Goal: Feedback & Contribution: Leave review/rating

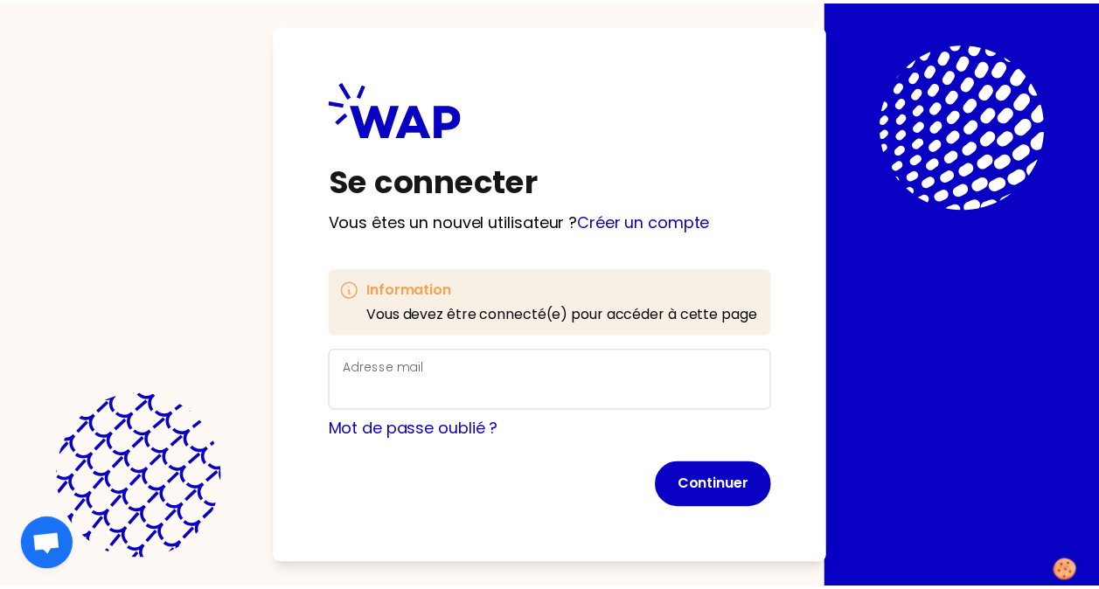
scroll to position [7, 0]
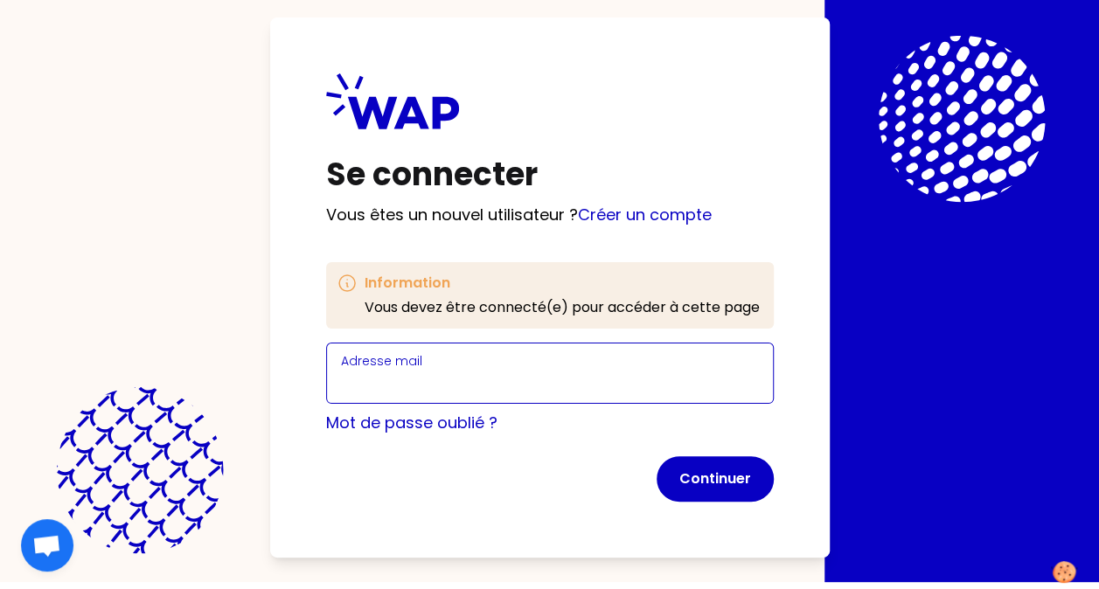
click at [566, 383] on input "Adresse mail" at bounding box center [550, 384] width 418 height 24
type input "[EMAIL_ADDRESS][DOMAIN_NAME]"
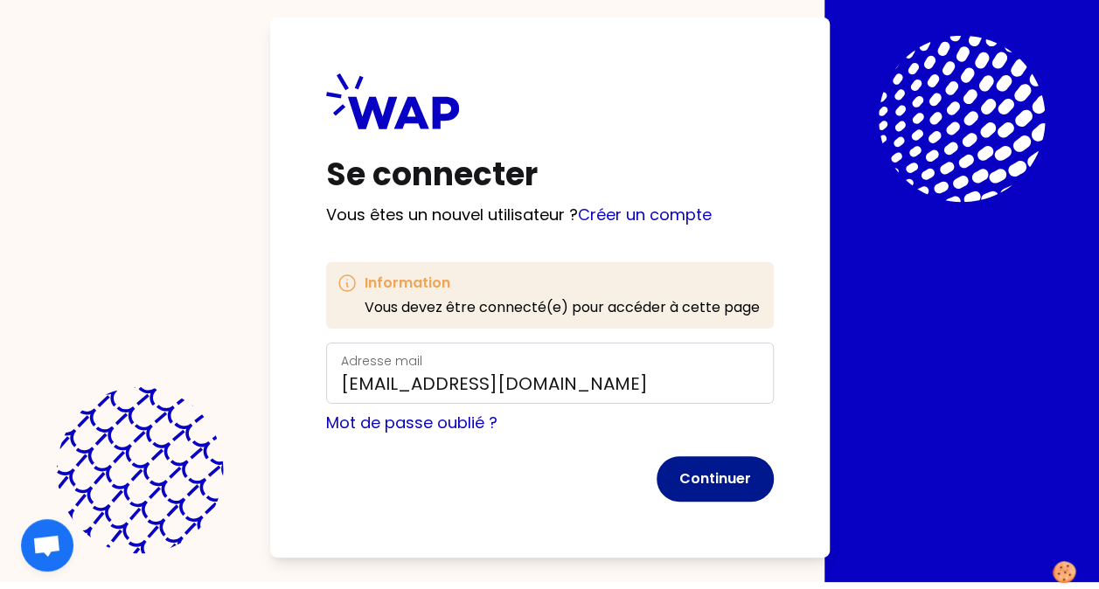
click at [700, 477] on button "Continuer" at bounding box center [715, 478] width 117 height 45
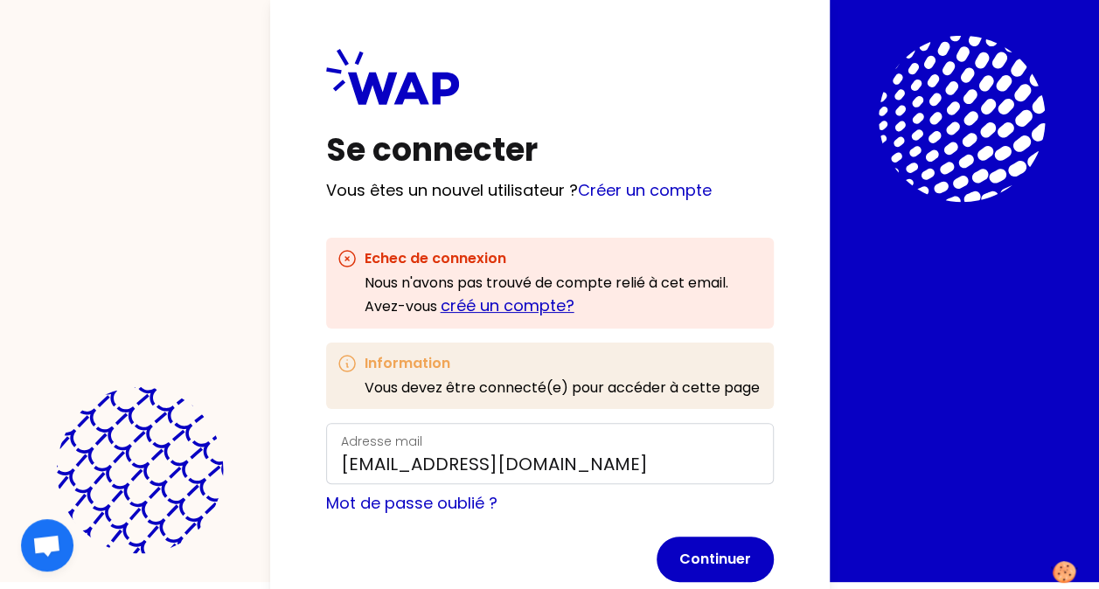
click at [508, 303] on link "créé un compte?" at bounding box center [508, 306] width 134 height 22
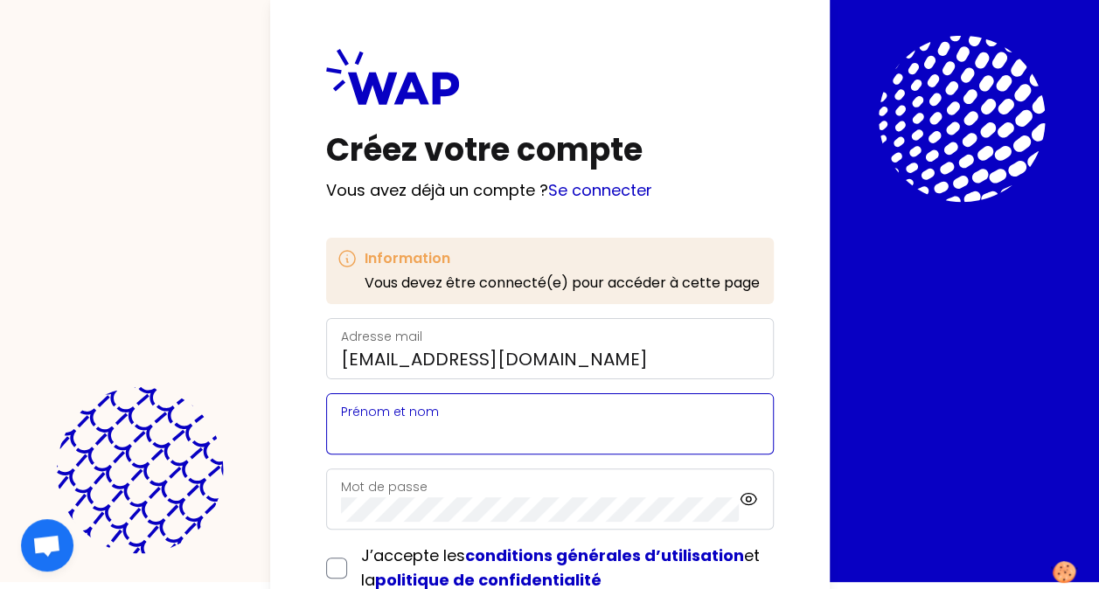
click at [468, 429] on input "Prénom et nom" at bounding box center [550, 434] width 418 height 24
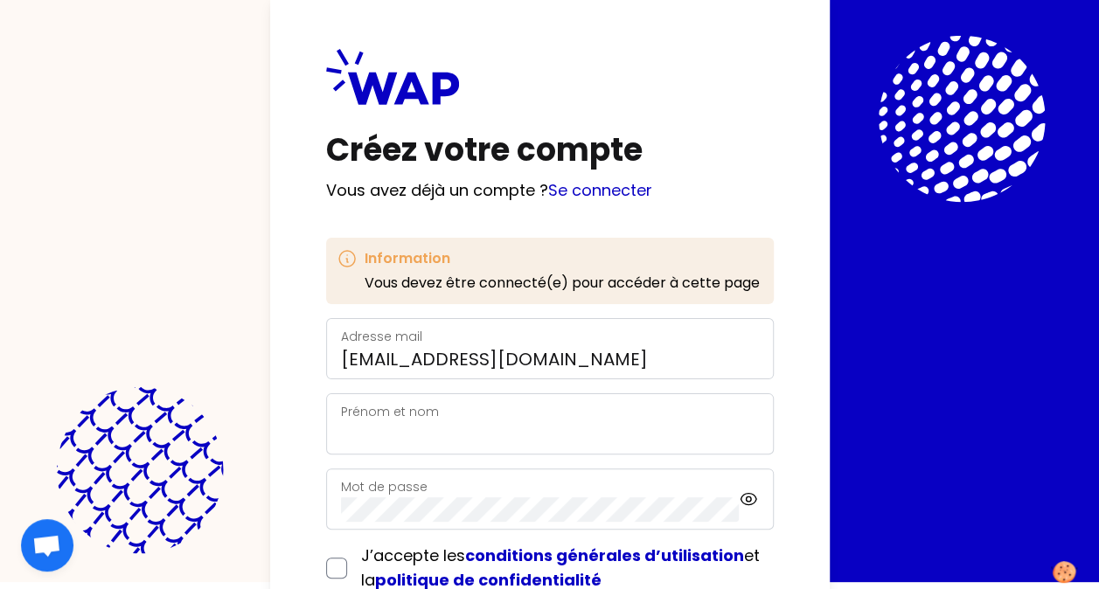
click at [702, 340] on div "Adresse mail [EMAIL_ADDRESS][DOMAIN_NAME]" at bounding box center [550, 348] width 418 height 45
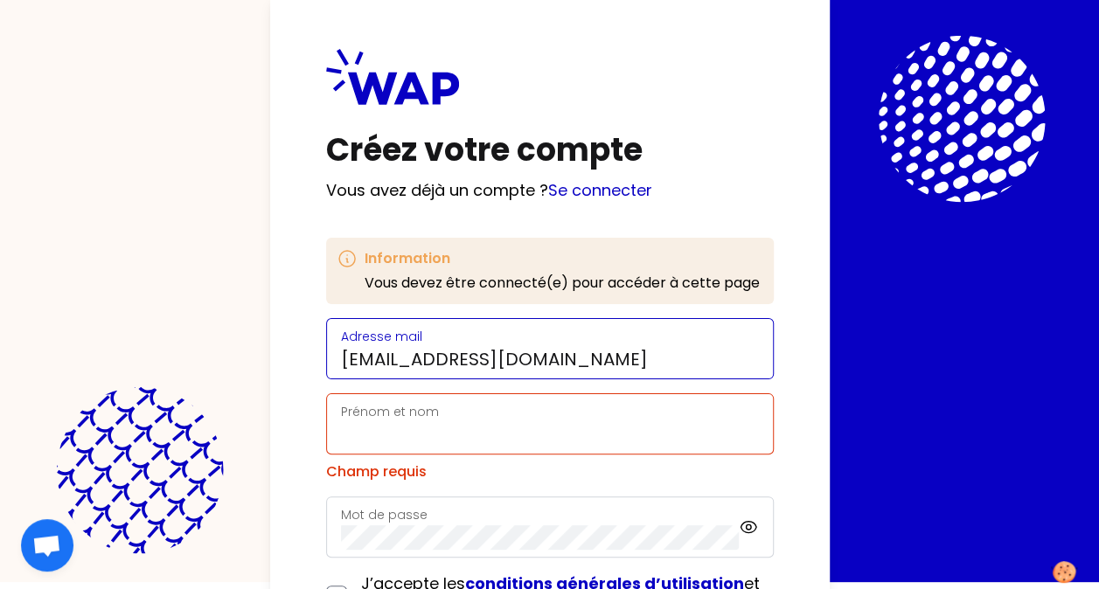
drag, startPoint x: 690, startPoint y: 354, endPoint x: 294, endPoint y: 415, distance: 400.9
click at [294, 415] on div "Créez votre compte Vous avez déjà un compte ? Se connecter Information Vous dev…" at bounding box center [550, 366] width 560 height 747
type input "[EMAIL_ADDRESS][DOMAIN_NAME]"
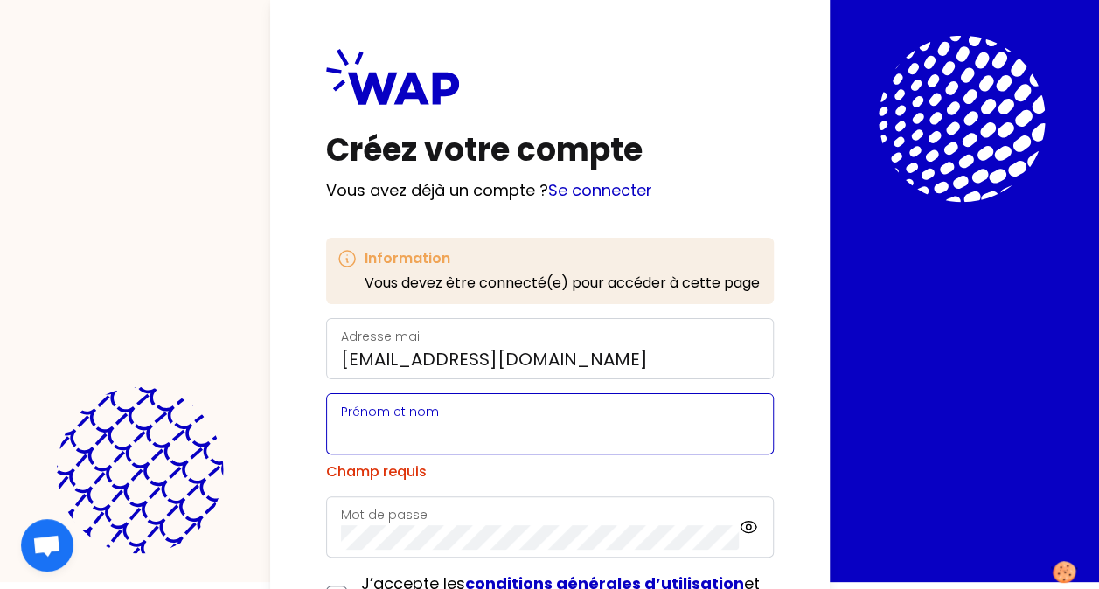
type input "LIENARD Maxence"
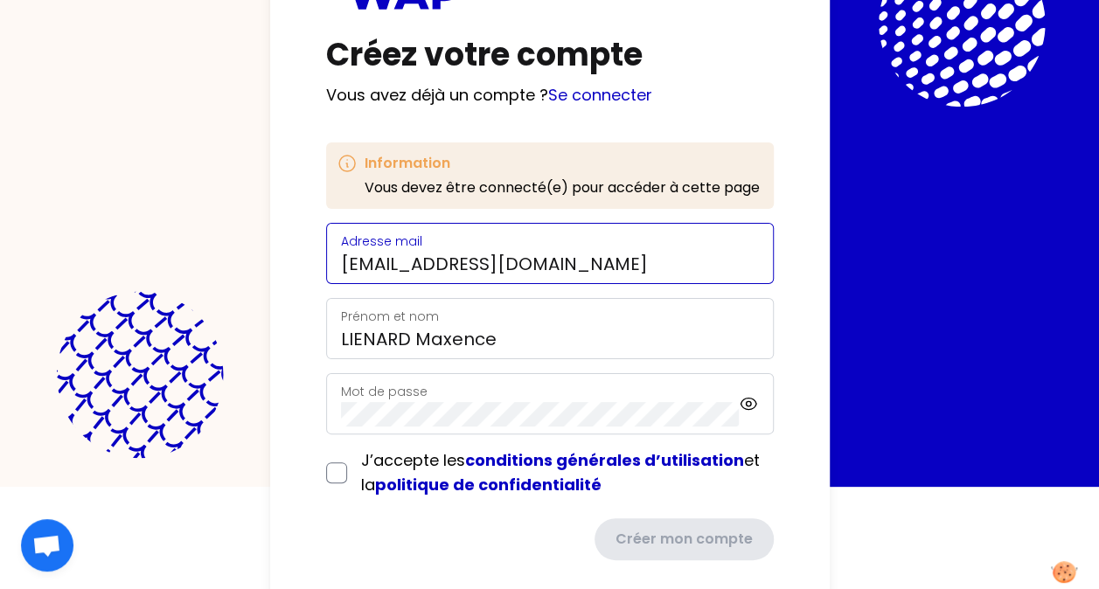
scroll to position [123, 0]
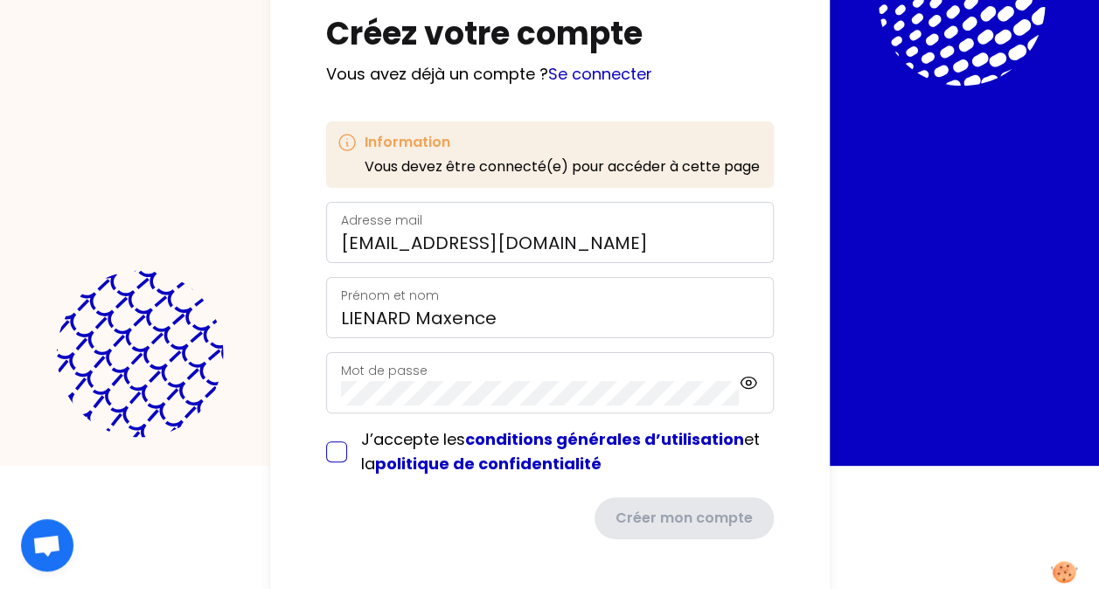
click at [345, 449] on form "Adresse mail [EMAIL_ADDRESS][DOMAIN_NAME] Prénom et nom [PERSON_NAME] de passe …" at bounding box center [550, 371] width 448 height 338
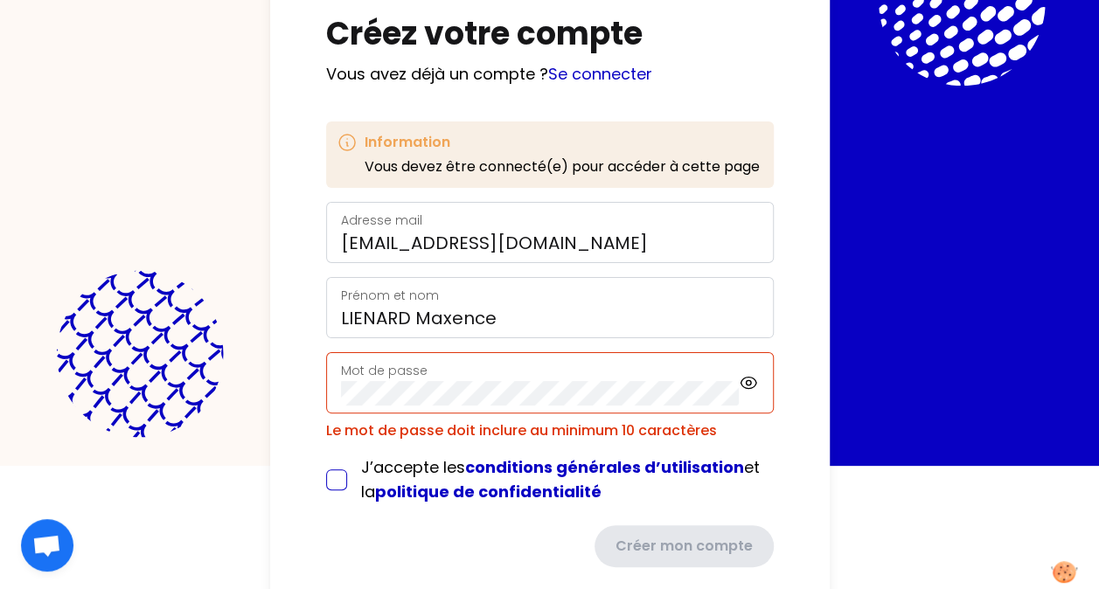
click at [335, 479] on input "checkbox" at bounding box center [336, 480] width 21 height 21
checkbox input "true"
click at [742, 381] on icon at bounding box center [748, 383] width 19 height 21
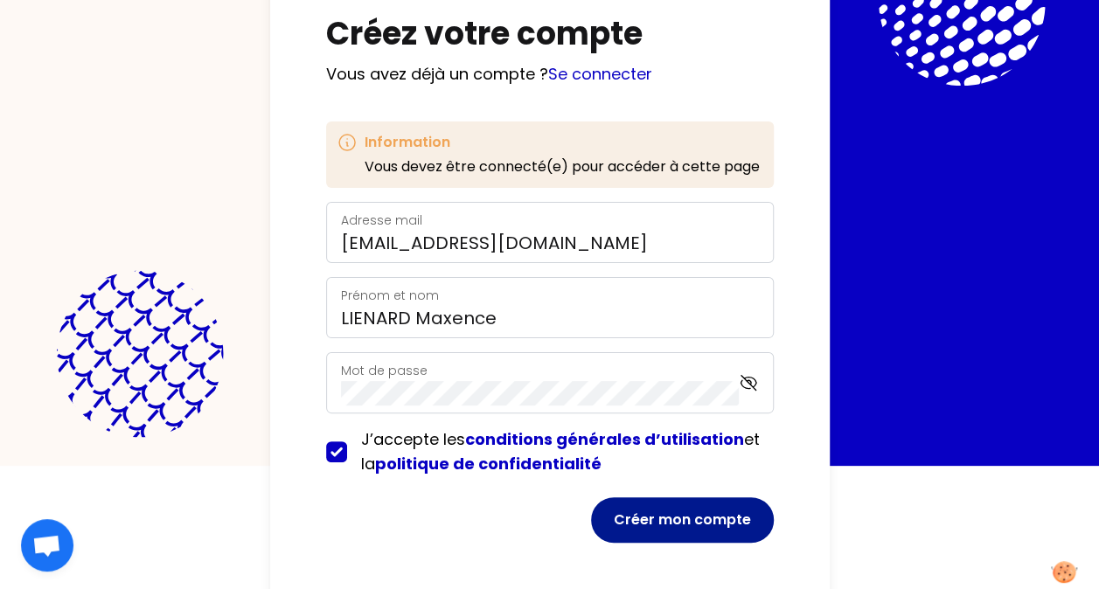
click at [666, 512] on button "Créer mon compte" at bounding box center [682, 520] width 183 height 45
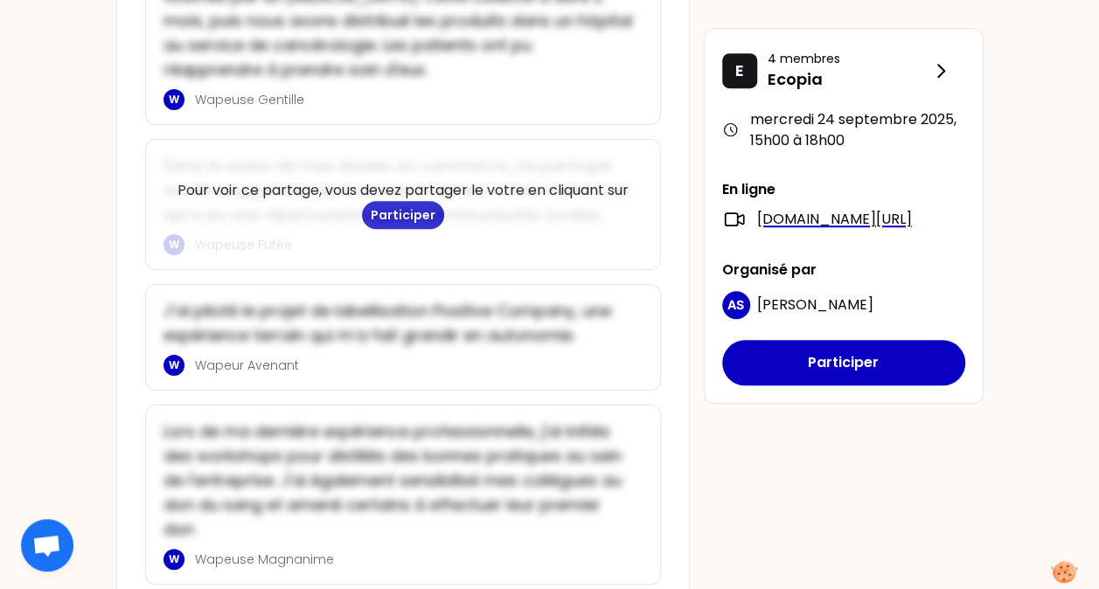
scroll to position [3989, 0]
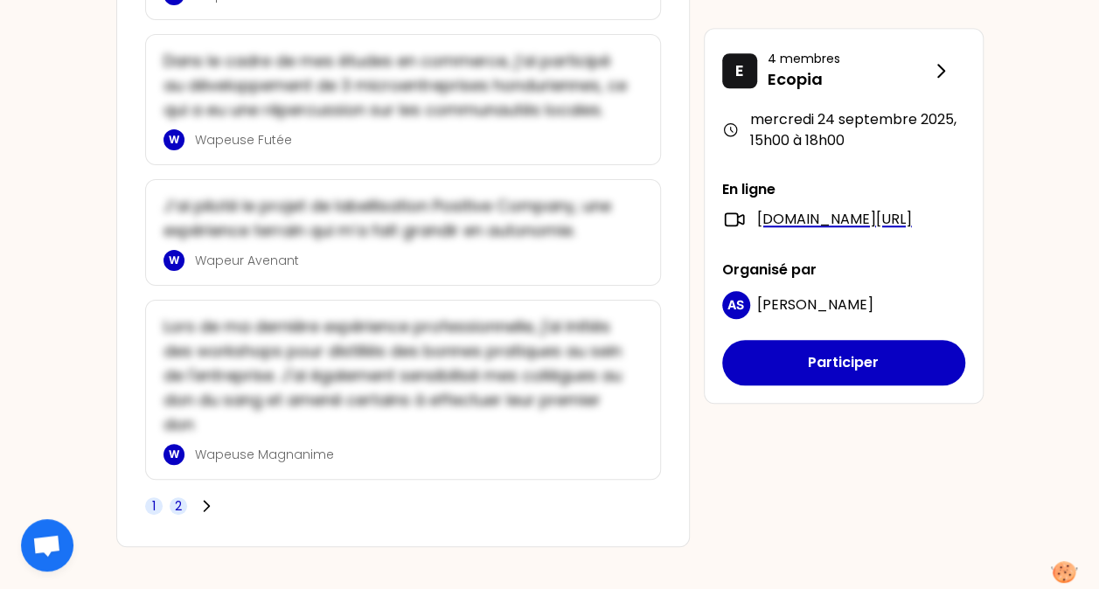
click at [180, 498] on span "2" at bounding box center [178, 506] width 7 height 17
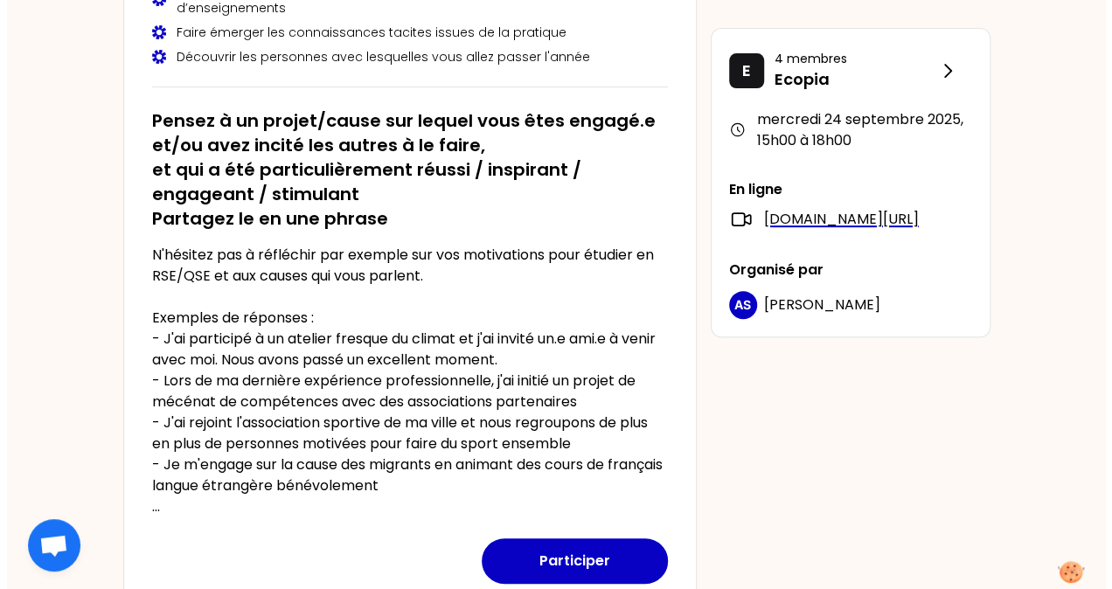
scroll to position [291, 0]
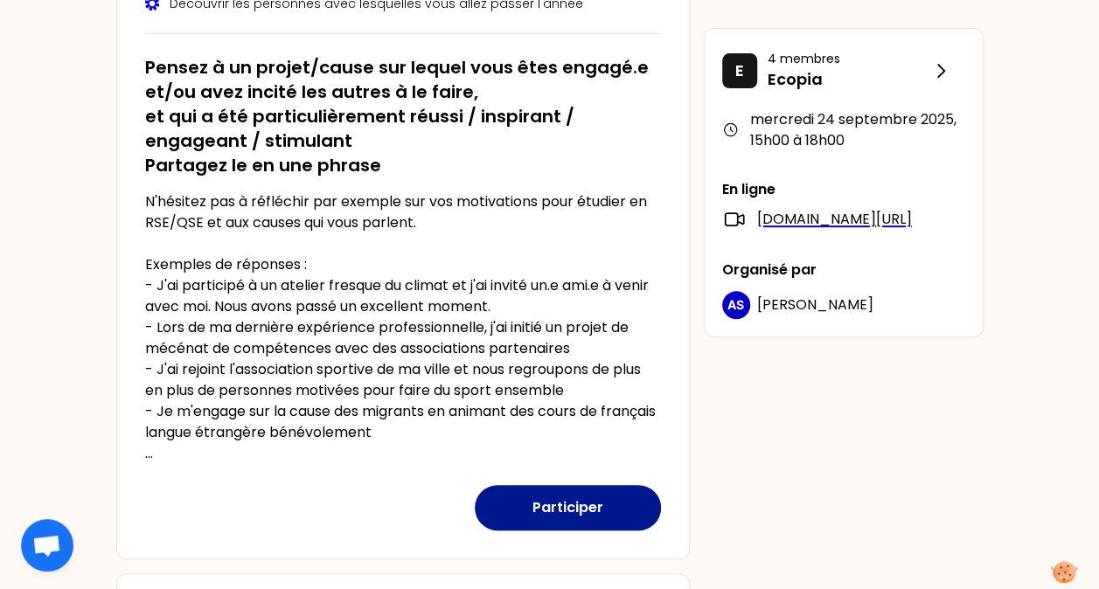
click at [572, 498] on button "Participer" at bounding box center [568, 507] width 186 height 45
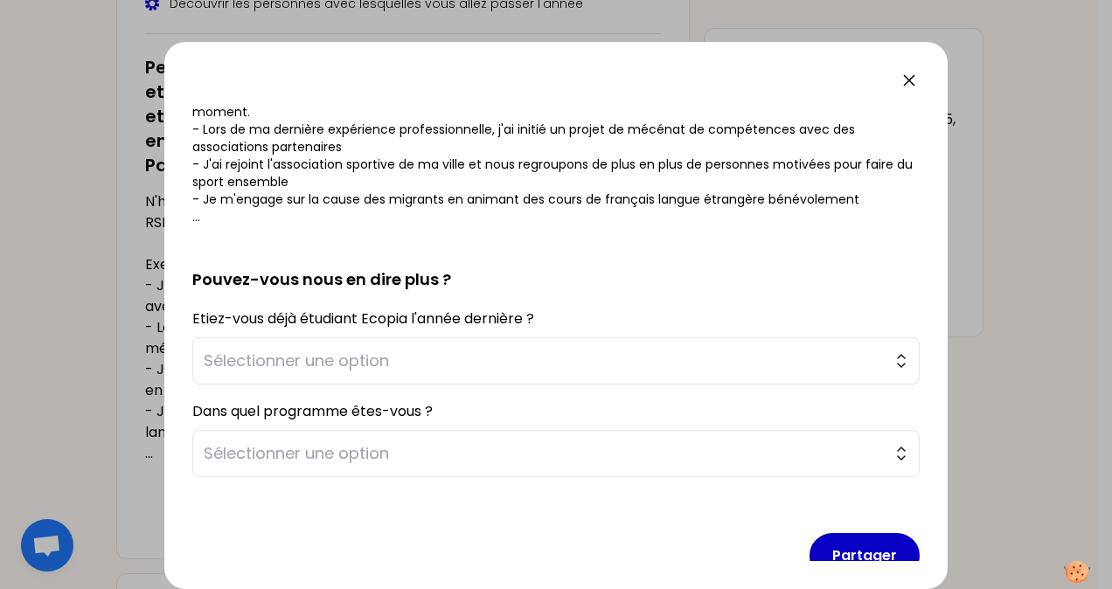
scroll to position [306, 0]
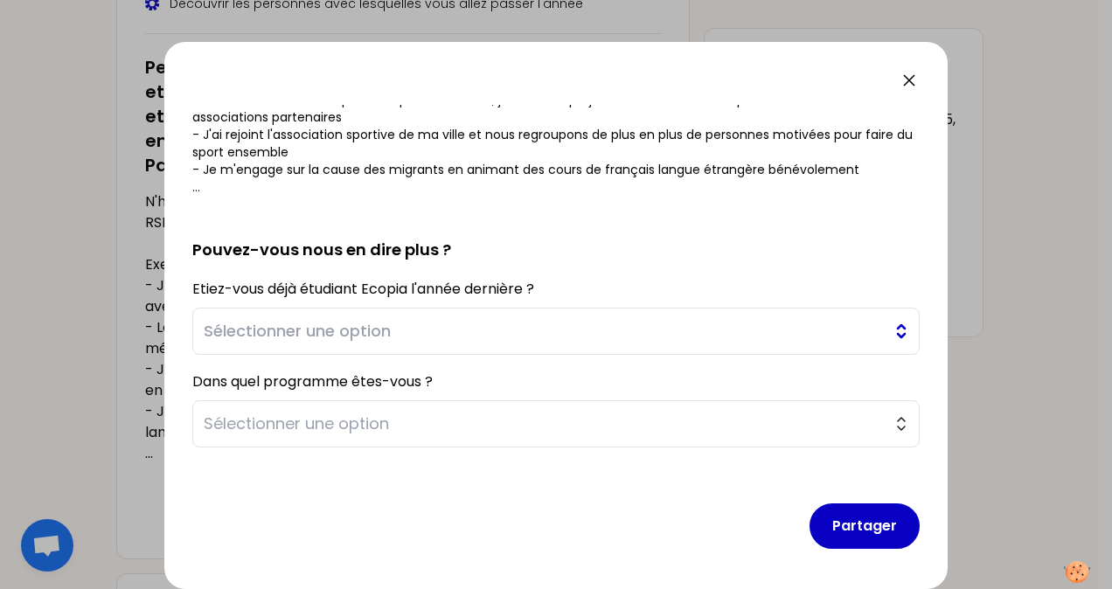
click at [416, 329] on span "Sélectionner une option" at bounding box center [544, 331] width 680 height 24
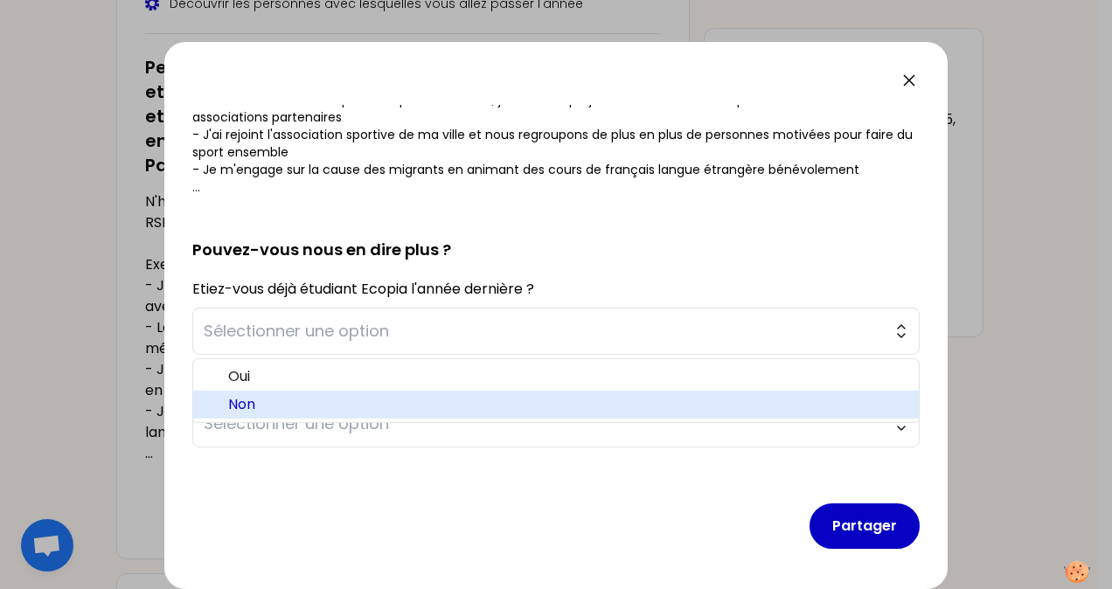
click at [293, 397] on span "Non" at bounding box center [566, 404] width 677 height 21
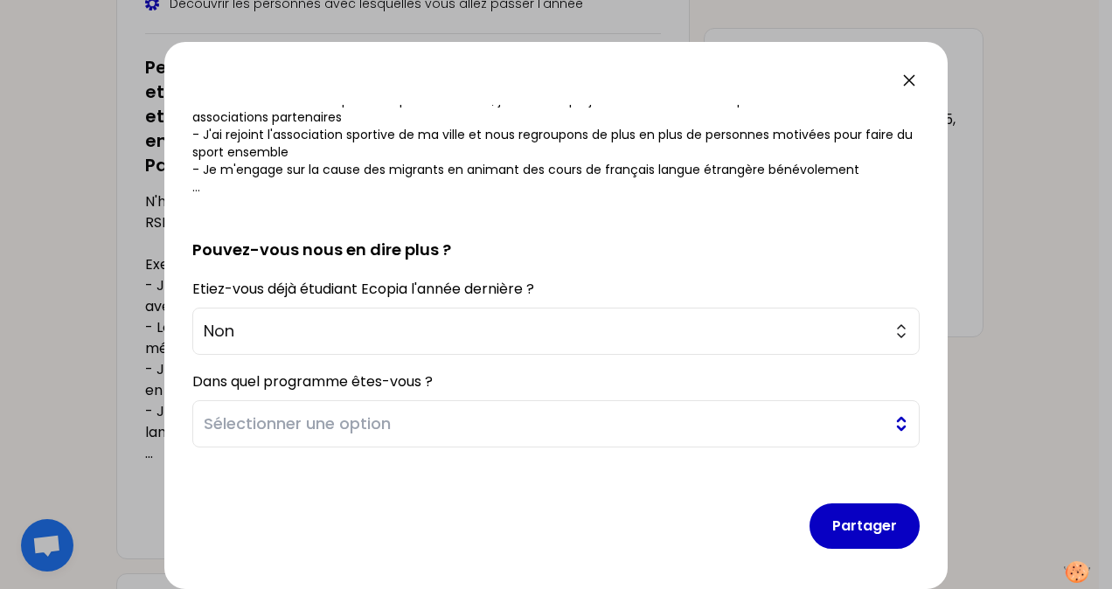
click at [331, 417] on span "Sélectionner une option" at bounding box center [544, 424] width 680 height 24
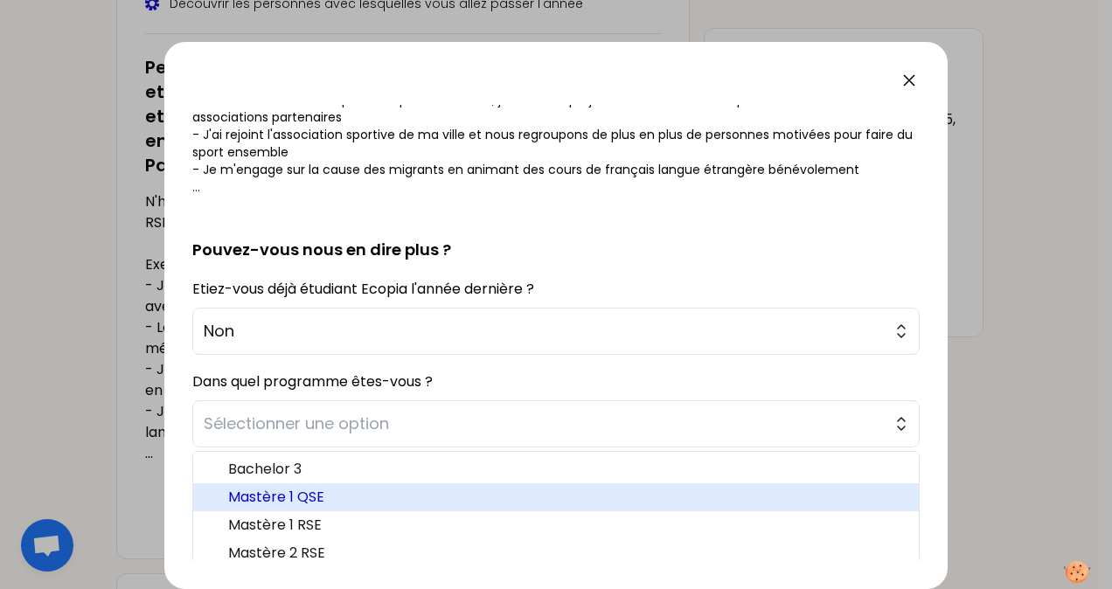
click at [265, 493] on span "Mastère 1 QSE" at bounding box center [566, 497] width 677 height 21
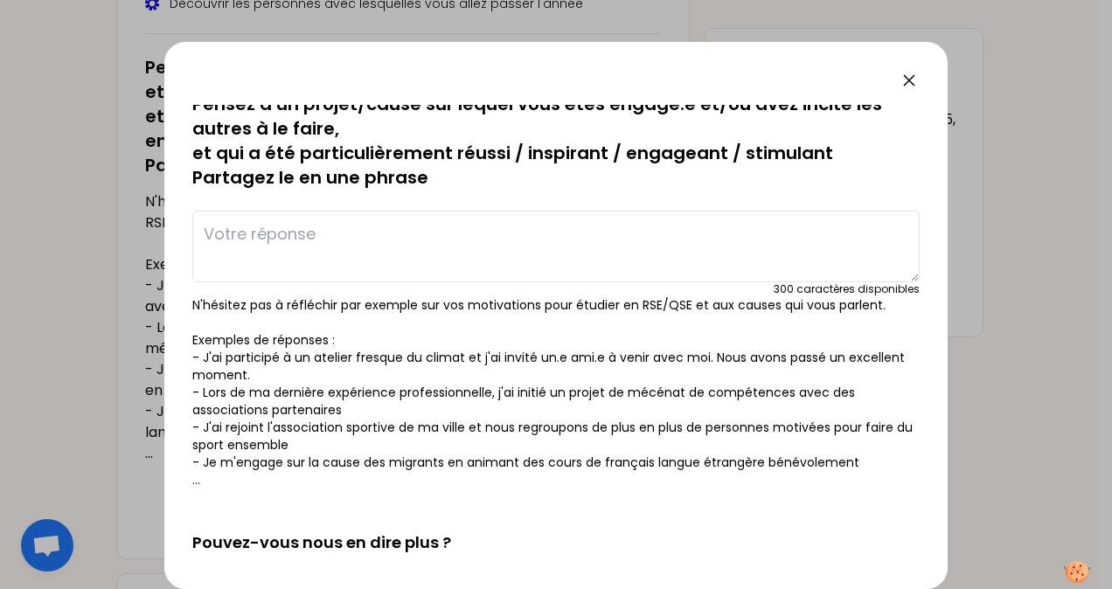
scroll to position [0, 0]
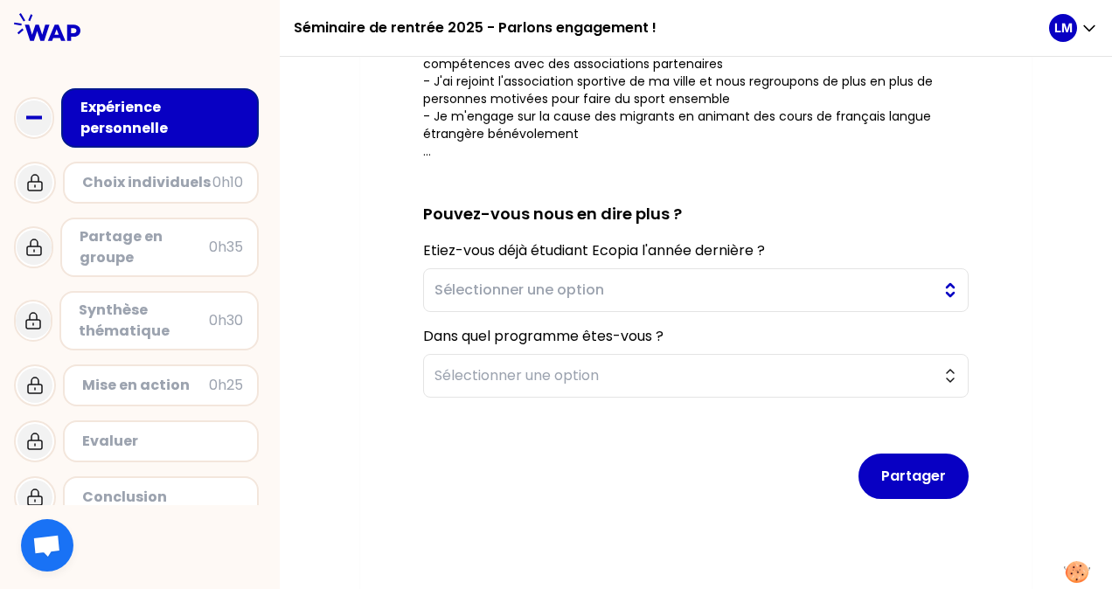
scroll to position [495, 0]
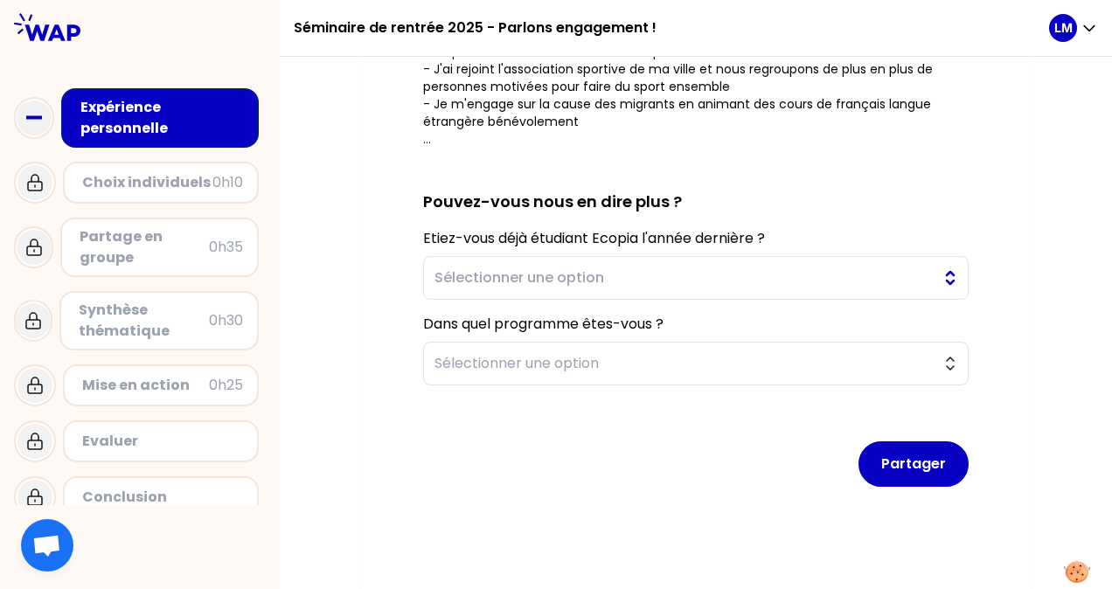
click at [953, 282] on button "Sélectionner une option" at bounding box center [696, 278] width 546 height 44
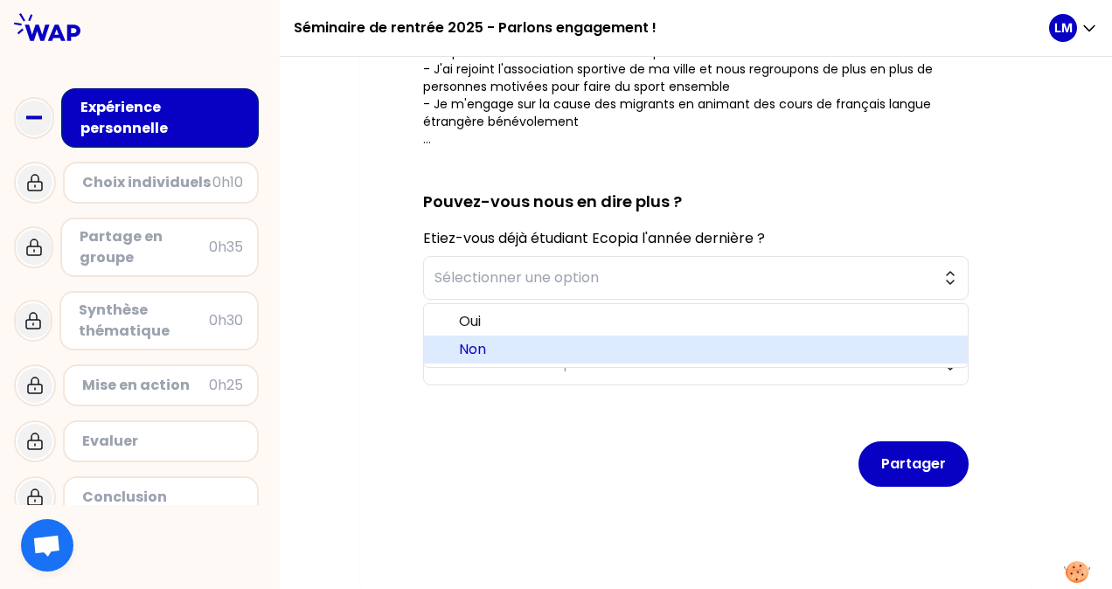
click at [756, 350] on span "Non" at bounding box center [706, 349] width 495 height 21
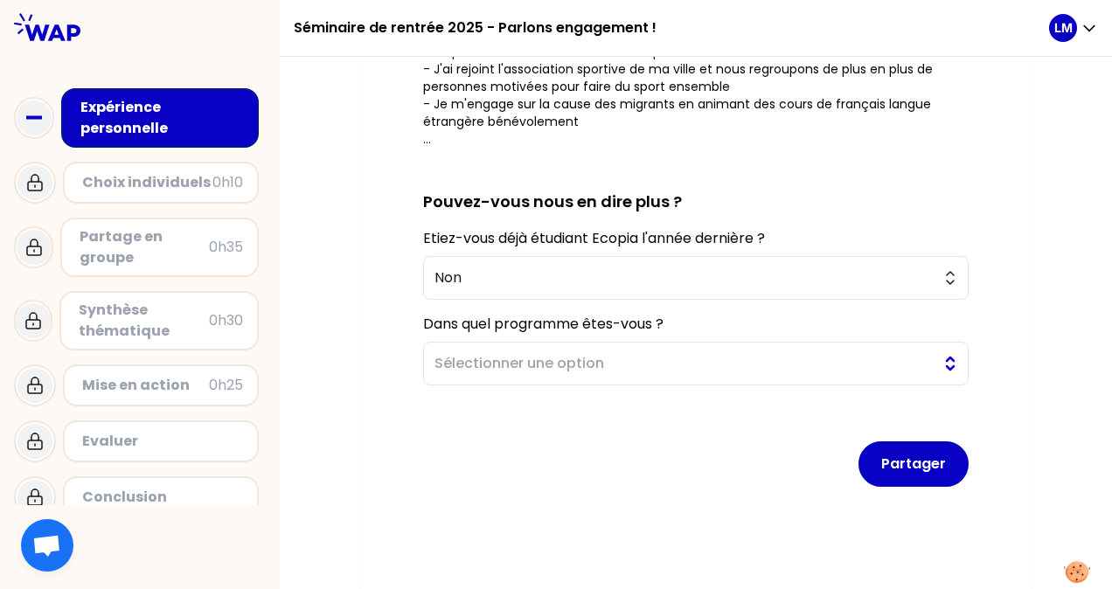
click at [946, 356] on button "Sélectionner une option" at bounding box center [696, 364] width 546 height 44
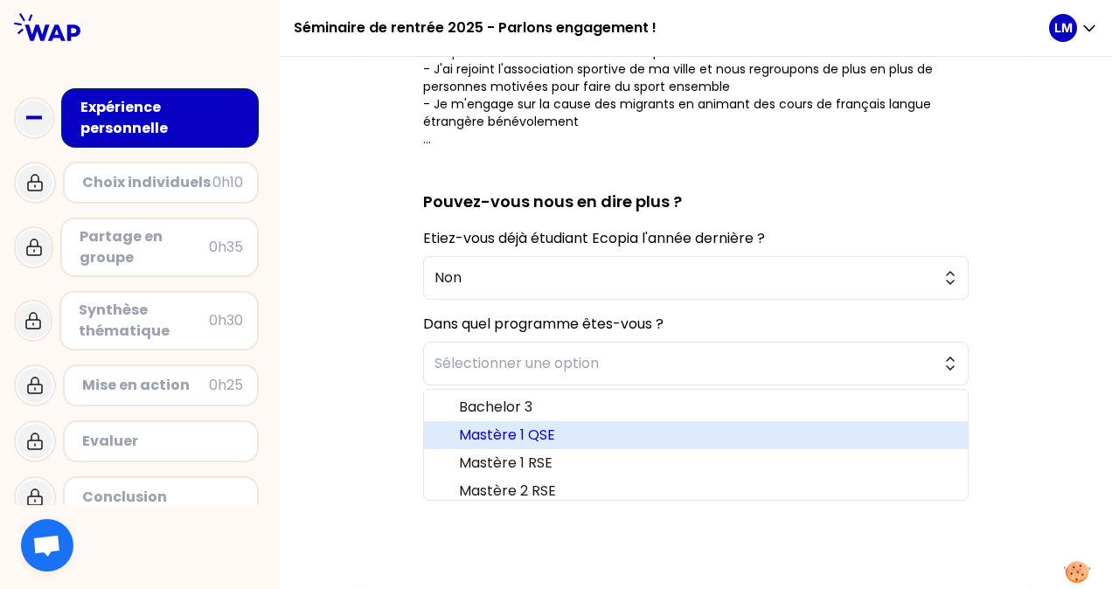
click at [652, 437] on span "Mastère 1 QSE" at bounding box center [706, 435] width 495 height 21
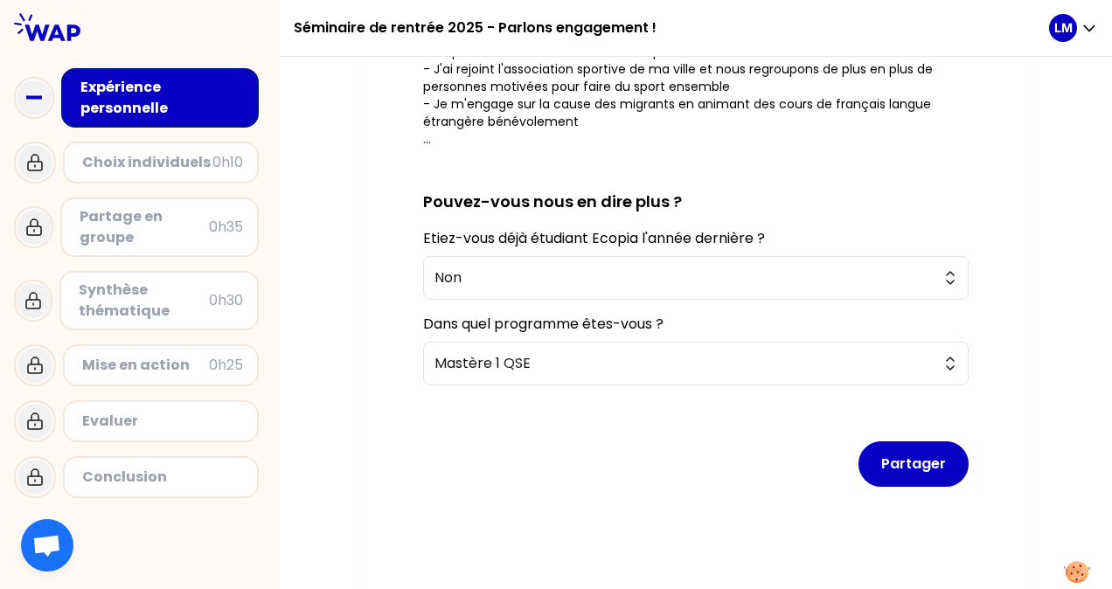
scroll to position [437, 0]
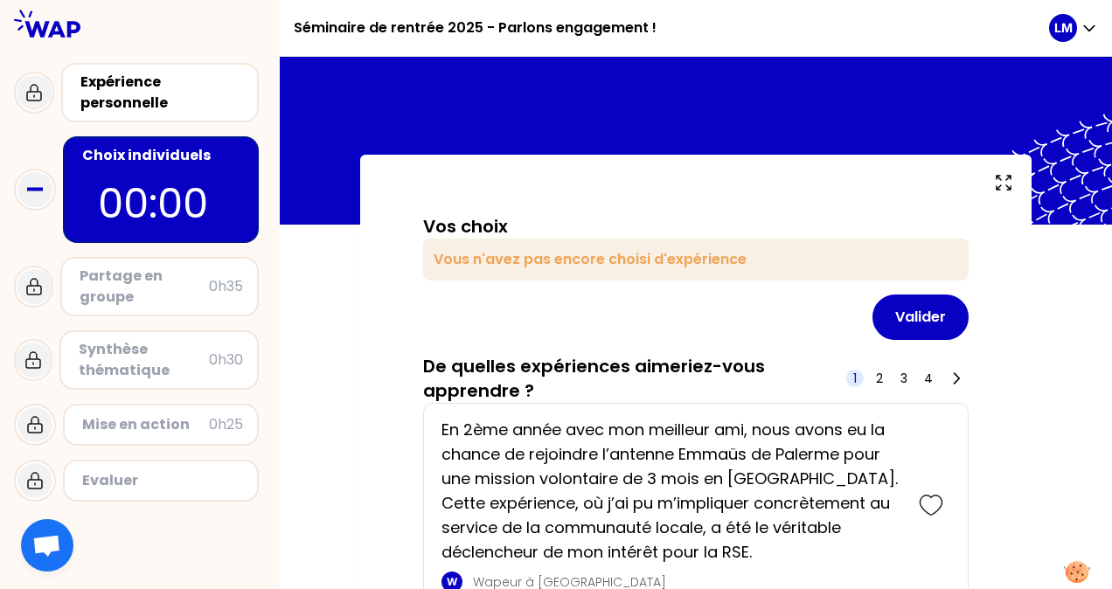
click at [694, 268] on div "Vous n'avez pas encore choisi d'expérience" at bounding box center [696, 260] width 546 height 42
click at [126, 104] on div "Expérience personnelle" at bounding box center [161, 93] width 163 height 42
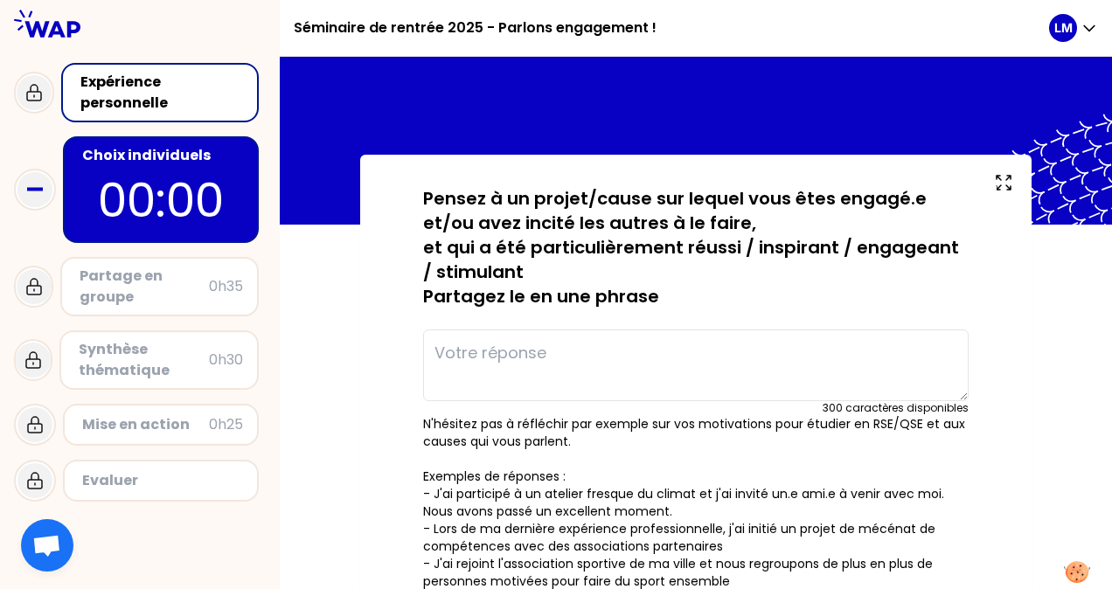
click at [556, 360] on textarea at bounding box center [696, 366] width 546 height 72
paste textarea "Au cours de ces dernières années, j'ai eu l'occasion à plusieurs reprises de ré…"
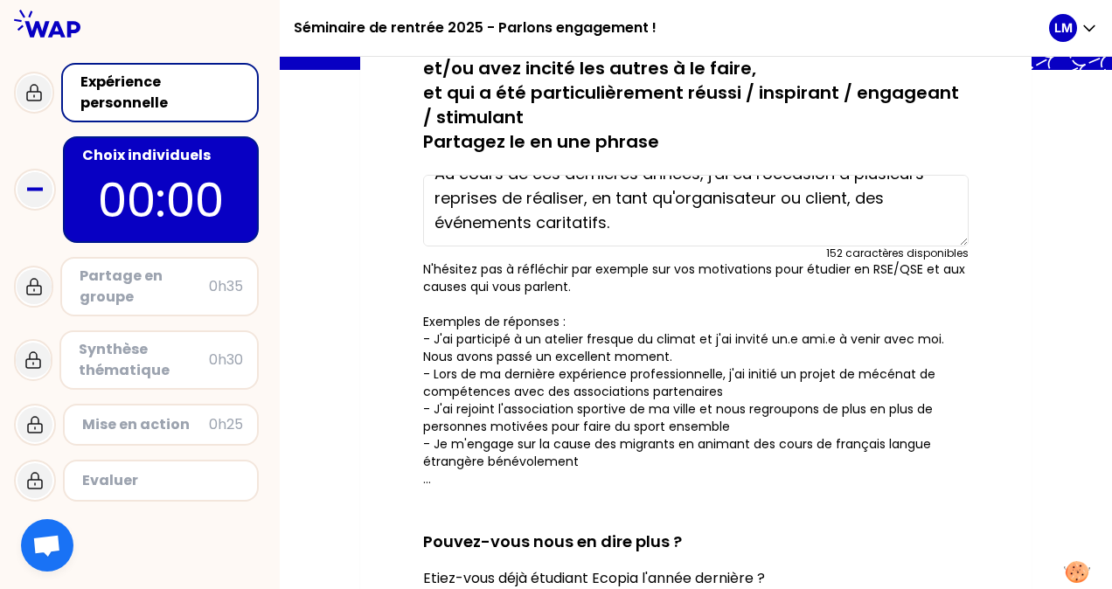
scroll to position [175, 0]
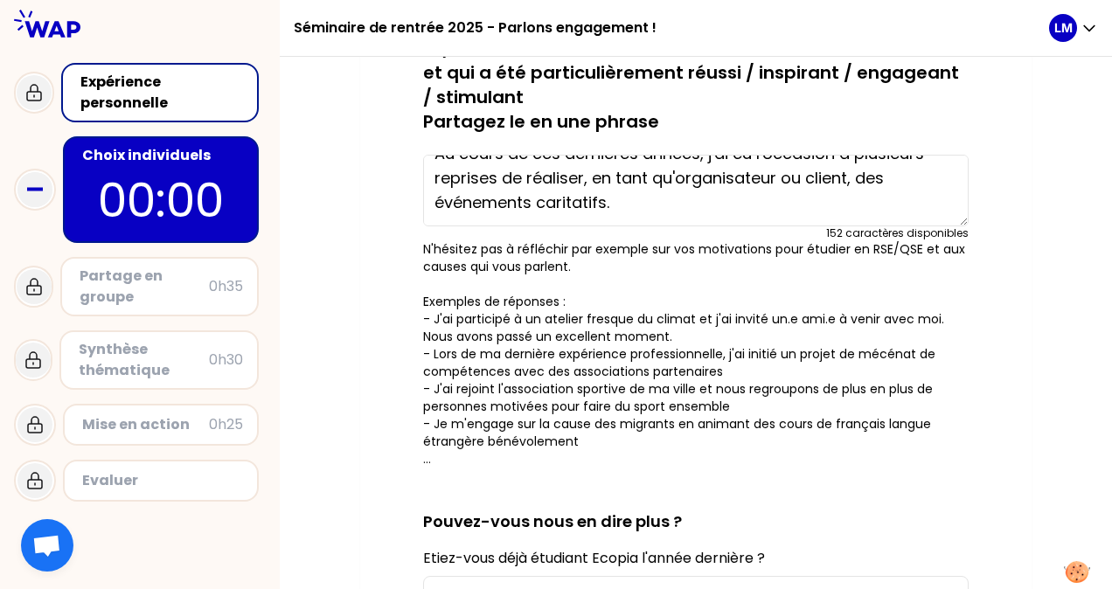
click at [605, 206] on textarea "Au cours de ces dernières années, j'ai eu l'occasion à plusieurs reprises de ré…" at bounding box center [696, 191] width 546 height 72
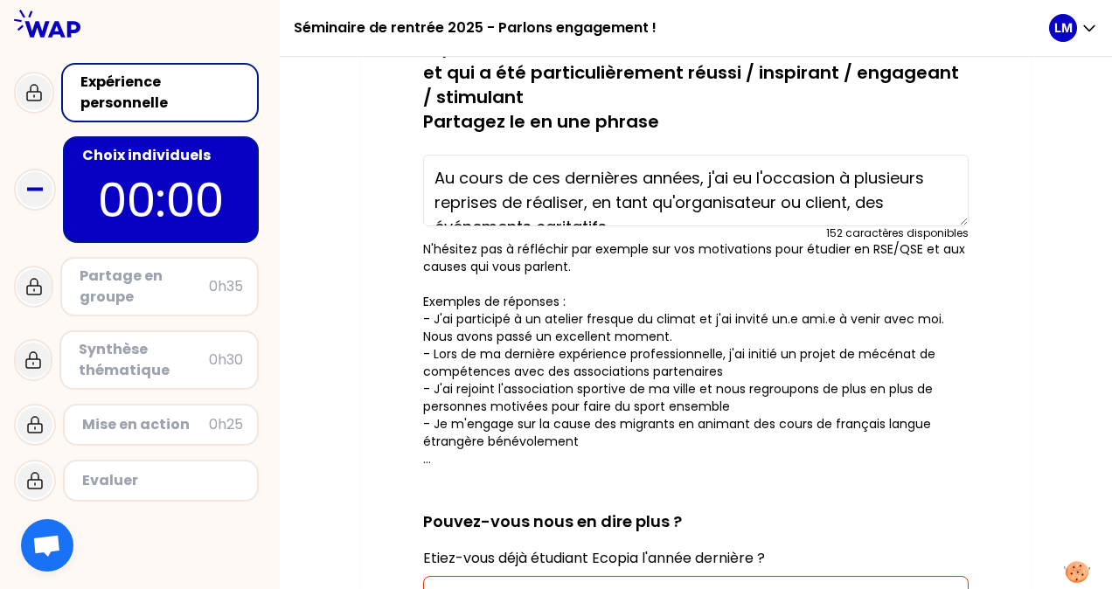
drag, startPoint x: 656, startPoint y: 186, endPoint x: 404, endPoint y: 122, distance: 260.0
click at [408, 122] on div "sauvegardé Pensez à un projet/cause sur lequel vous êtes engagé.e et/ou avez in…" at bounding box center [696, 465] width 602 height 908
paste textarea "Durant les dernières années, j'ai eu l'opportunité à plusieurs reprises de part…"
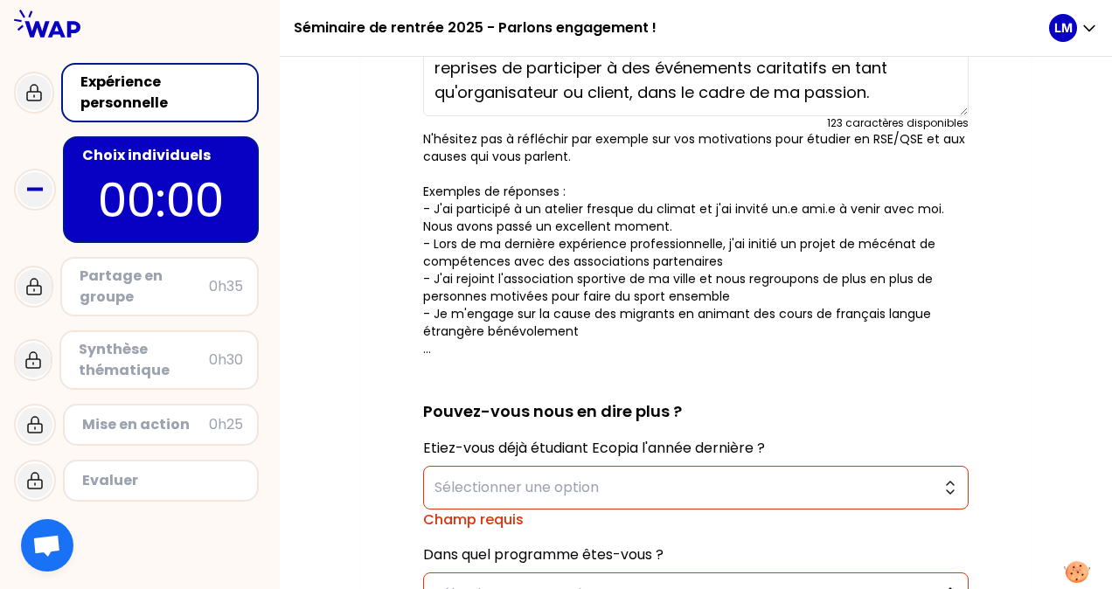
scroll to position [350, 0]
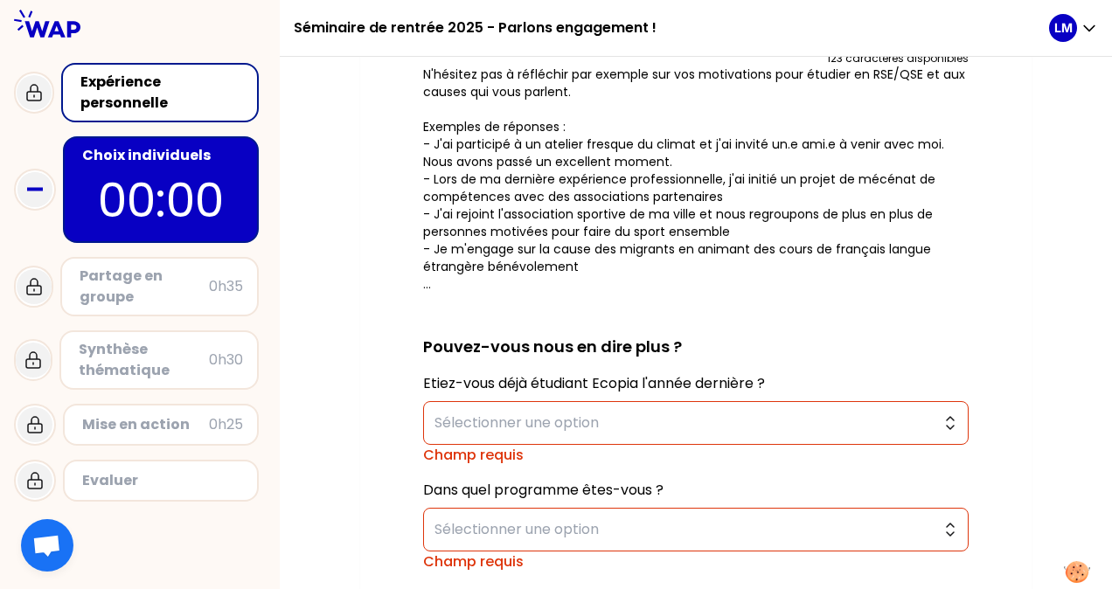
type textarea "Durant les dernières années, j'ai eu l'opportunité à plusieurs reprises de part…"
click at [919, 397] on div "Etiez-vous déjà étudiant Ecopia l'année dernière ? Sélectionner une option Cham…" at bounding box center [696, 419] width 546 height 93
click at [935, 420] on button "Sélectionner une option" at bounding box center [696, 423] width 546 height 44
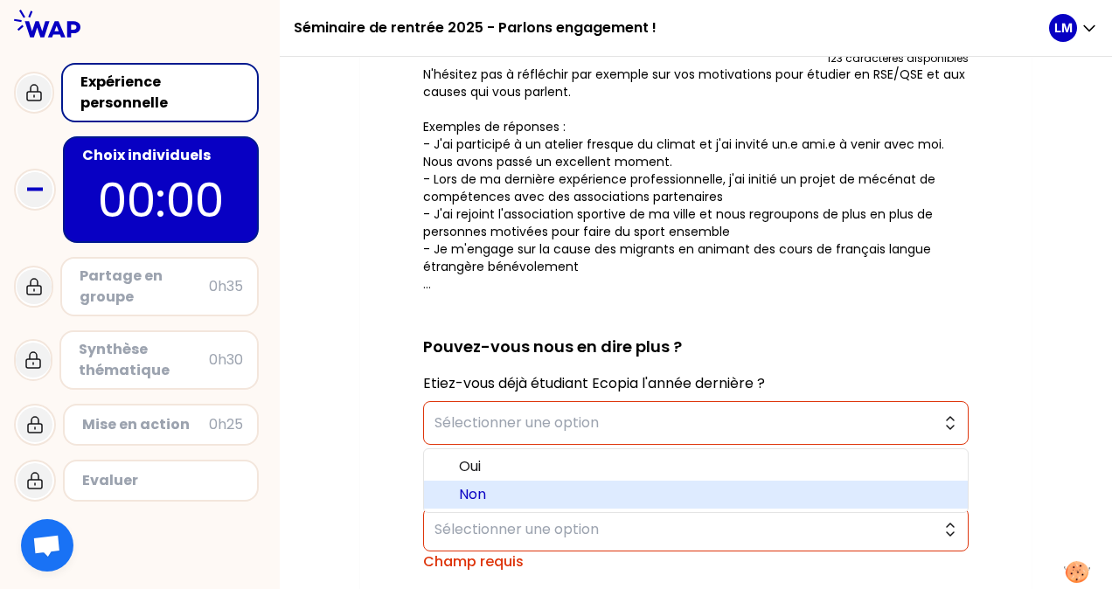
click at [679, 486] on span "Non" at bounding box center [706, 494] width 495 height 21
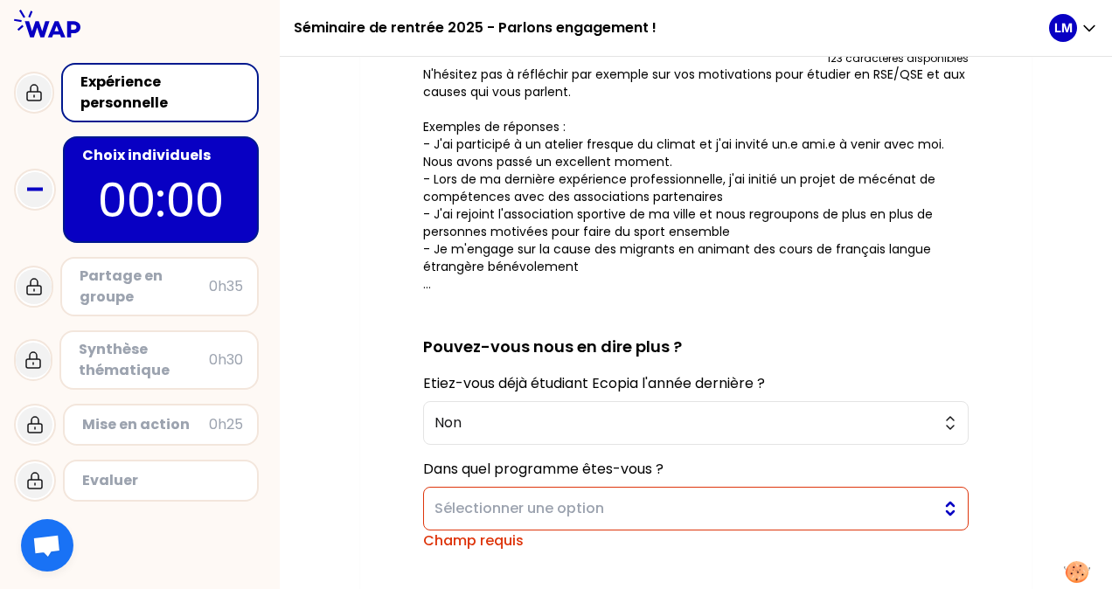
click at [920, 509] on span "Sélectionner une option" at bounding box center [684, 508] width 498 height 21
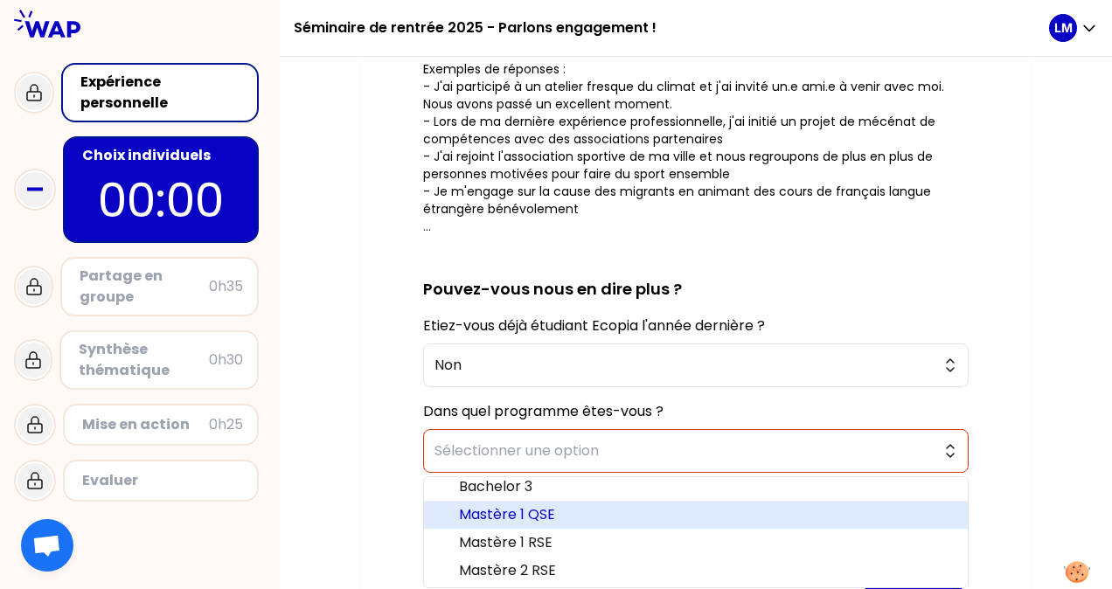
scroll to position [466, 0]
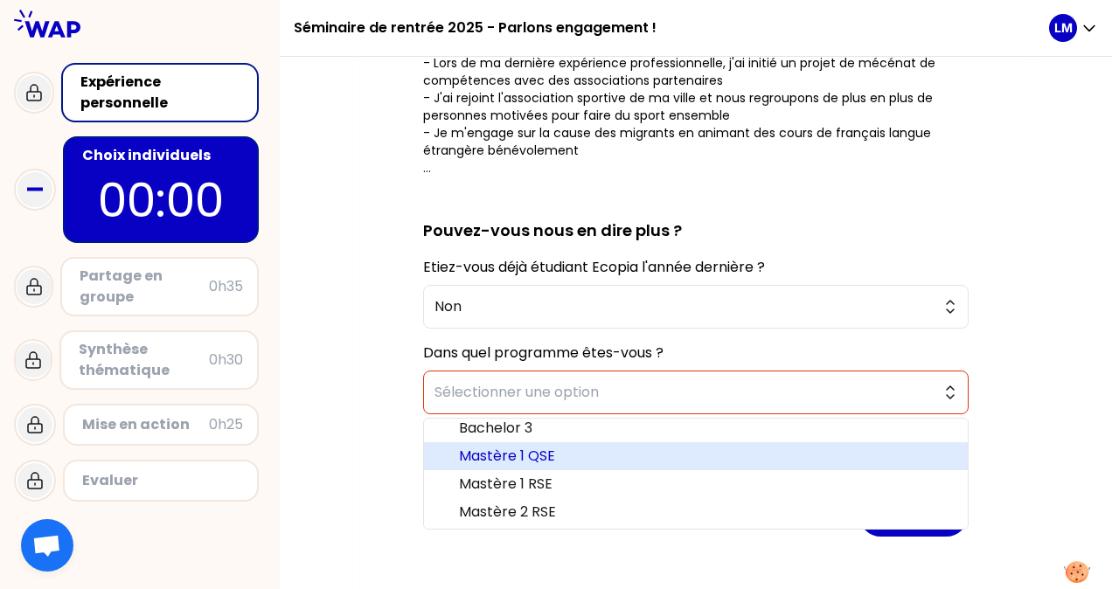
click at [565, 456] on span "Mastère 1 QSE" at bounding box center [706, 456] width 495 height 21
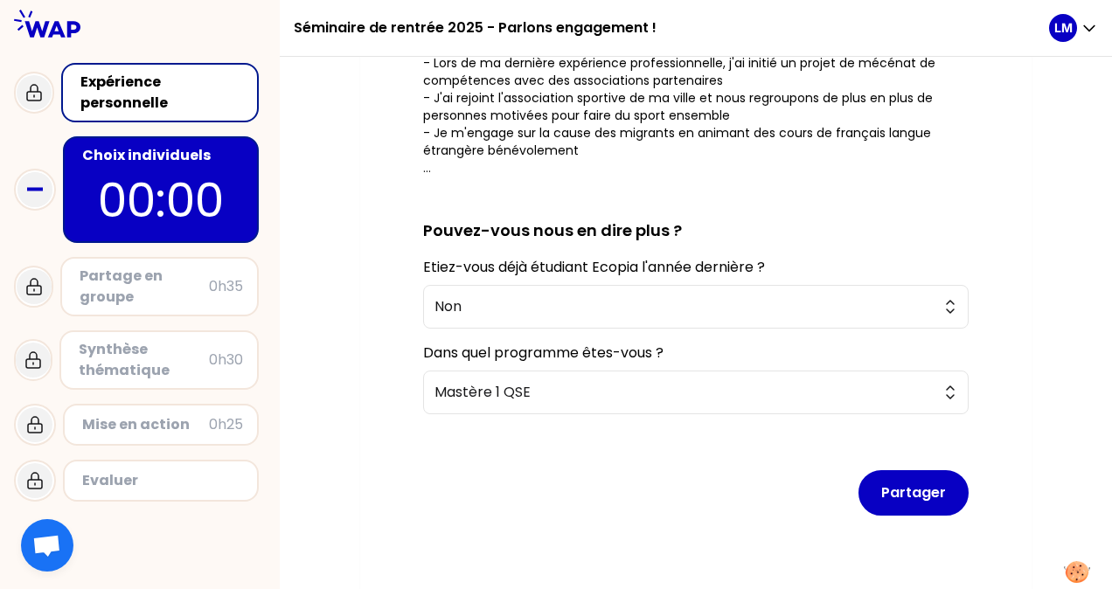
scroll to position [408, 0]
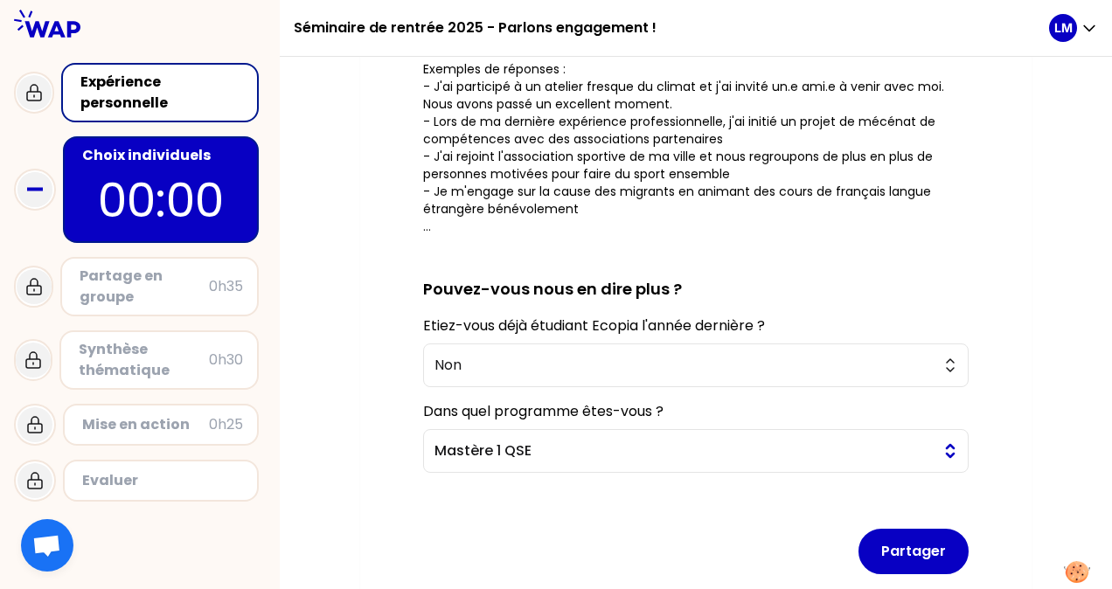
click at [913, 456] on span "Mastère 1 QSE" at bounding box center [684, 451] width 498 height 21
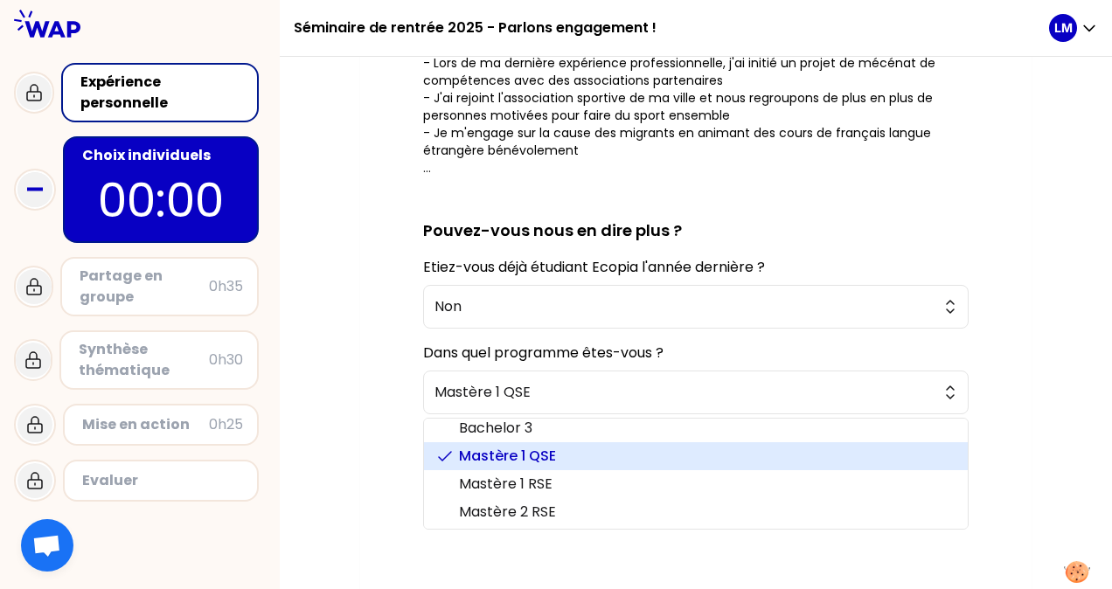
scroll to position [495, 0]
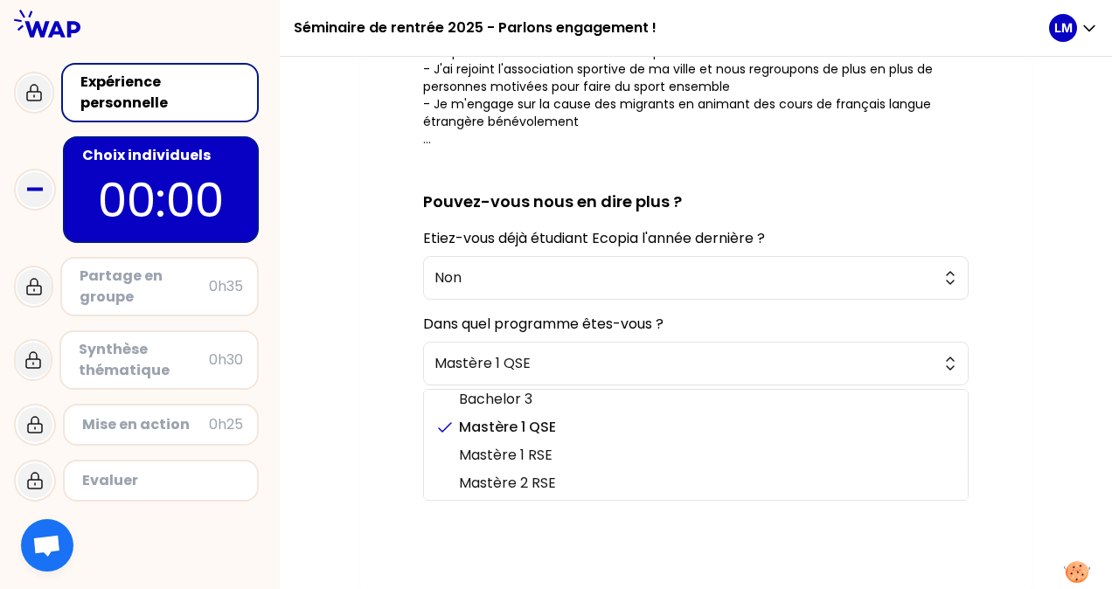
click at [996, 309] on div "sauvegardé Pensez à un projet/cause sur lequel vous êtes engagé.e et/ou avez in…" at bounding box center [696, 124] width 602 height 866
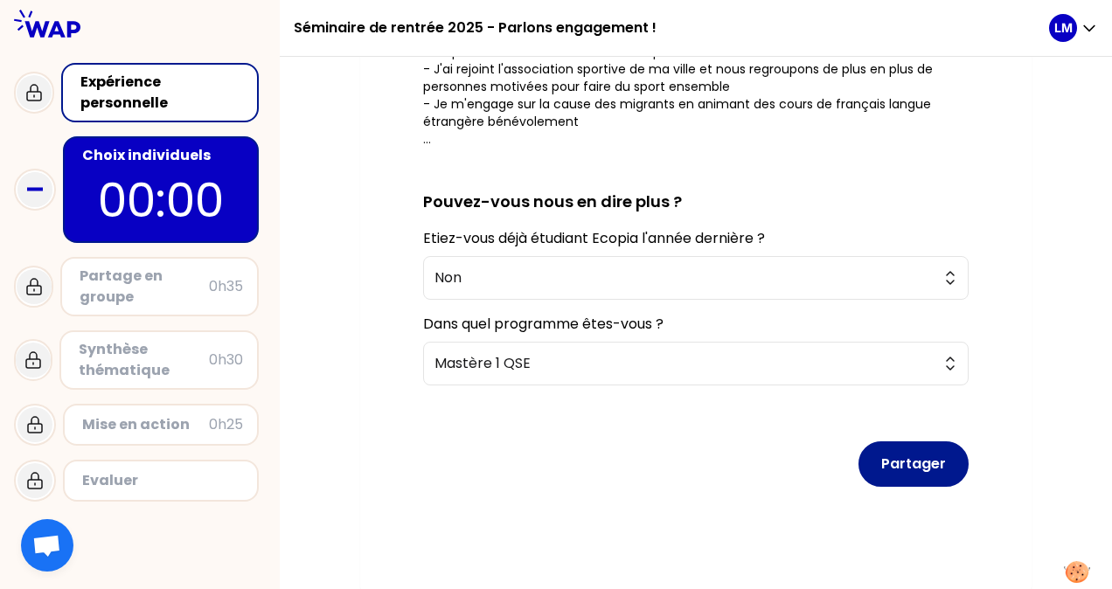
click at [906, 466] on button "Partager" at bounding box center [914, 464] width 110 height 45
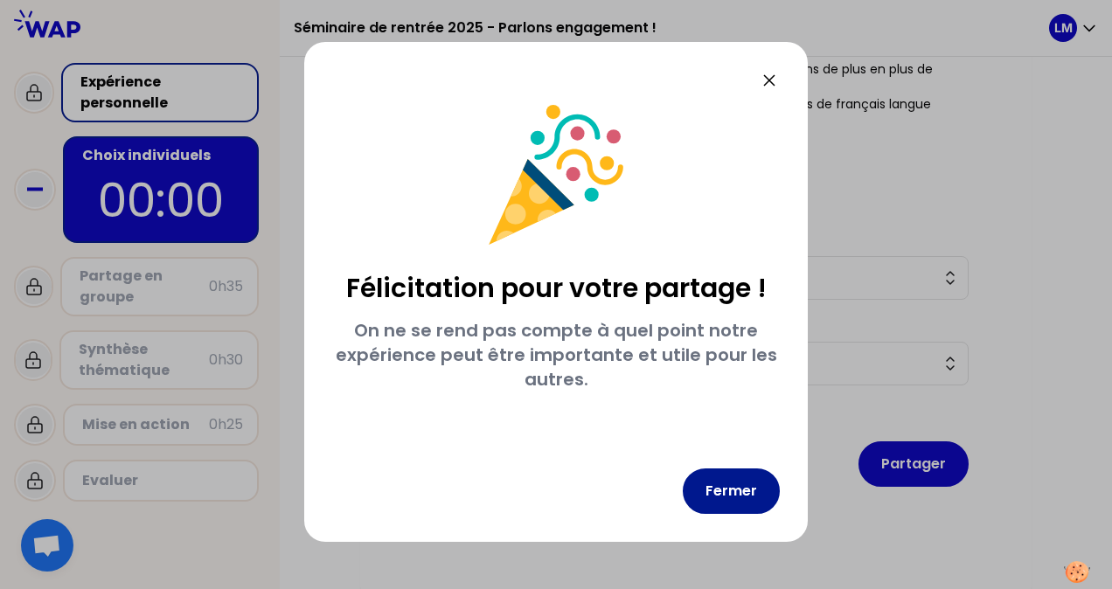
click at [714, 498] on button "Fermer" at bounding box center [731, 491] width 97 height 45
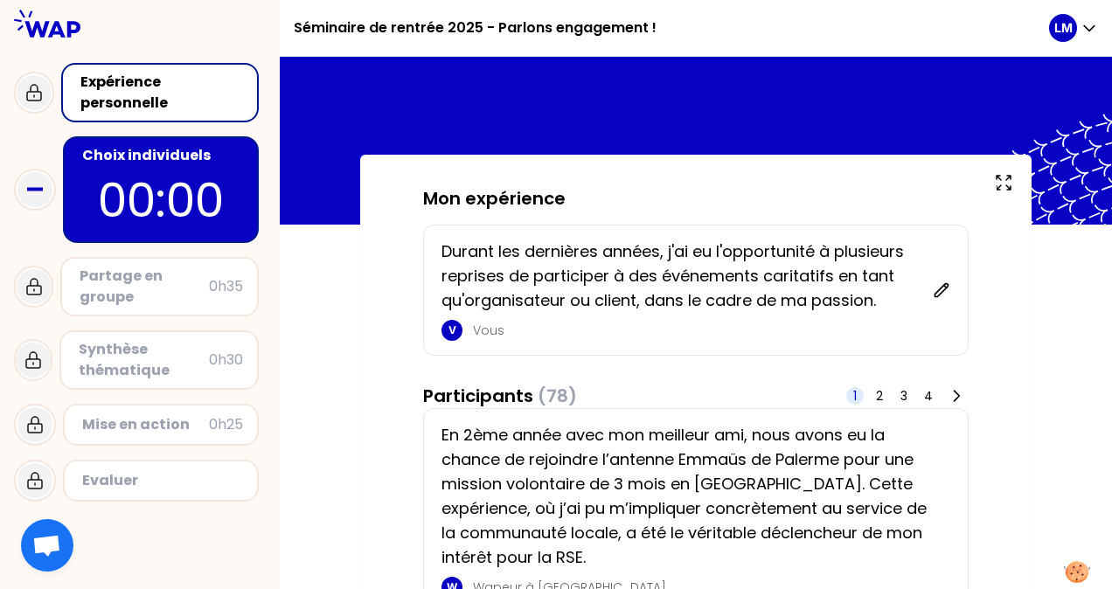
click at [672, 310] on p "Durant les dernières années, j'ai eu l'opportunité à plusieurs reprises de part…" at bounding box center [682, 276] width 481 height 73
click at [938, 290] on icon at bounding box center [942, 289] width 13 height 13
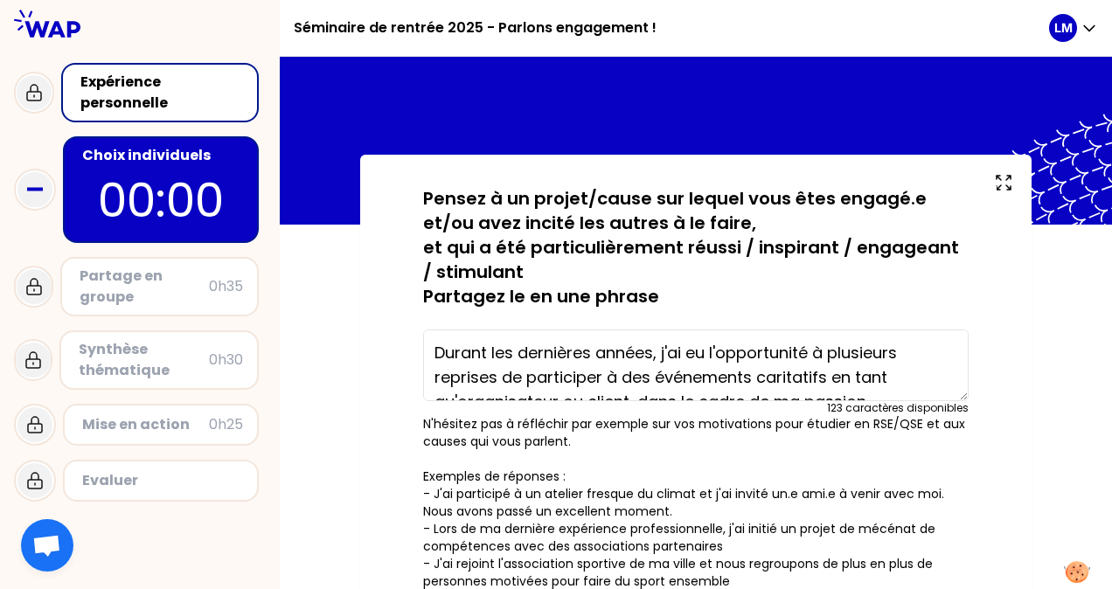
click at [826, 374] on textarea "Durant les dernières années, j'ai eu l'opportunité à plusieurs reprises de part…" at bounding box center [696, 366] width 546 height 72
drag, startPoint x: 883, startPoint y: 380, endPoint x: 410, endPoint y: 325, distance: 476.2
click at [845, 380] on textarea "Durant les dernières années, j'ai eu l'opportunité à plusieurs reprises de part…" at bounding box center [696, 366] width 546 height 72
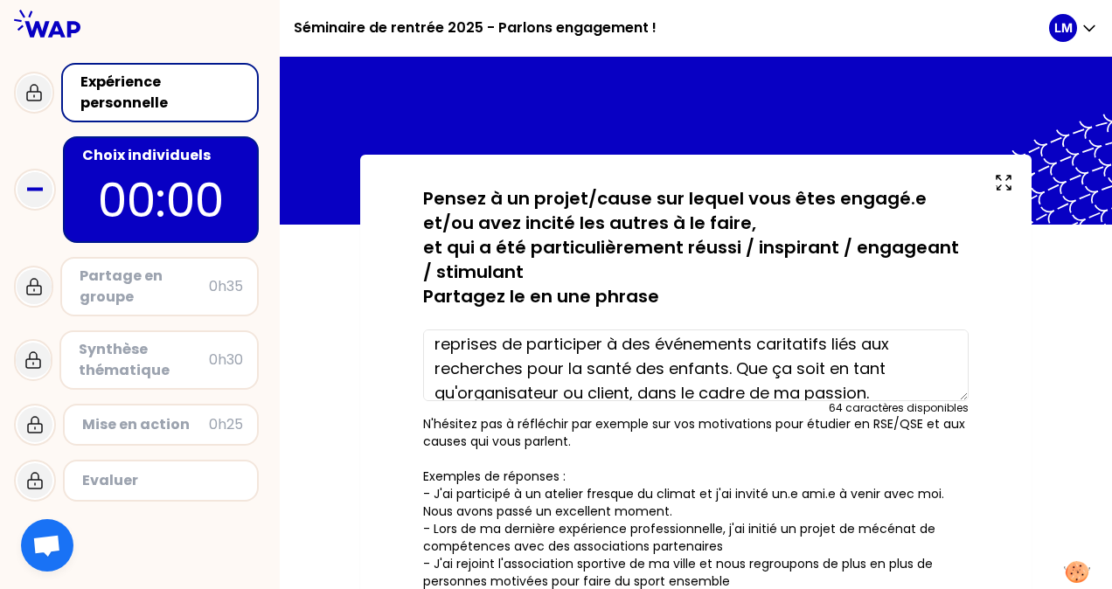
scroll to position [49, 0]
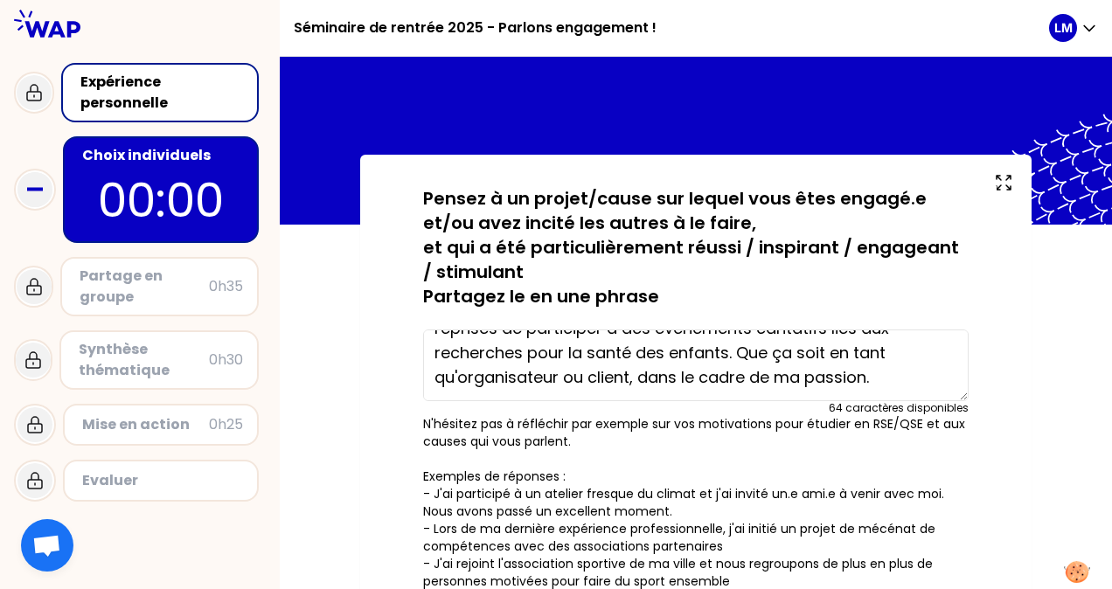
click at [789, 356] on textarea "Durant les dernières années, j'ai eu l'opportunité à plusieurs reprises de part…" at bounding box center [696, 366] width 546 height 72
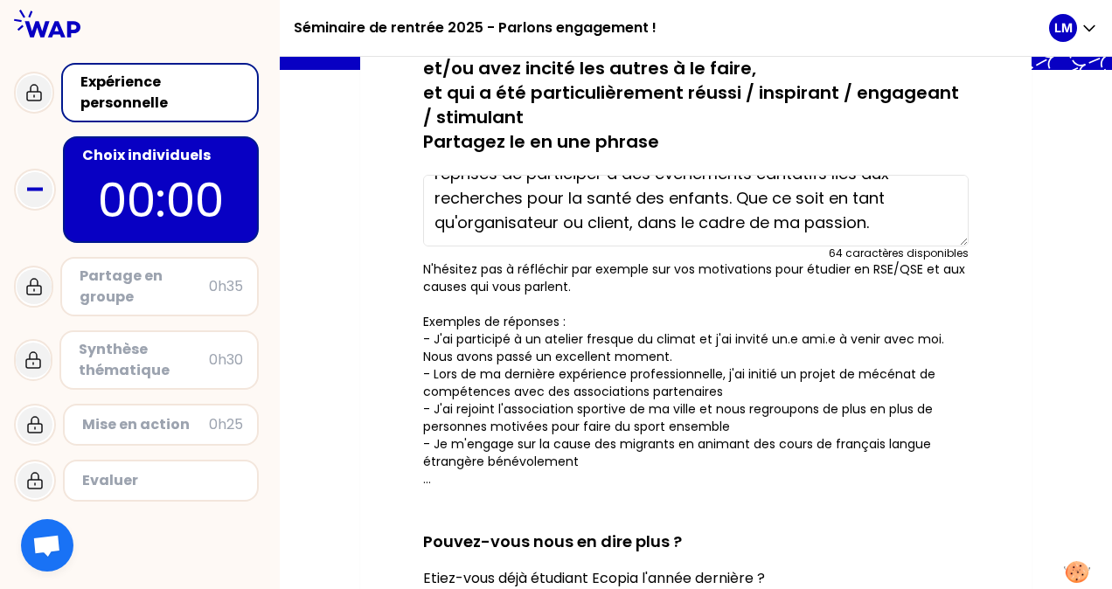
scroll to position [175, 0]
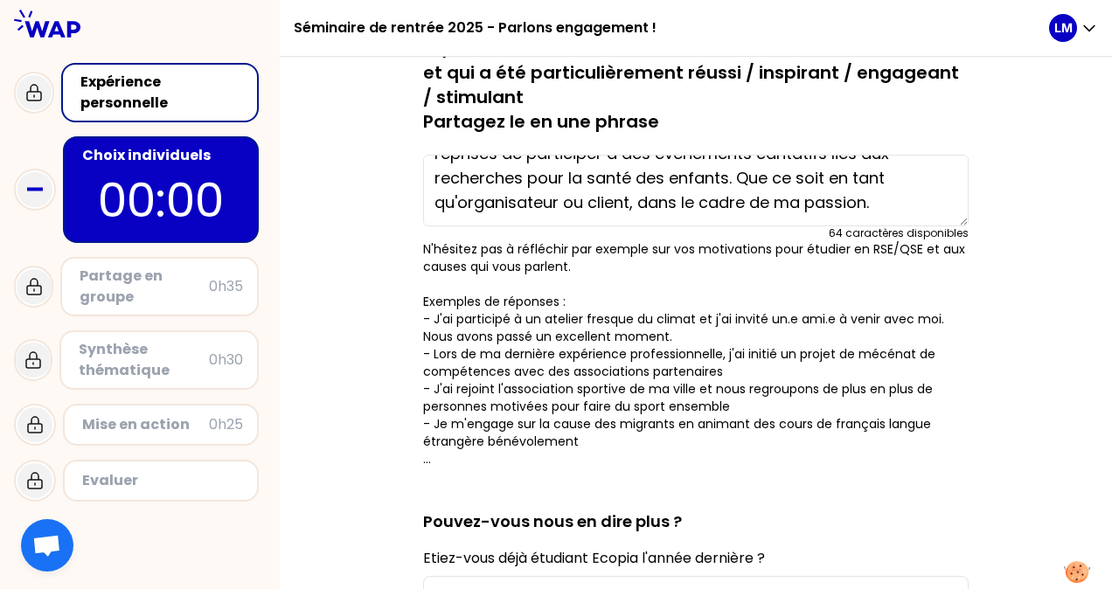
click at [872, 200] on textarea "Durant les dernières années, j'ai eu l'opportunité à plusieurs reprises de part…" at bounding box center [696, 191] width 546 height 72
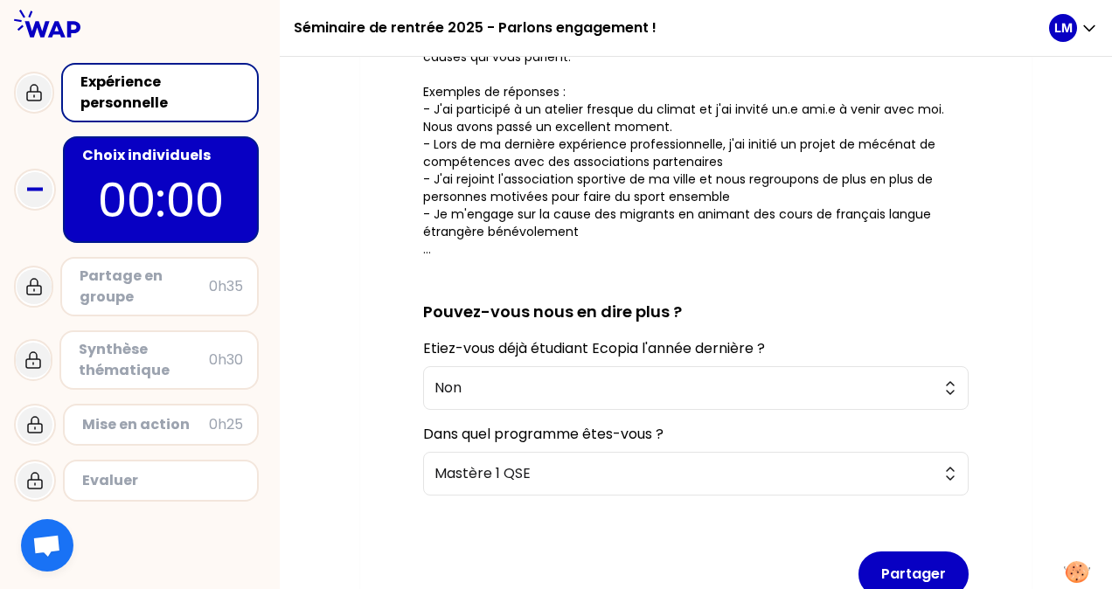
scroll to position [466, 0]
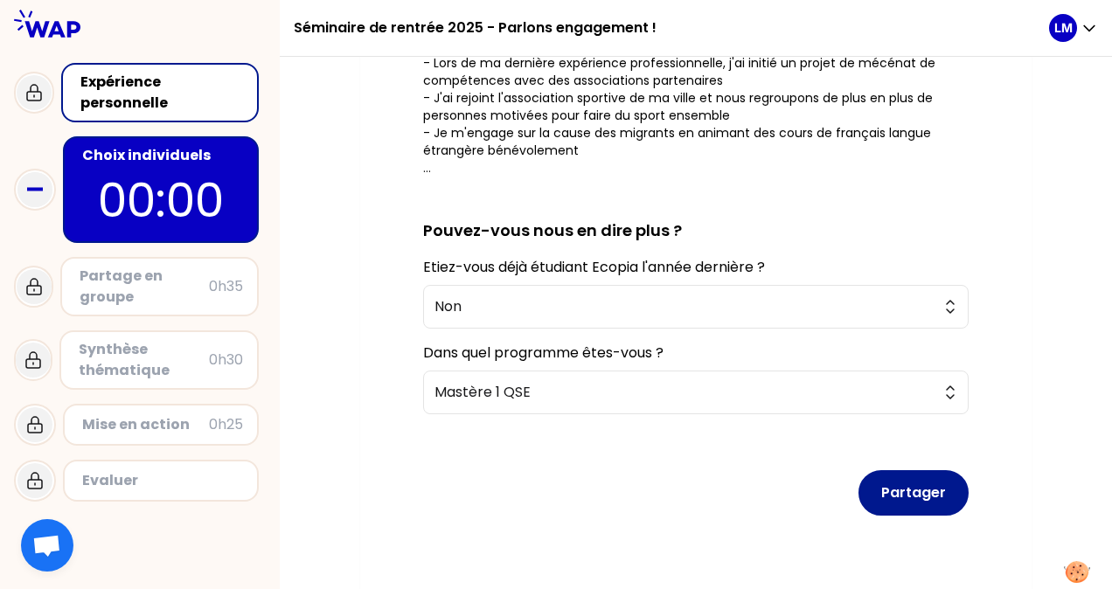
type textarea "Durant les dernières années, j'ai eu l'opportunité à plusieurs reprises de part…"
click at [930, 477] on button "Partager" at bounding box center [914, 492] width 110 height 45
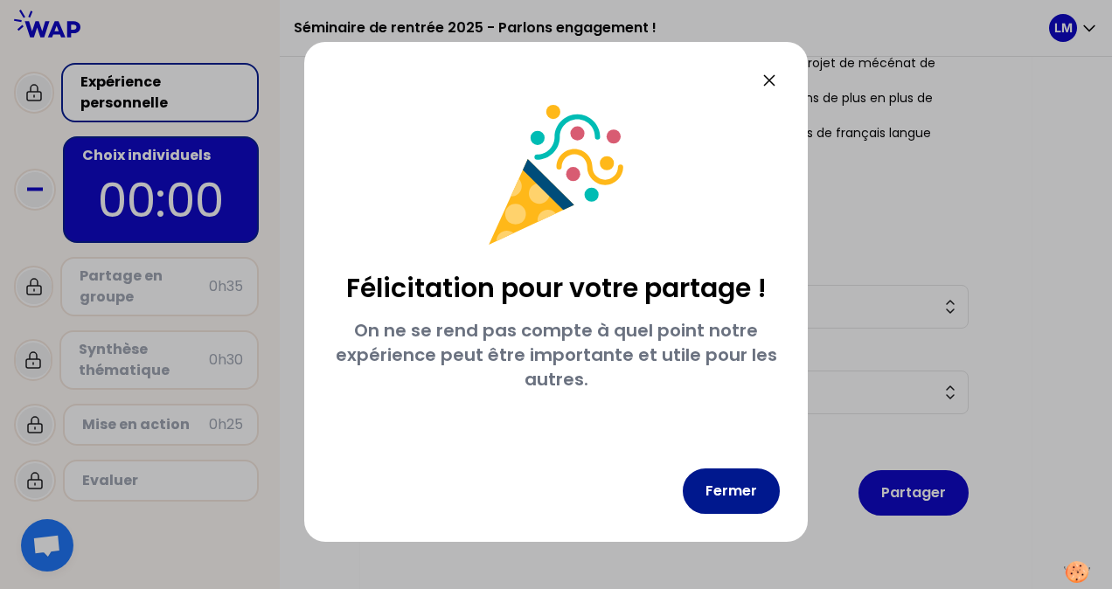
click at [743, 488] on button "Fermer" at bounding box center [731, 491] width 97 height 45
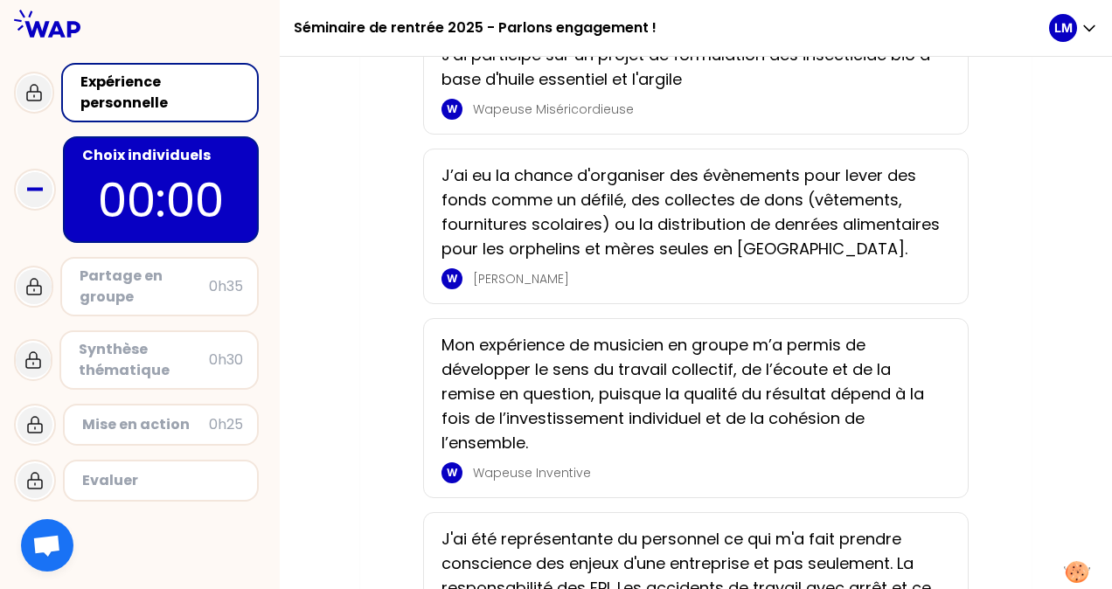
scroll to position [1107, 0]
click at [513, 289] on p "[PERSON_NAME]" at bounding box center [706, 279] width 467 height 17
click at [717, 233] on p "J’ai eu la chance d'organiser des évènements pour lever des fonds comme un défi…" at bounding box center [691, 213] width 498 height 98
click at [153, 213] on p "00:00" at bounding box center [161, 200] width 164 height 68
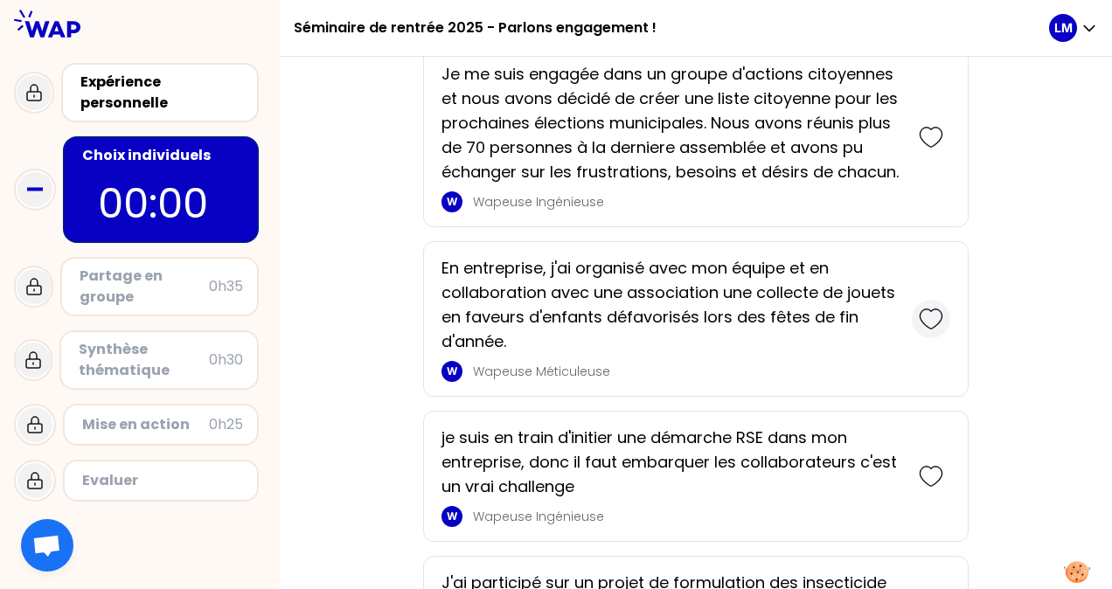
scroll to position [582, 0]
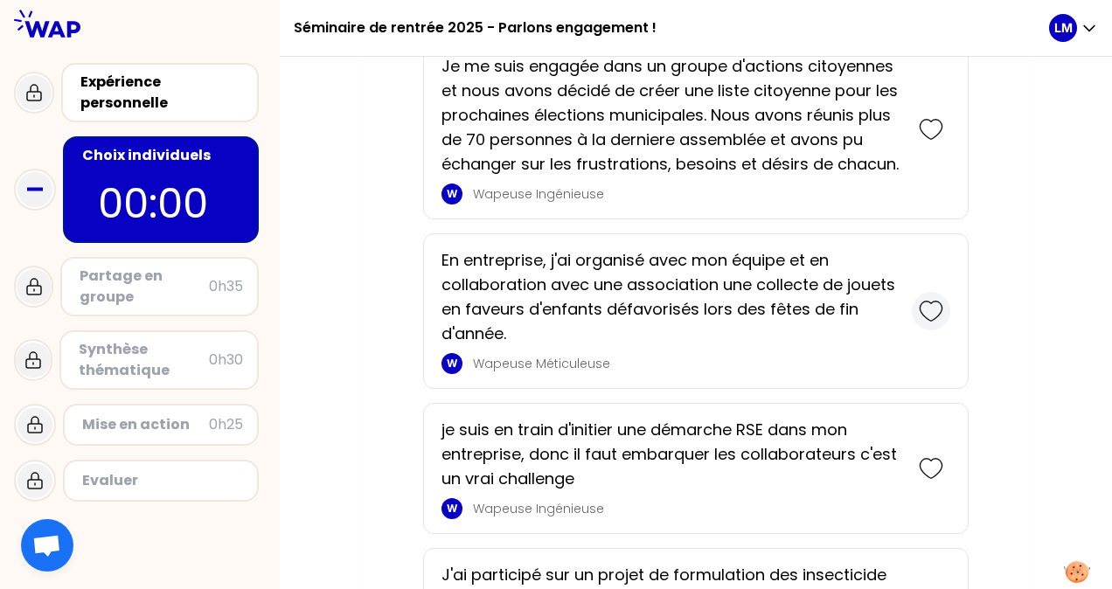
click at [934, 317] on icon at bounding box center [931, 311] width 22 height 19
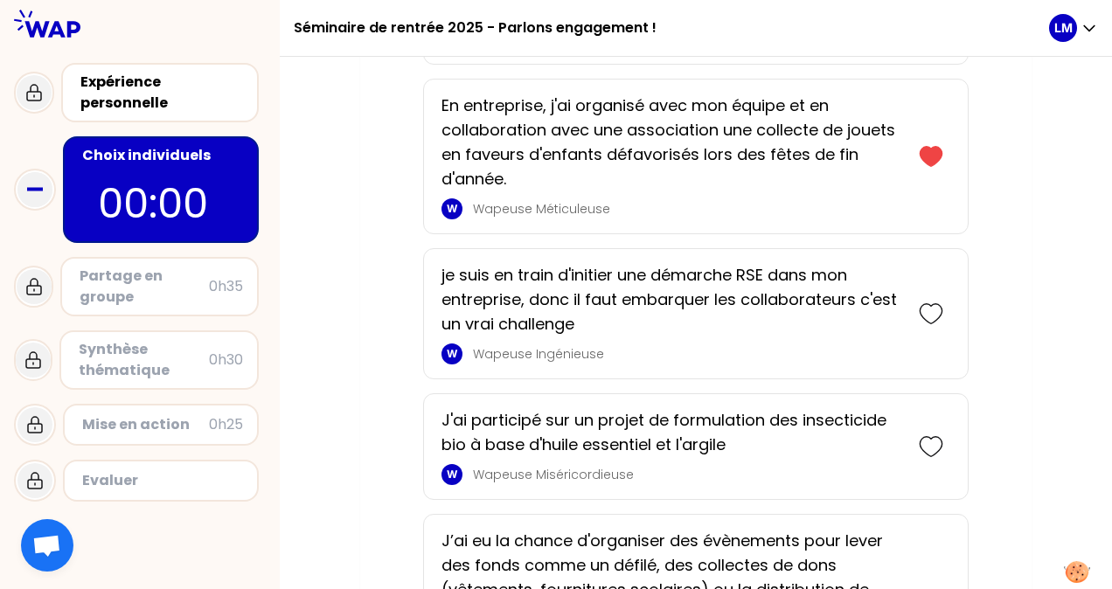
scroll to position [871, 0]
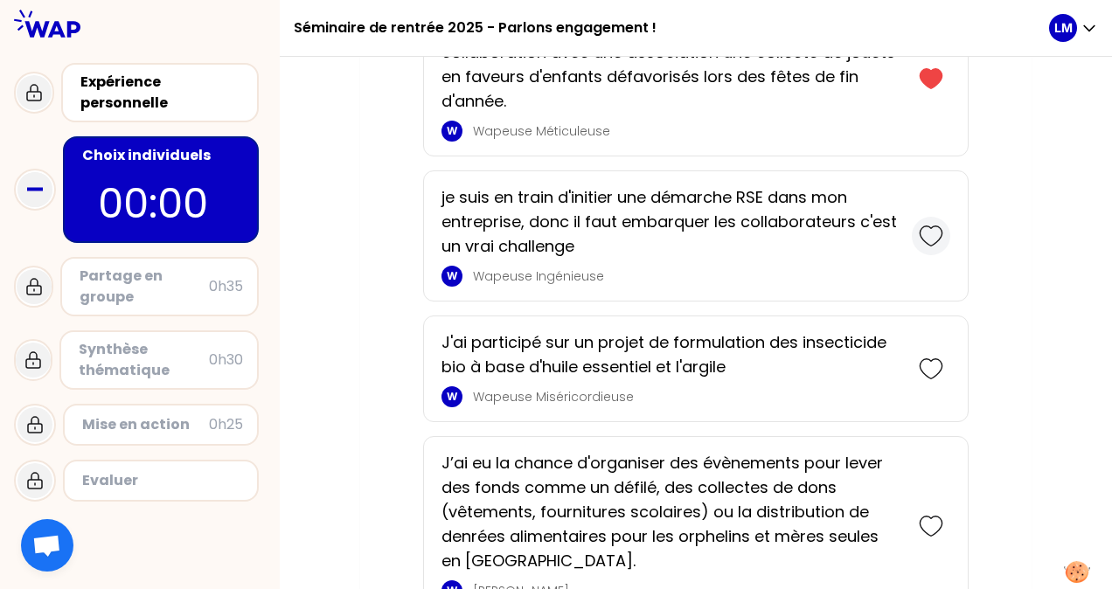
click at [921, 234] on icon at bounding box center [931, 236] width 24 height 24
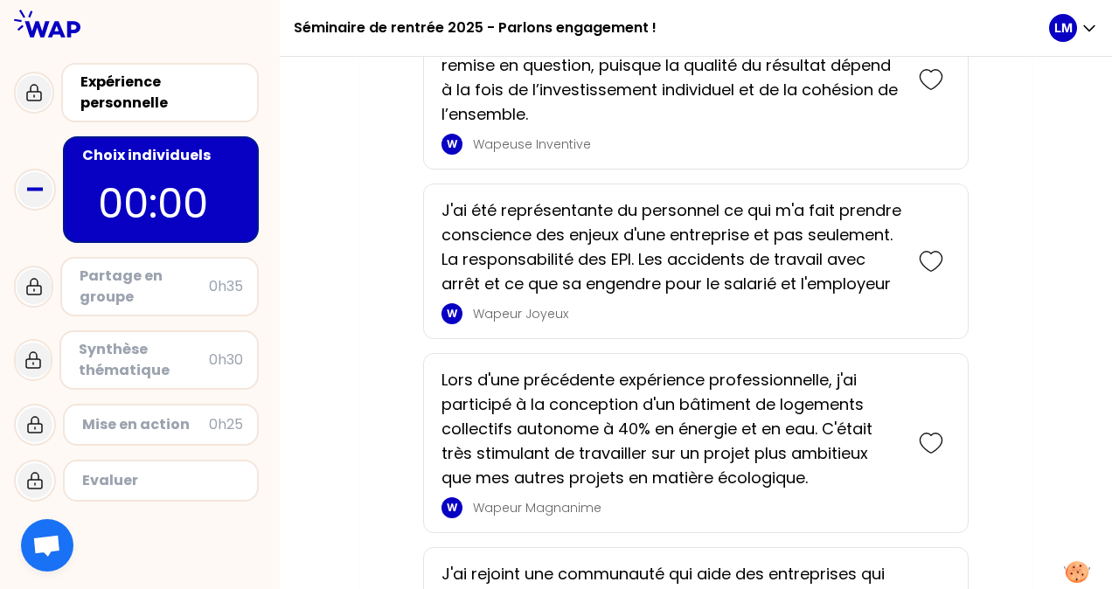
scroll to position [1774, 0]
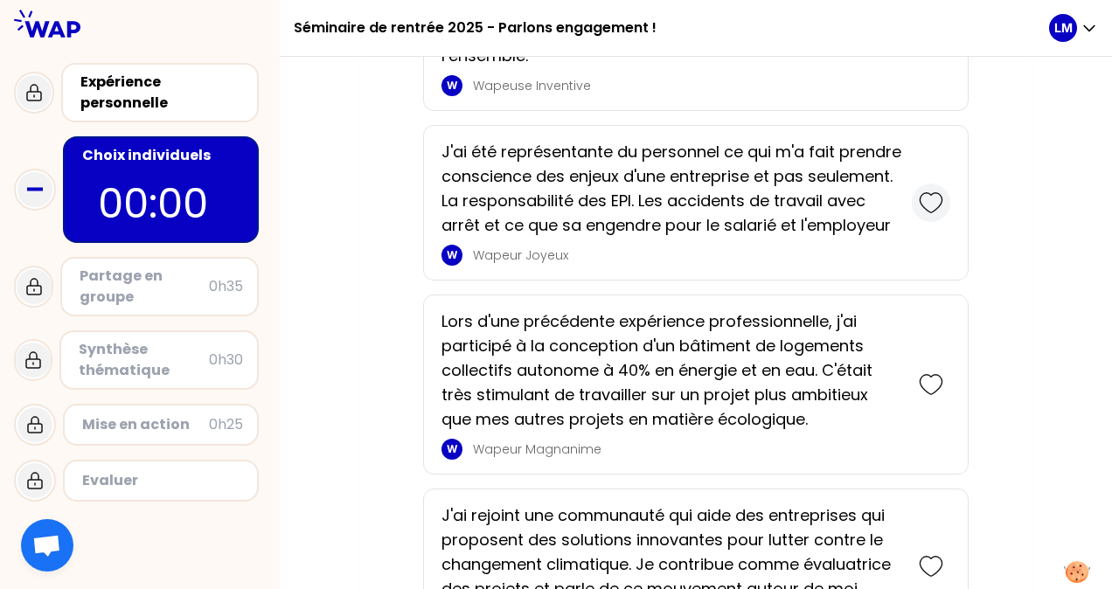
click at [932, 203] on icon at bounding box center [931, 203] width 24 height 24
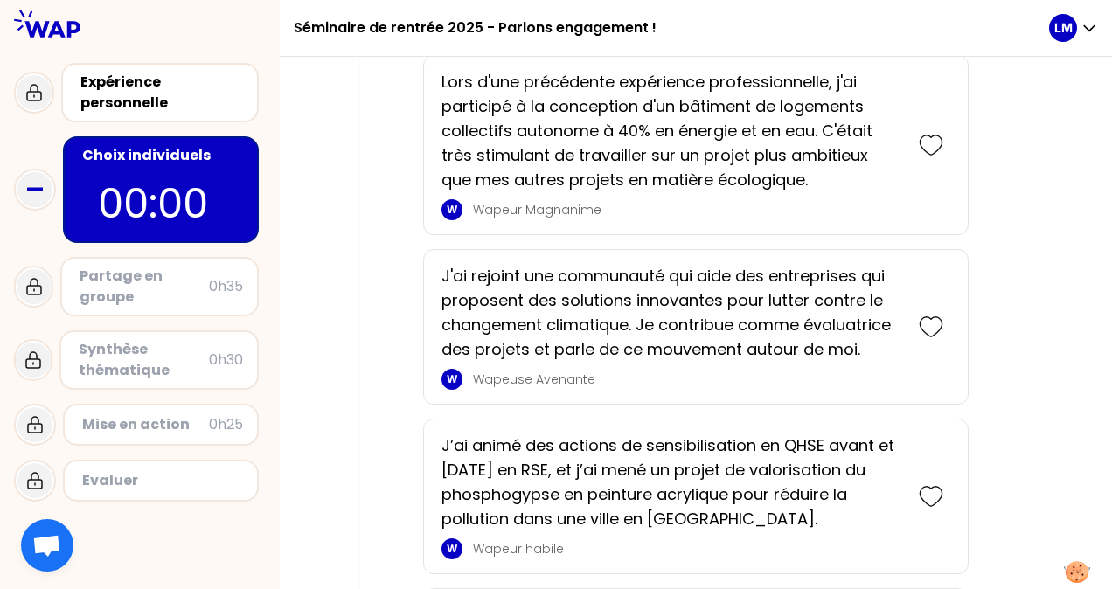
scroll to position [2200, 0]
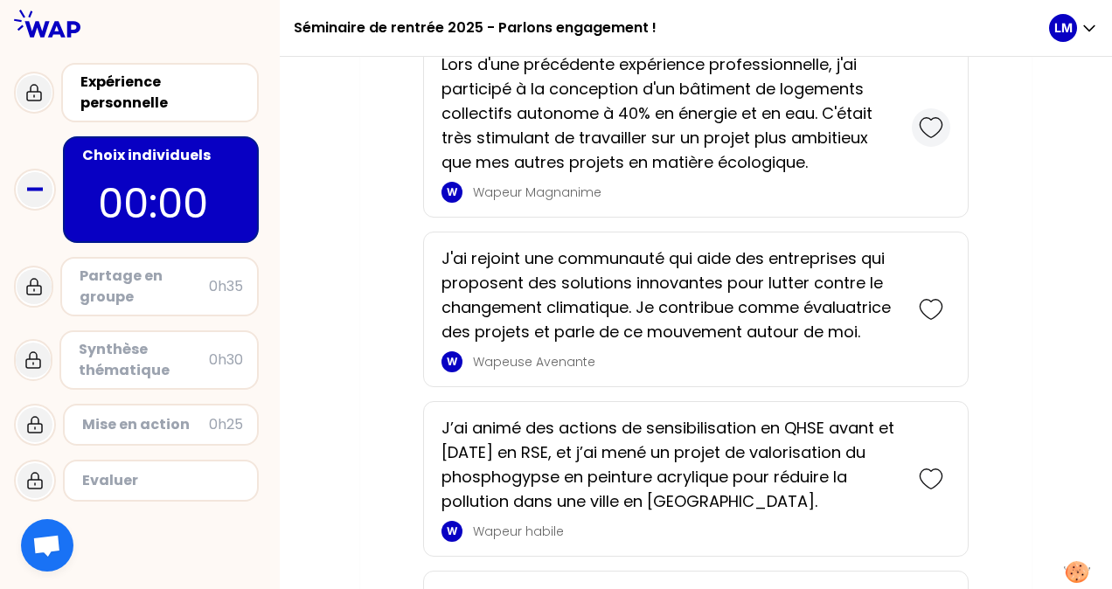
click at [933, 140] on icon at bounding box center [931, 127] width 24 height 24
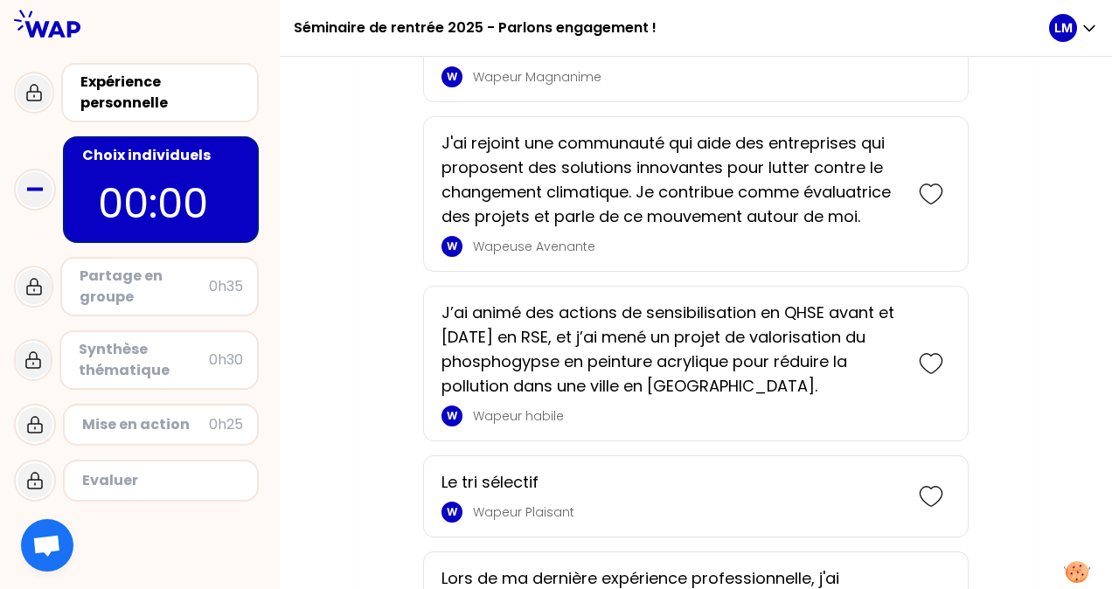
scroll to position [2568, 0]
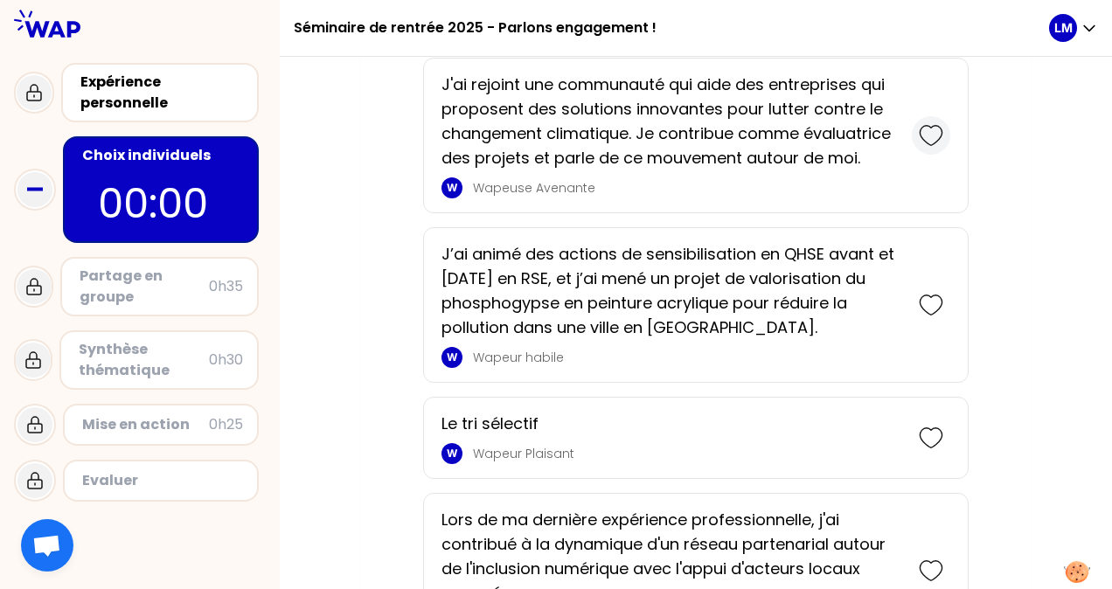
click at [923, 148] on icon at bounding box center [931, 135] width 24 height 24
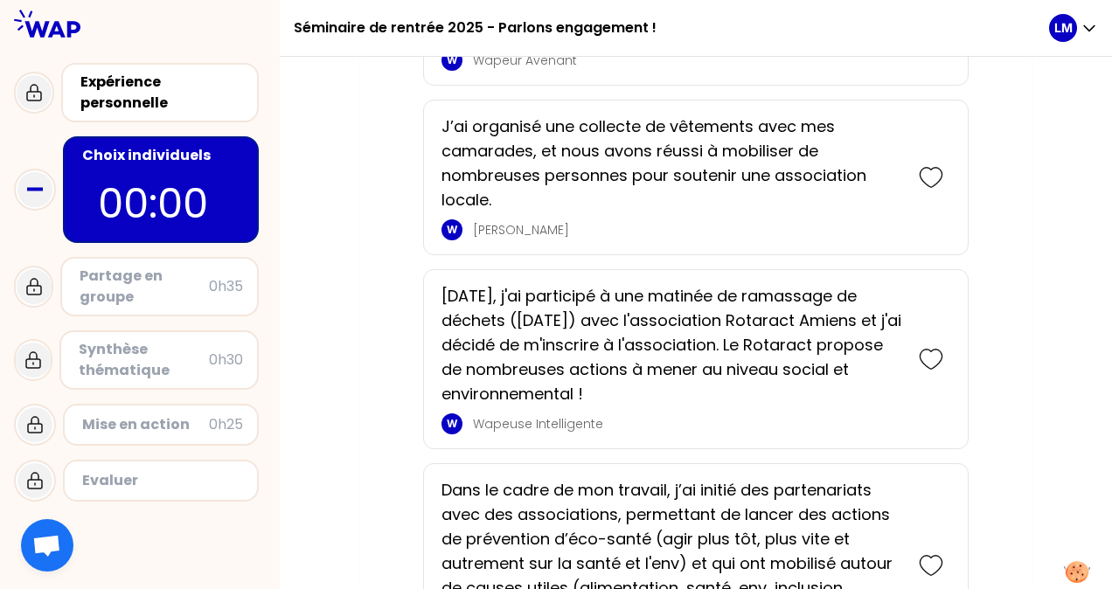
scroll to position [3554, 0]
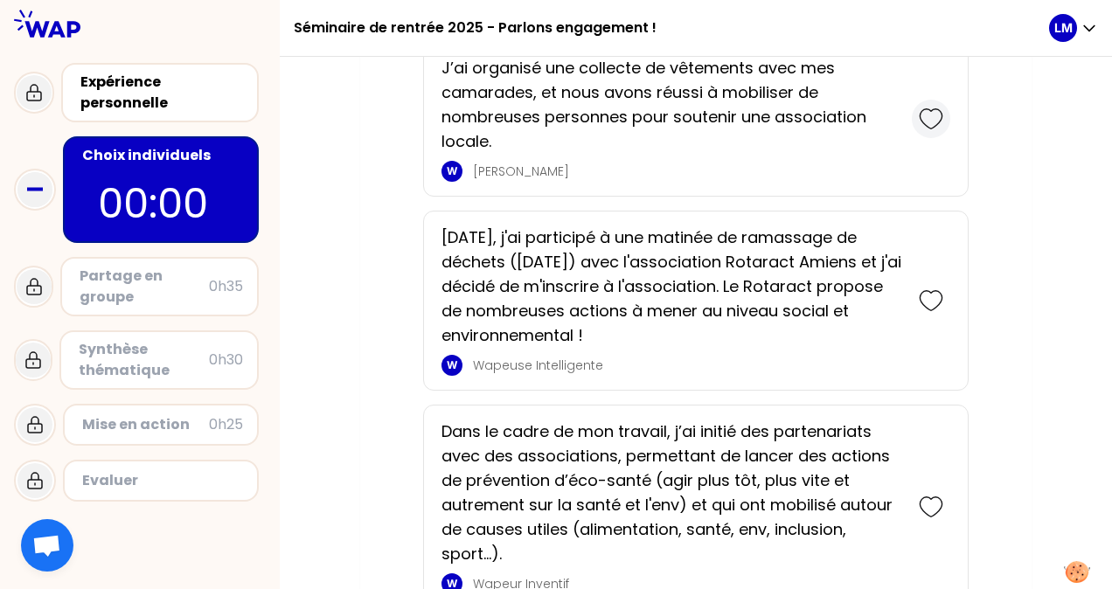
click at [927, 129] on icon at bounding box center [931, 118] width 22 height 19
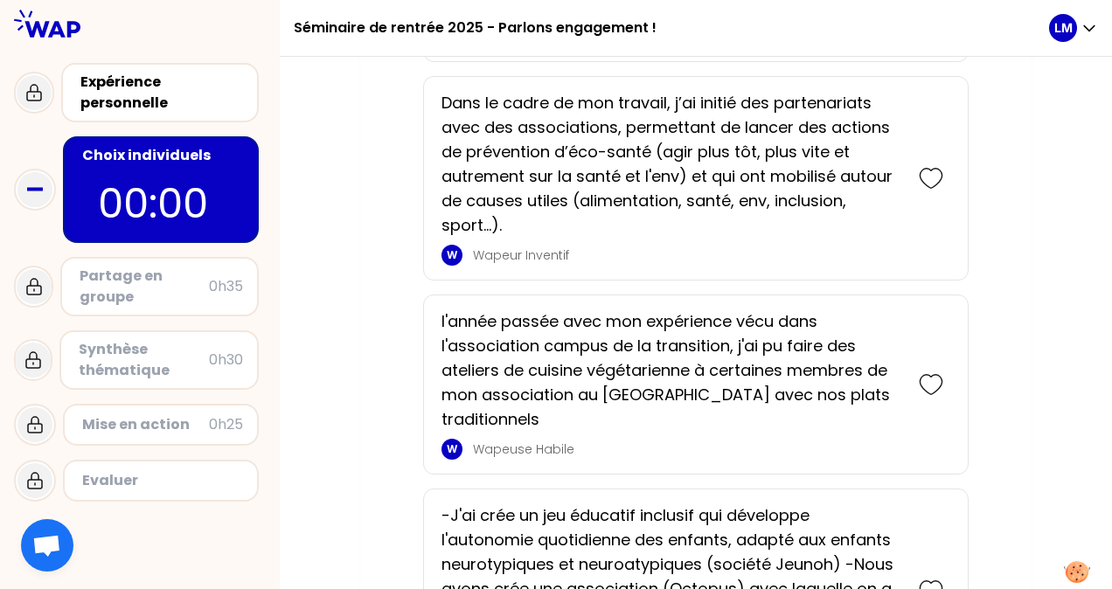
scroll to position [4073, 0]
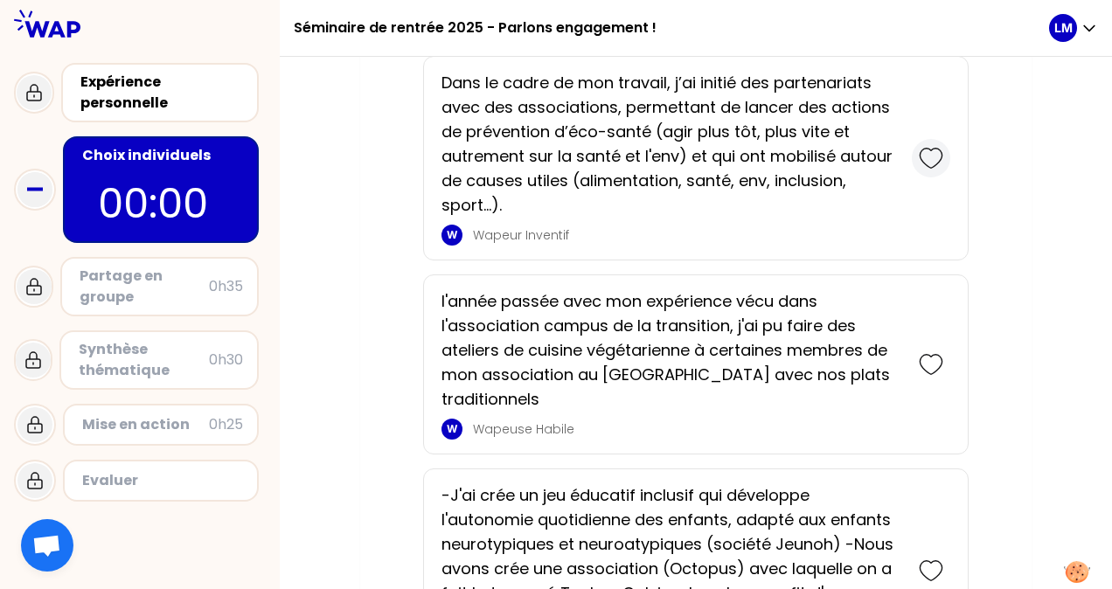
click at [934, 171] on icon at bounding box center [931, 158] width 24 height 24
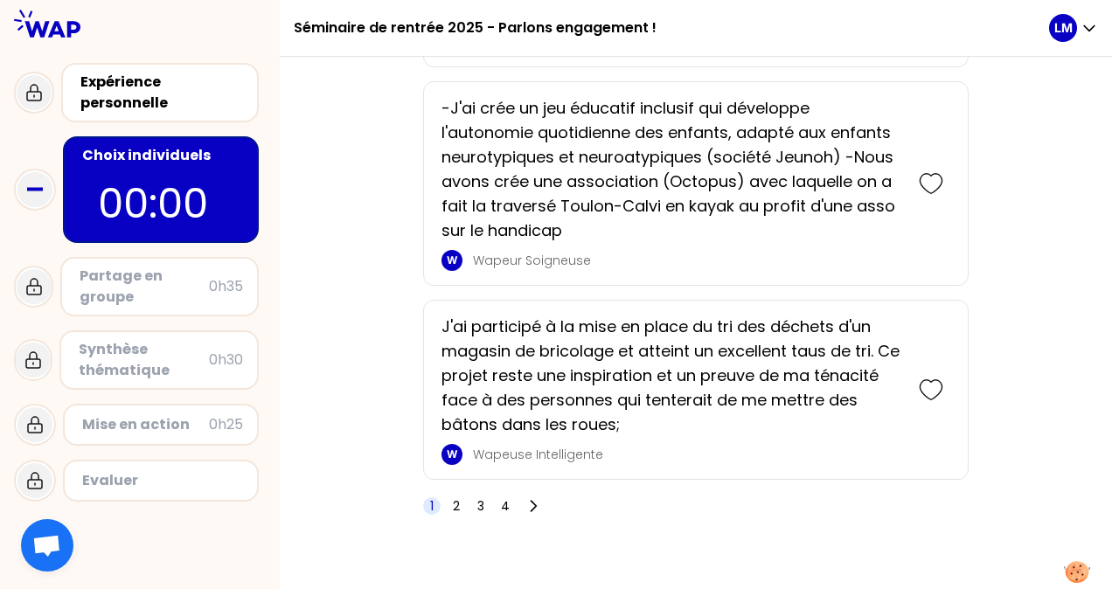
scroll to position [4699, 0]
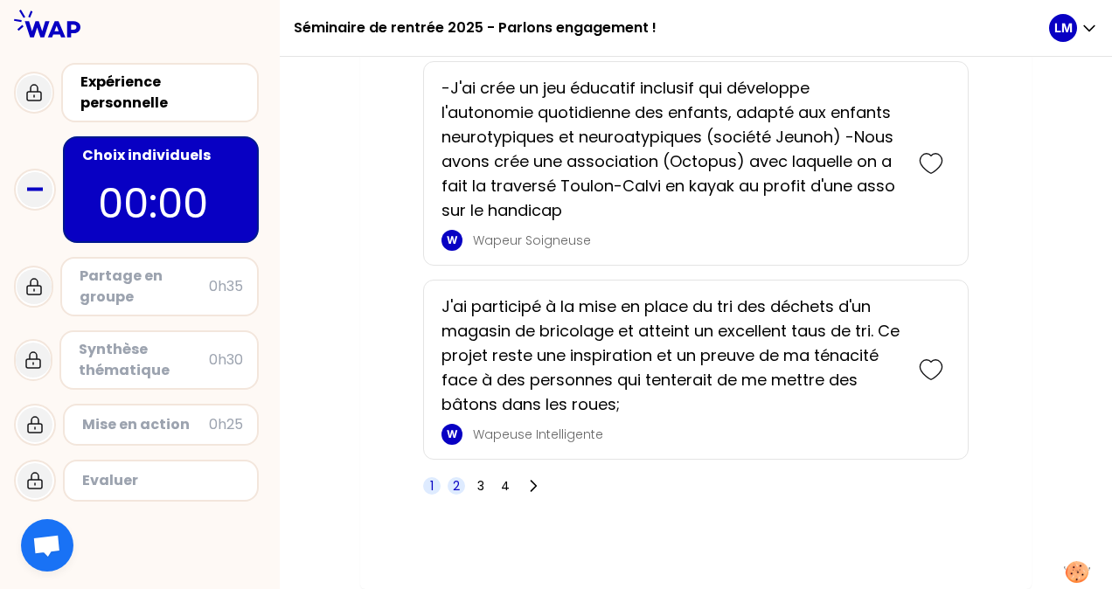
click at [458, 488] on span "2" at bounding box center [456, 485] width 7 height 17
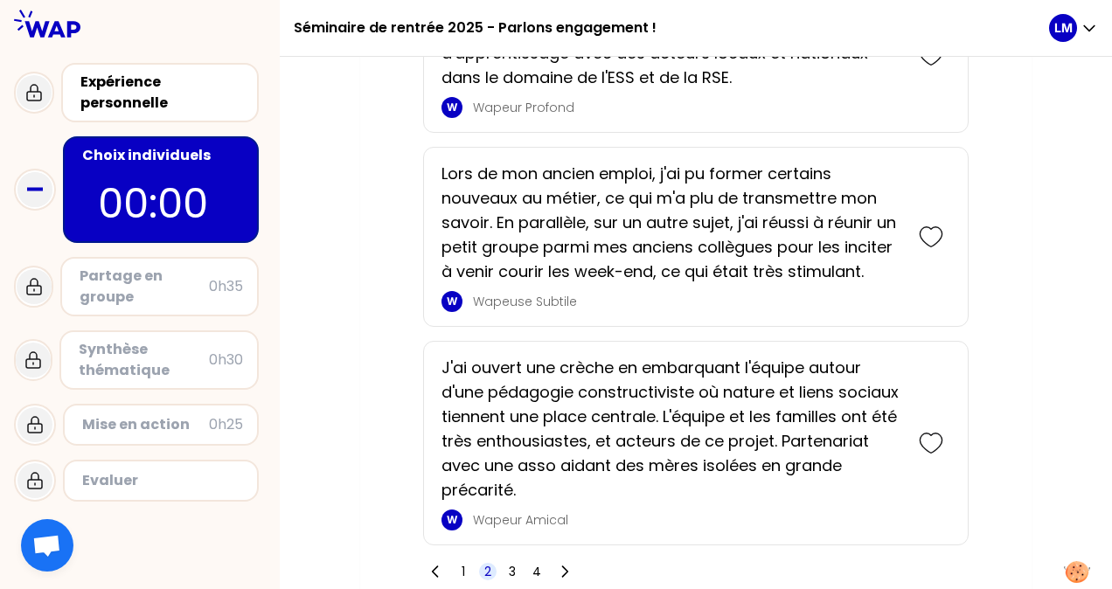
scroll to position [4489, 0]
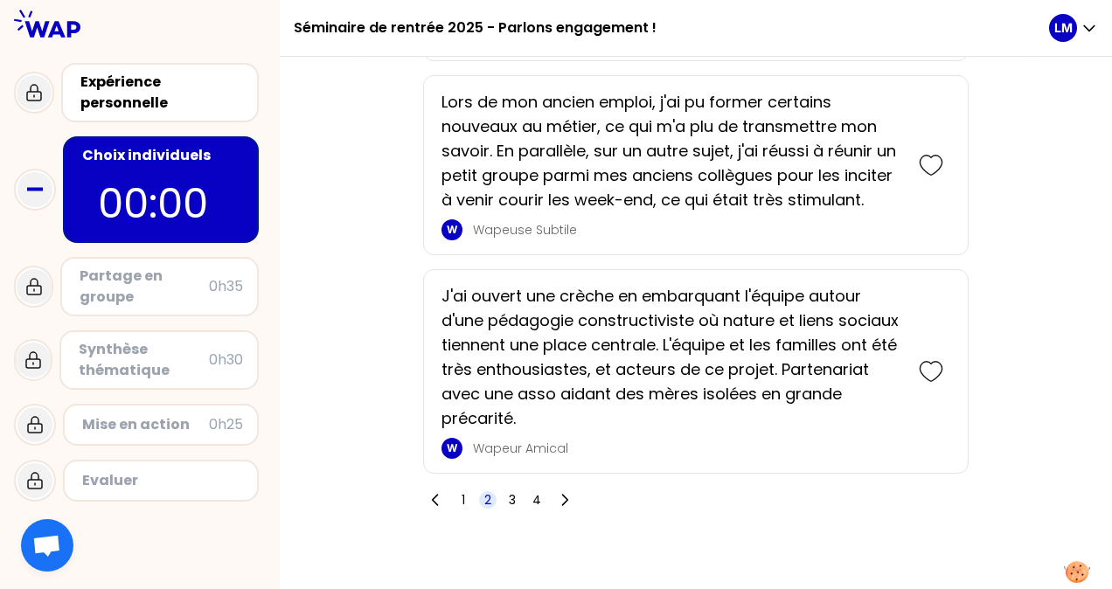
click at [488, 491] on span "2" at bounding box center [487, 499] width 7 height 17
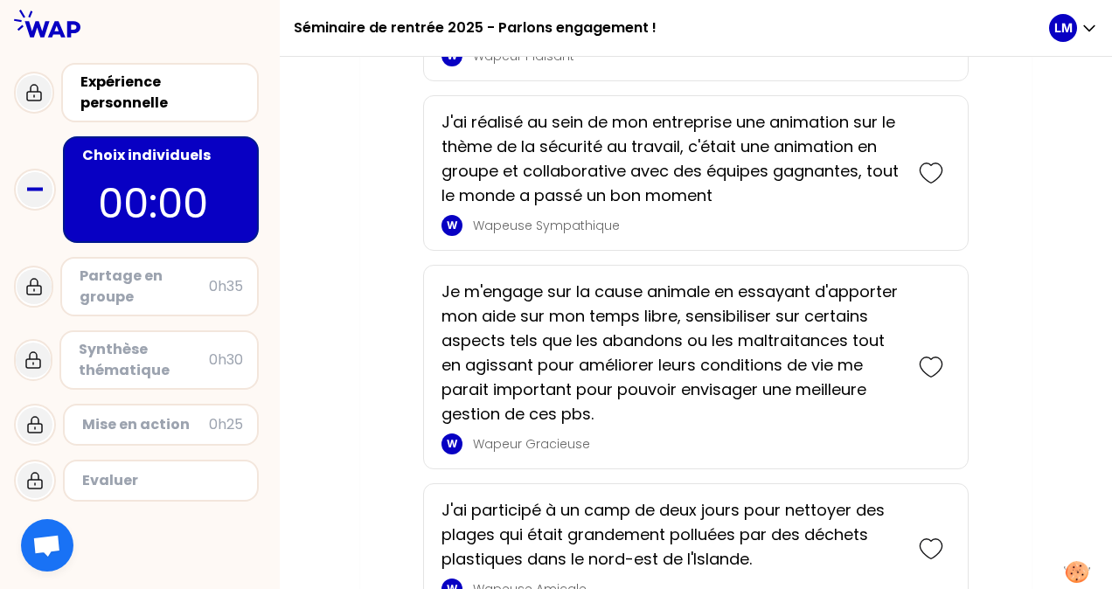
scroll to position [2331, 0]
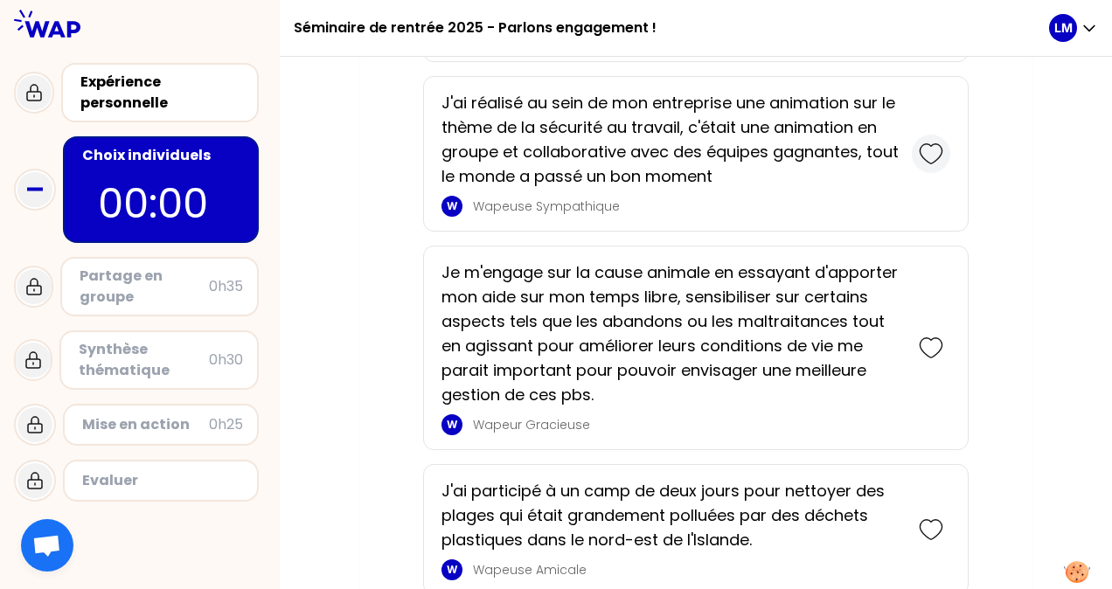
click at [923, 143] on icon at bounding box center [931, 154] width 24 height 24
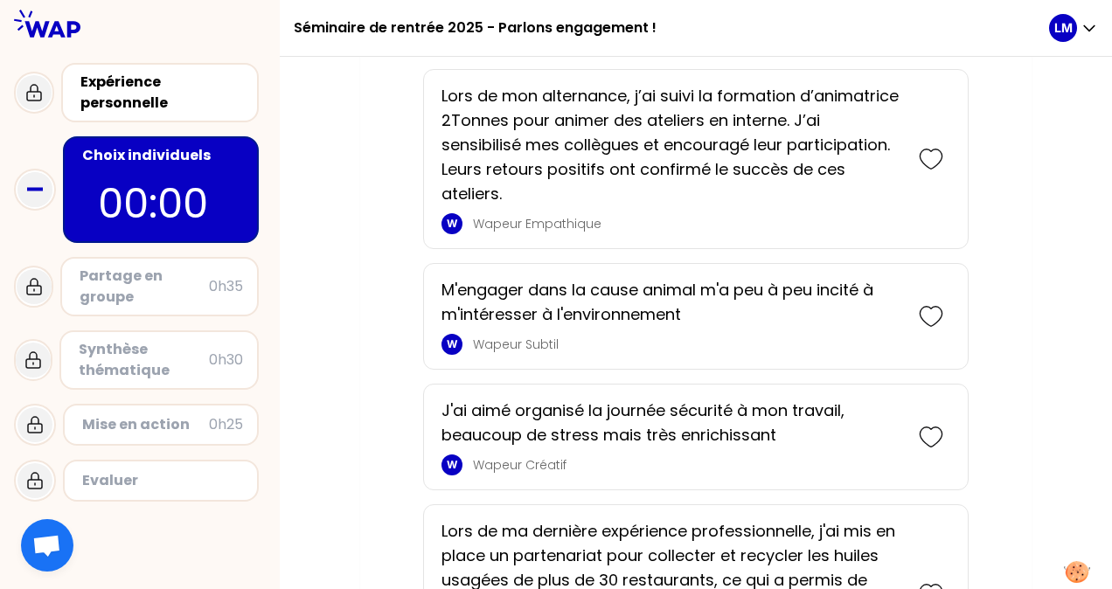
scroll to position [3608, 0]
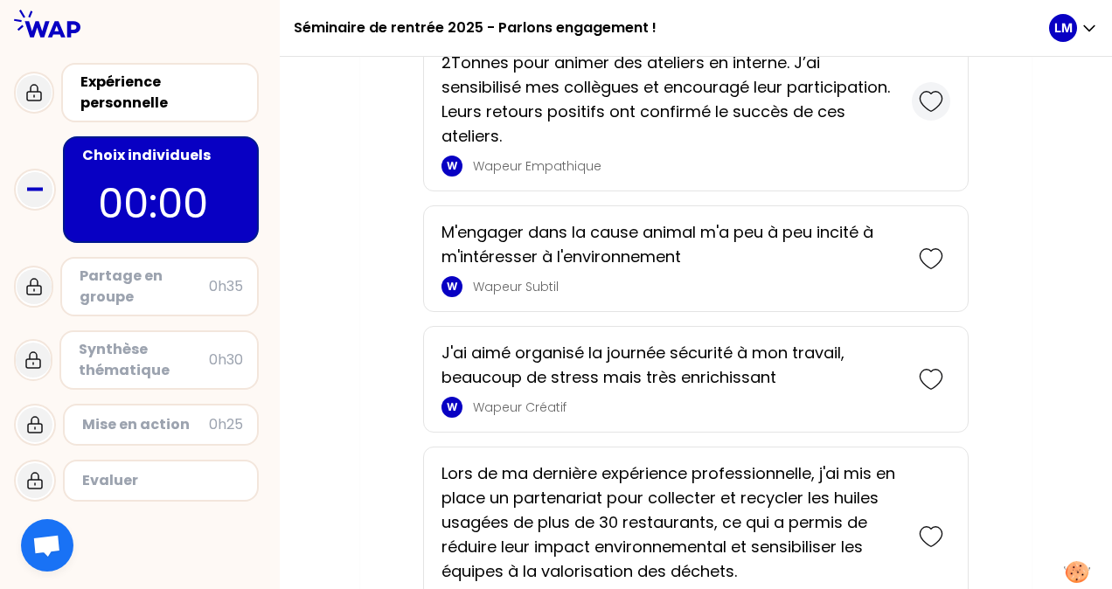
click at [927, 96] on icon at bounding box center [931, 101] width 22 height 19
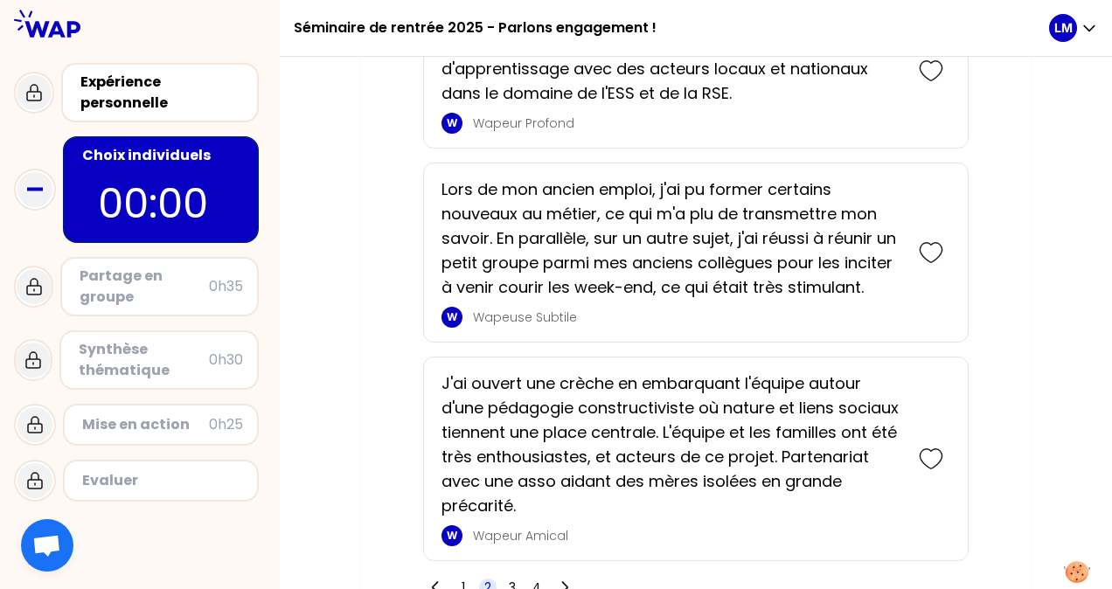
scroll to position [4852, 0]
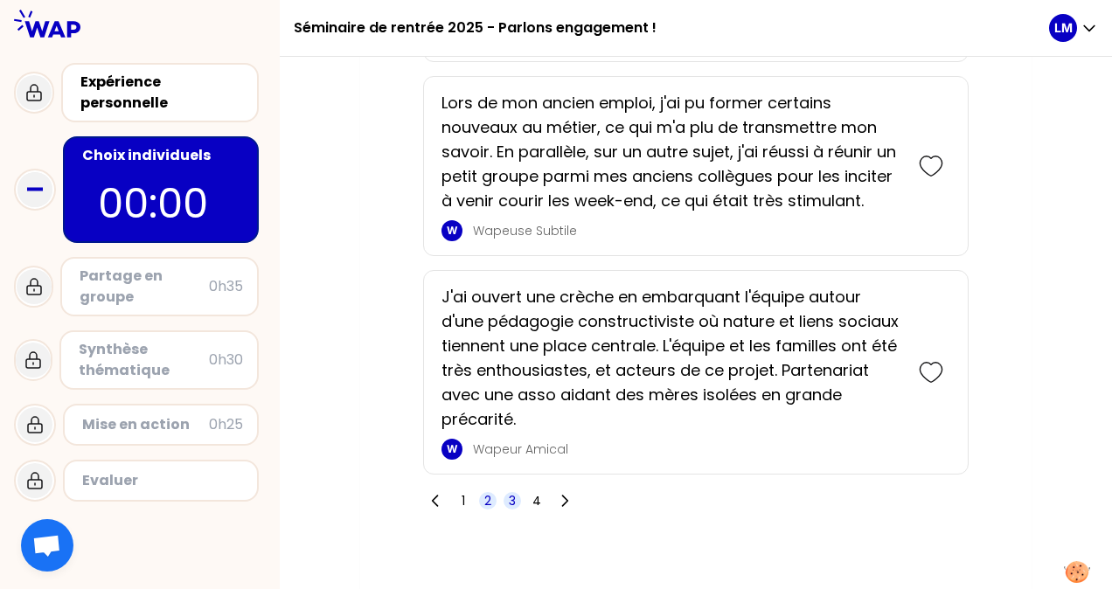
click at [510, 492] on span "3" at bounding box center [512, 500] width 7 height 17
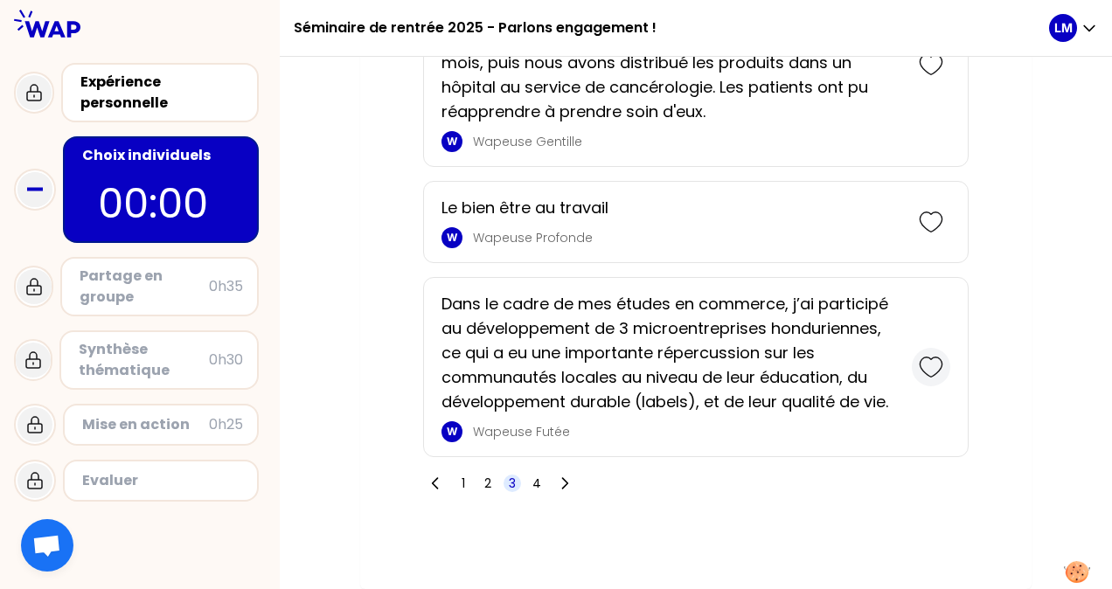
click at [938, 359] on icon at bounding box center [931, 367] width 22 height 19
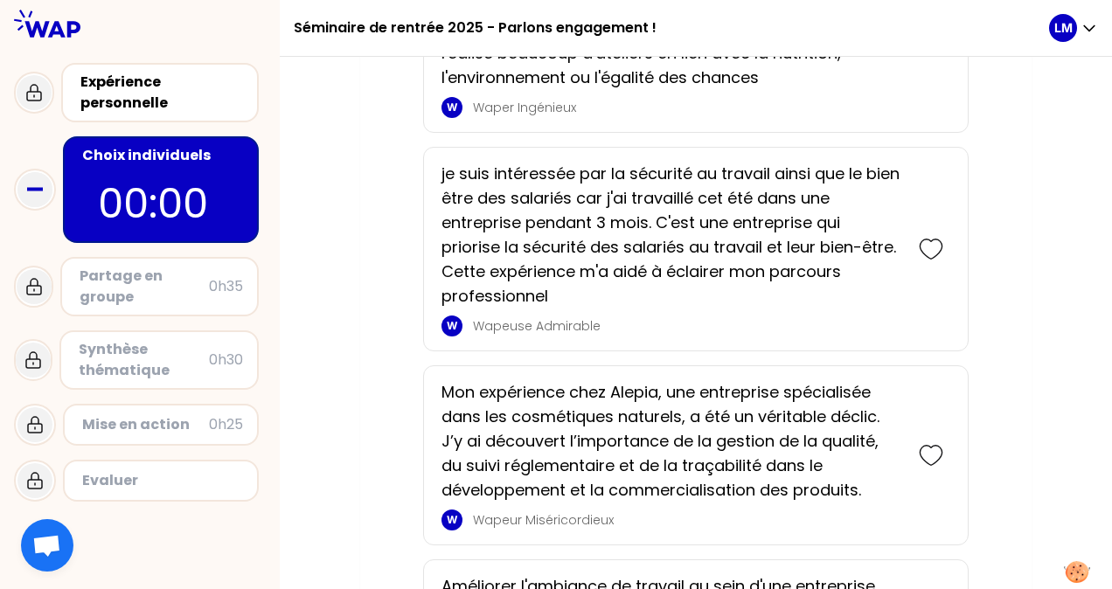
scroll to position [4259, 0]
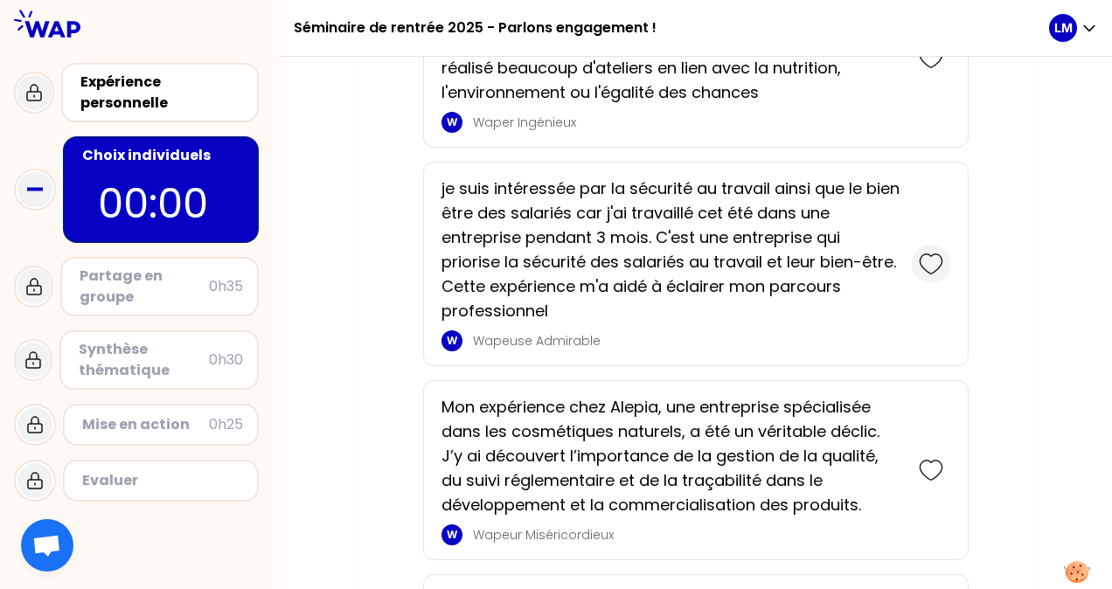
click at [923, 271] on icon at bounding box center [931, 264] width 24 height 24
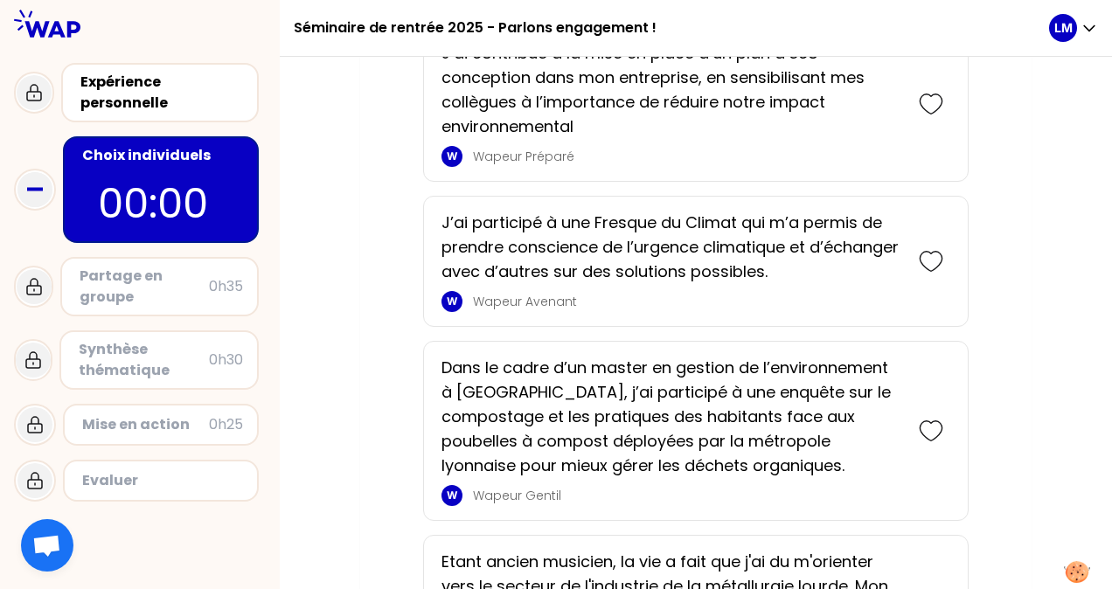
scroll to position [3544, 0]
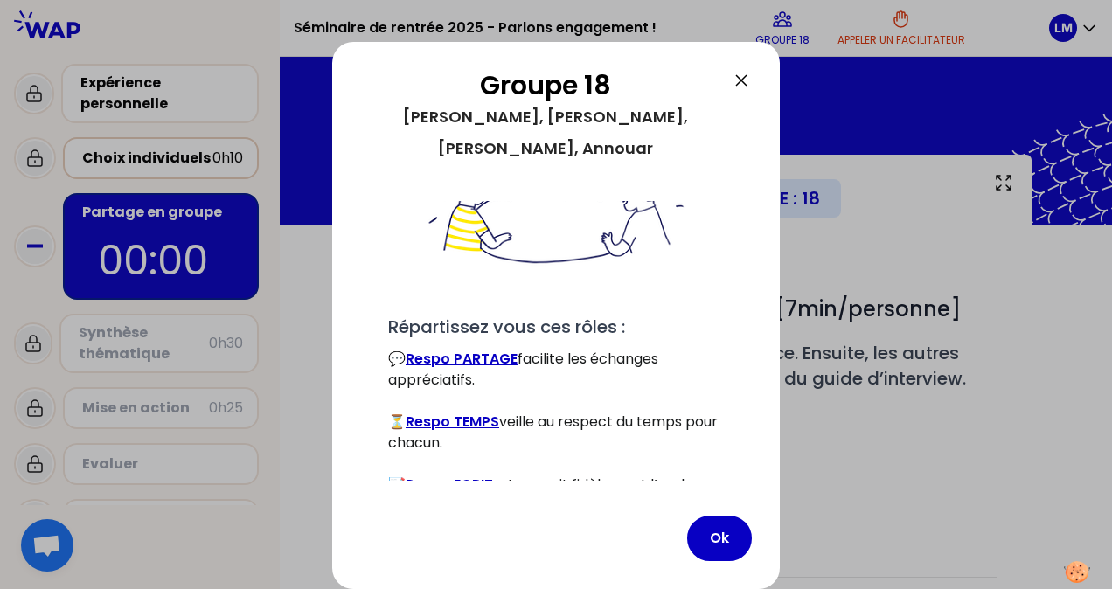
scroll to position [199, 0]
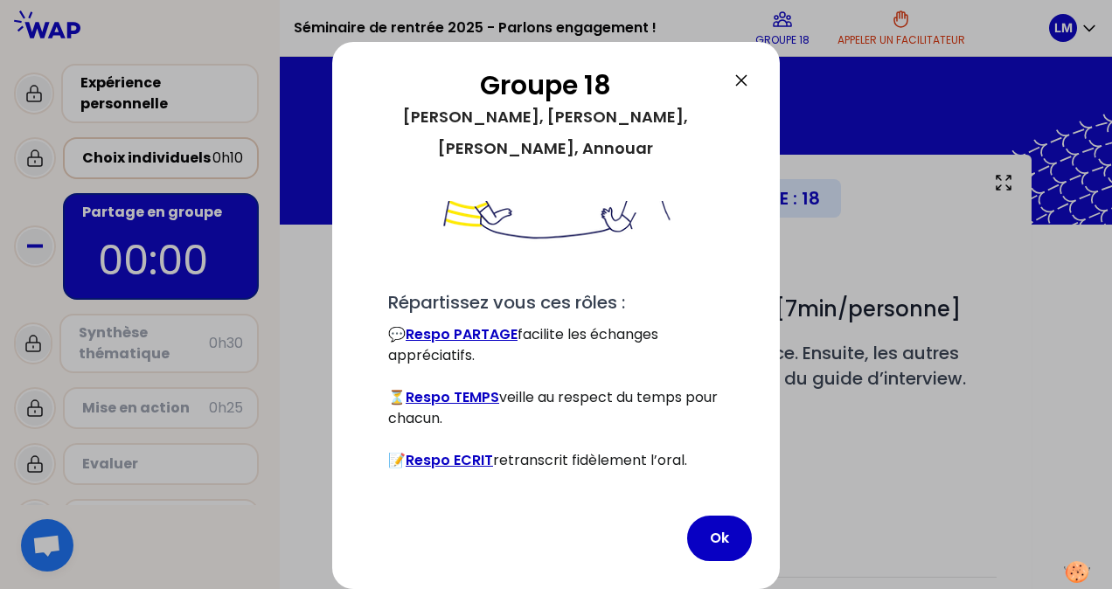
click at [743, 84] on icon at bounding box center [741, 80] width 21 height 21
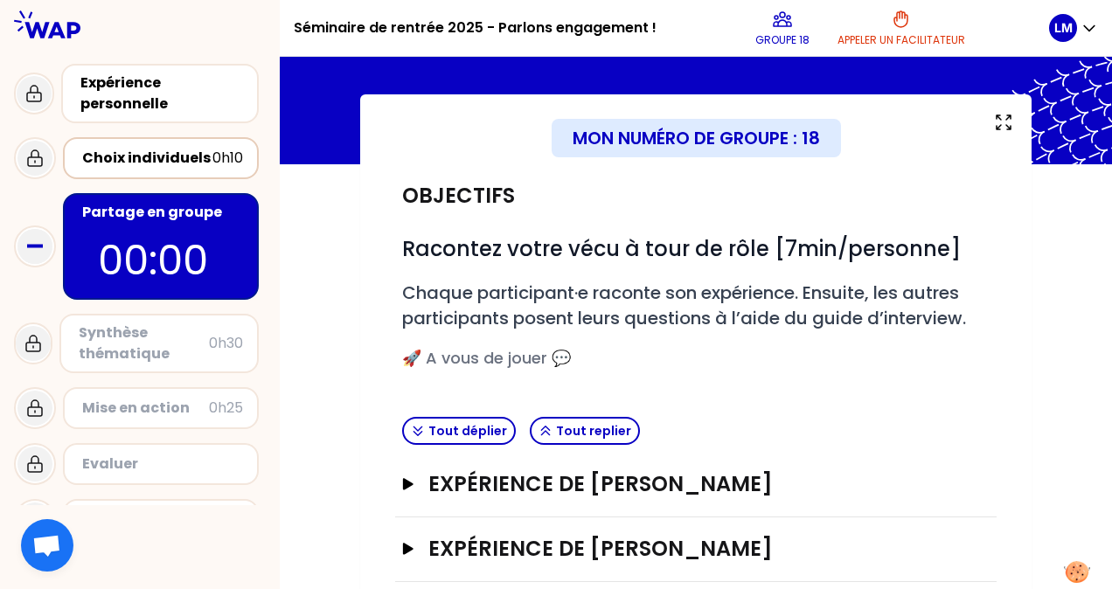
scroll to position [116, 0]
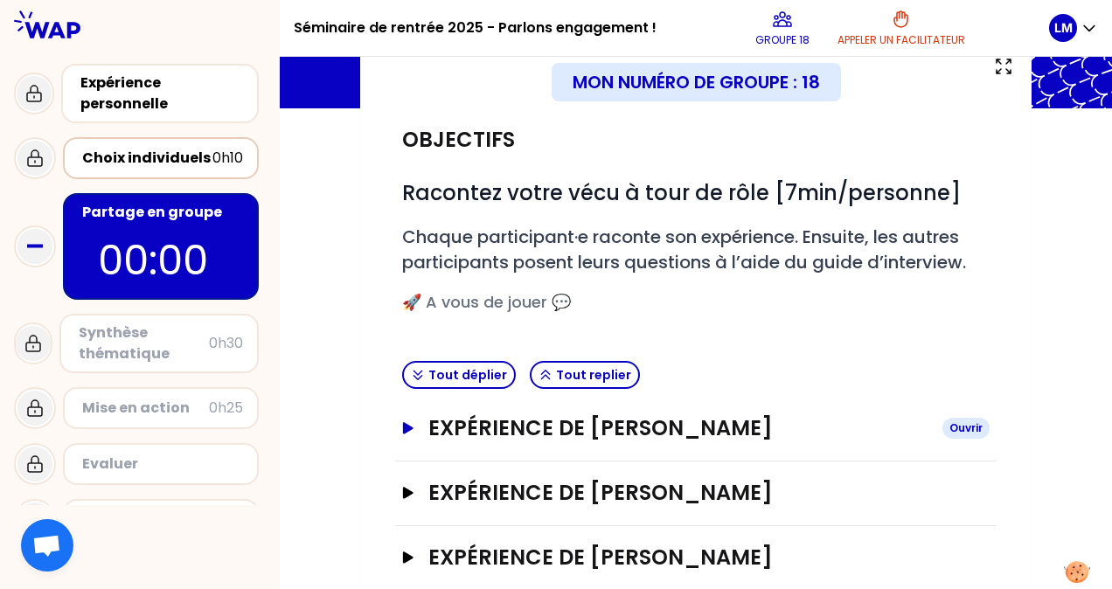
click at [409, 429] on icon "button" at bounding box center [408, 427] width 10 height 11
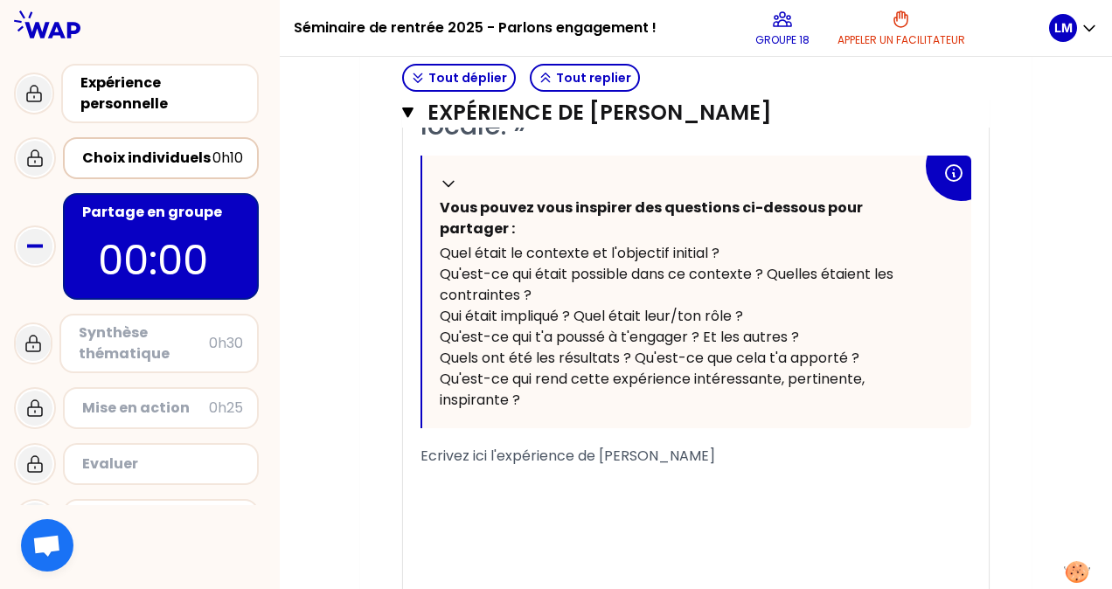
scroll to position [641, 0]
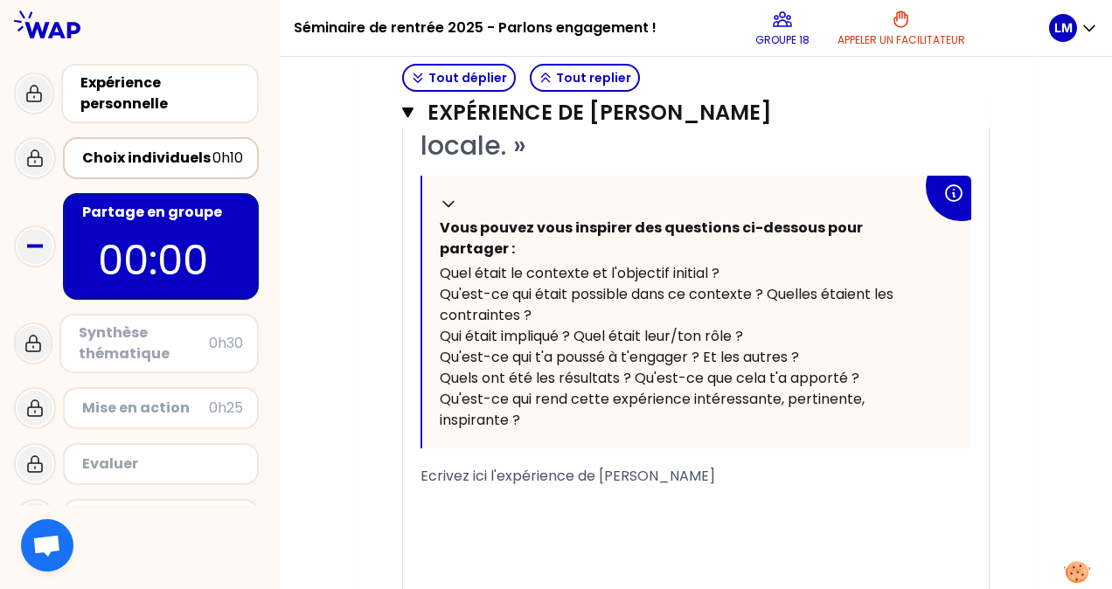
click at [537, 470] on span "Ecrivez ici l'expérience de [PERSON_NAME]" at bounding box center [568, 476] width 295 height 20
click at [453, 478] on span "Ecrivez ici l'expérience de [PERSON_NAME]" at bounding box center [568, 476] width 295 height 20
click at [437, 476] on span "Ecrivez ici l'expérience de [PERSON_NAME]" at bounding box center [568, 476] width 295 height 20
click at [422, 476] on span "Ecrivez ici l'expérience de [PERSON_NAME]" at bounding box center [568, 476] width 295 height 20
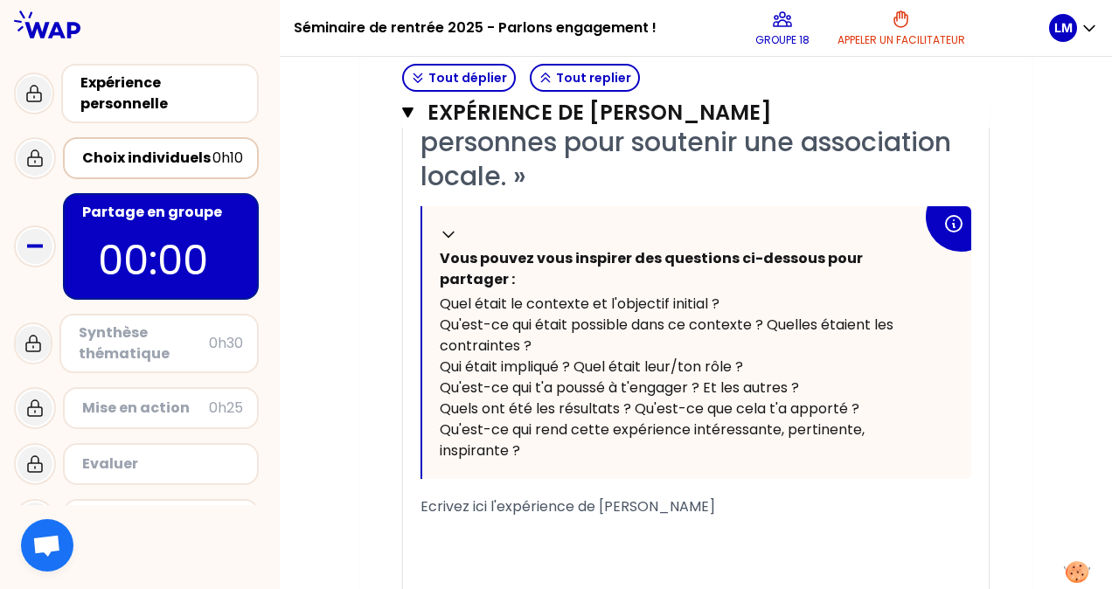
scroll to position [582, 0]
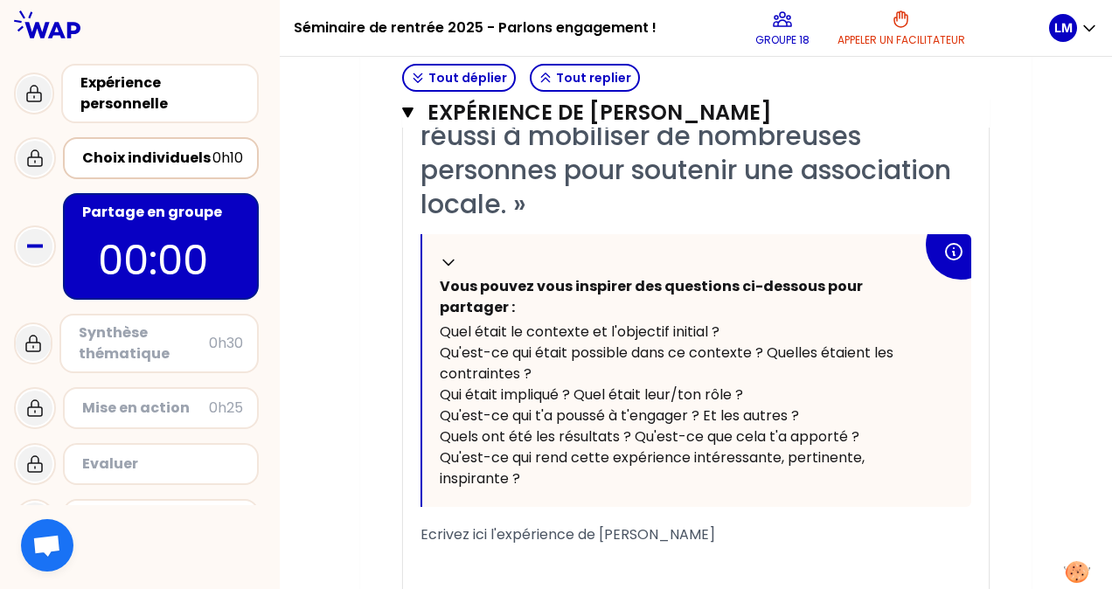
click at [483, 536] on span "Ecrivez ici l'expérience de [PERSON_NAME]" at bounding box center [568, 535] width 295 height 20
click at [449, 538] on span "Ecrivez ici l'expérience de [PERSON_NAME]" at bounding box center [568, 535] width 295 height 20
click at [430, 533] on span "Ecrivez ici l'expérience de [PERSON_NAME]" at bounding box center [568, 535] width 295 height 20
click at [427, 533] on span "Ecrivez ici l'expérience de [PERSON_NAME]" at bounding box center [568, 535] width 295 height 20
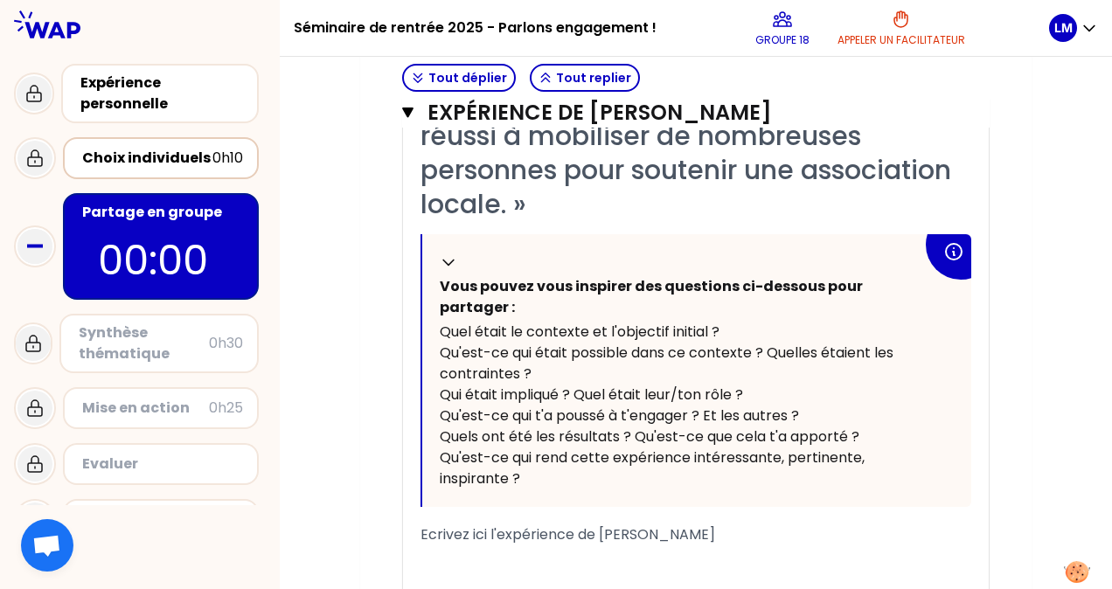
click at [423, 533] on span "Ecrivez ici l'expérience de [PERSON_NAME]" at bounding box center [568, 535] width 295 height 20
drag, startPoint x: 423, startPoint y: 533, endPoint x: 556, endPoint y: 532, distance: 132.9
click at [554, 532] on span "Ecrivez ici l'expérience de [PERSON_NAME]" at bounding box center [568, 535] width 295 height 20
drag, startPoint x: 676, startPoint y: 539, endPoint x: 691, endPoint y: 538, distance: 14.9
click at [681, 539] on span "Ecrivez ici l'expérience de [PERSON_NAME]" at bounding box center [568, 535] width 295 height 20
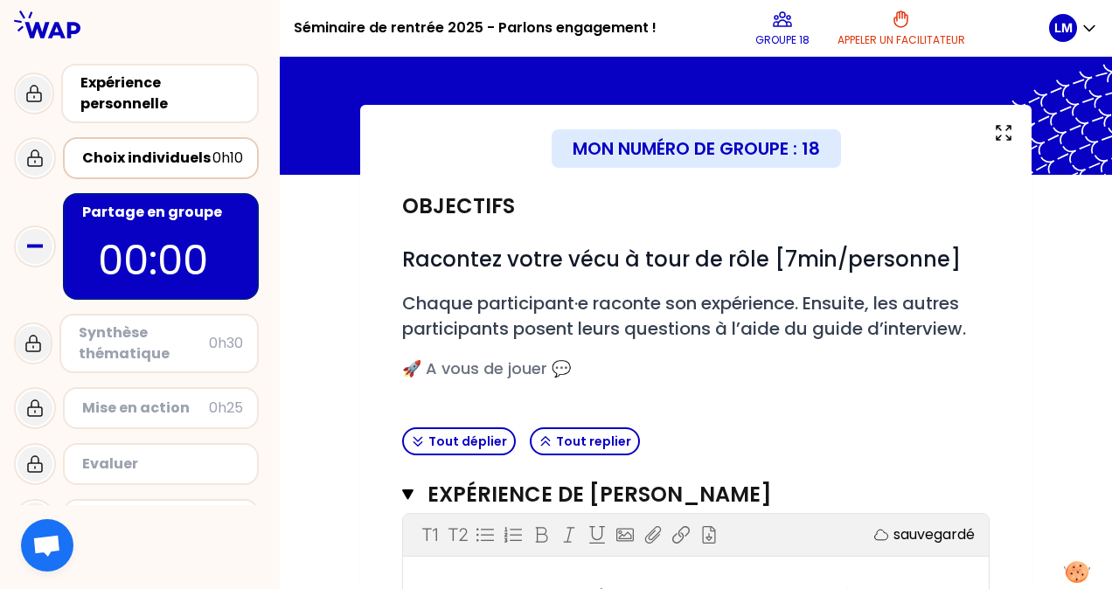
scroll to position [0, 0]
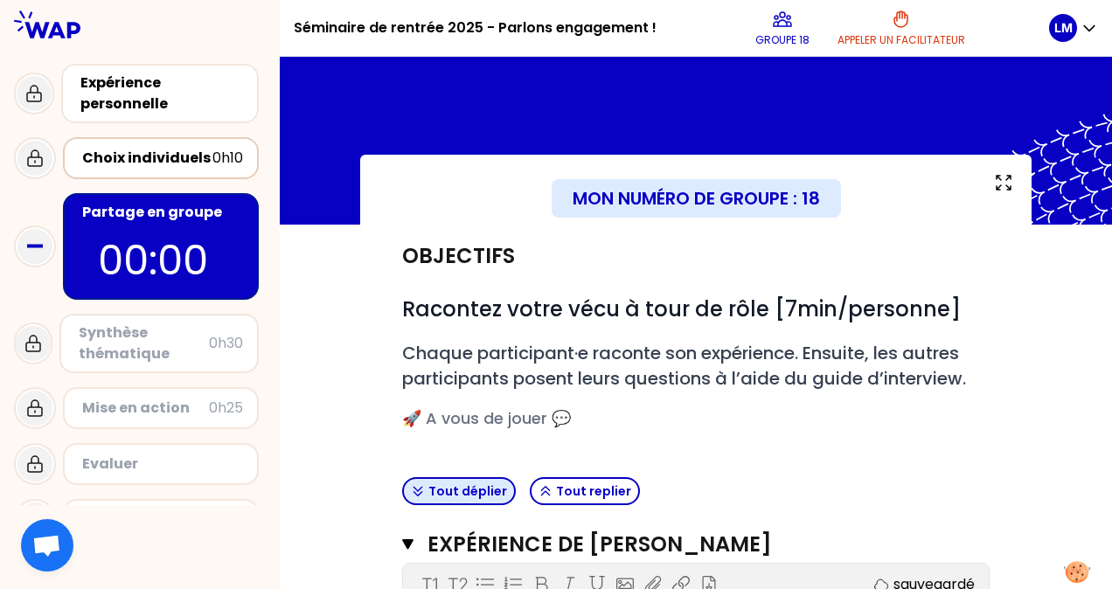
click at [470, 490] on button "Tout déplier" at bounding box center [459, 491] width 114 height 28
click at [570, 492] on button "Tout replier" at bounding box center [585, 491] width 110 height 28
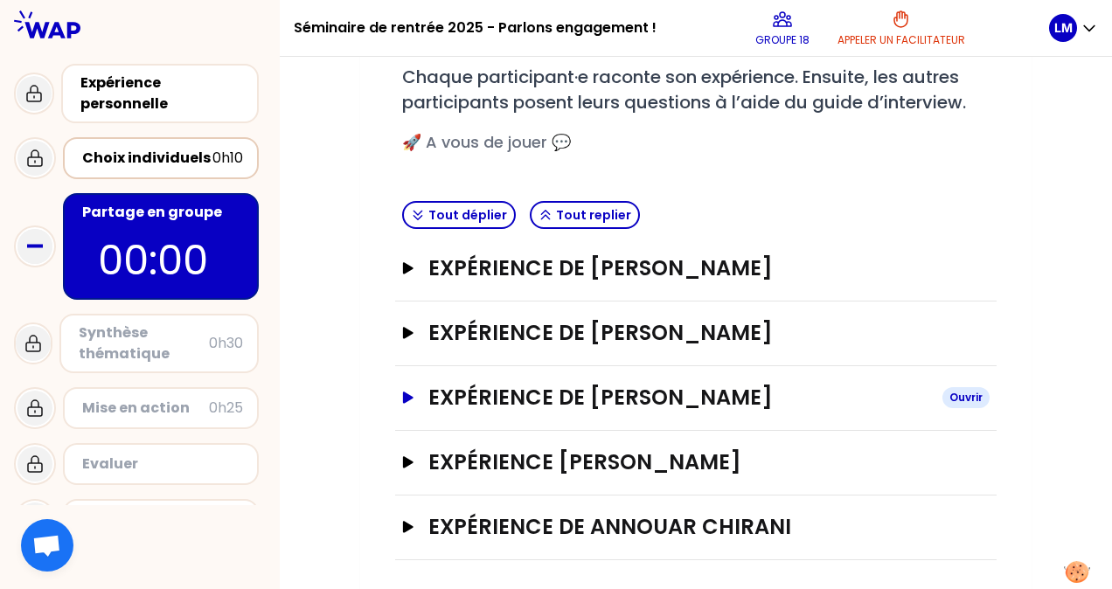
scroll to position [278, 0]
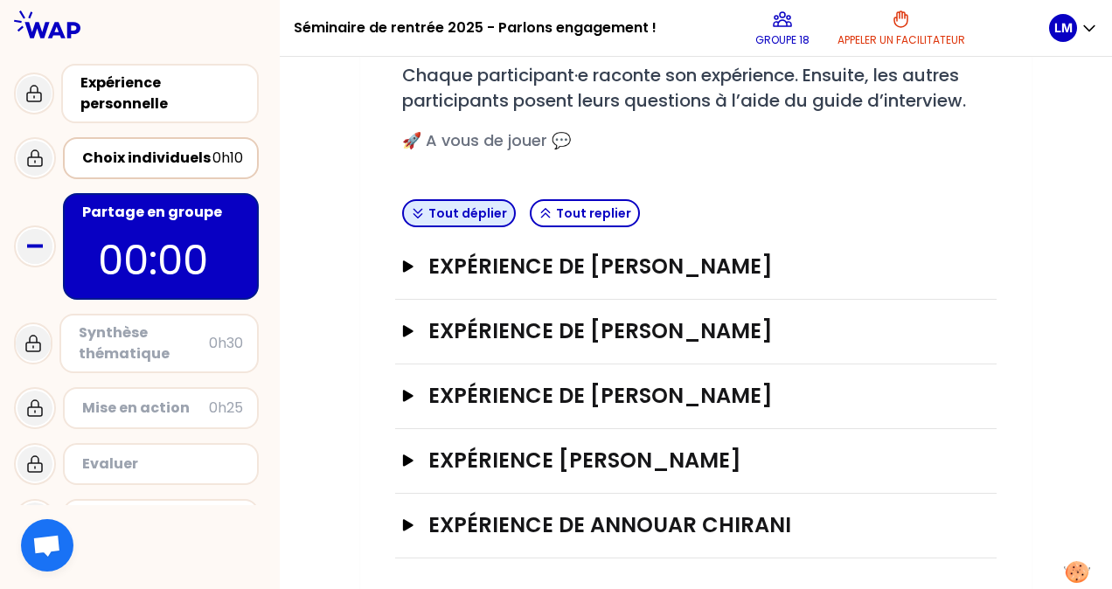
click at [469, 201] on button "Tout déplier" at bounding box center [459, 213] width 114 height 28
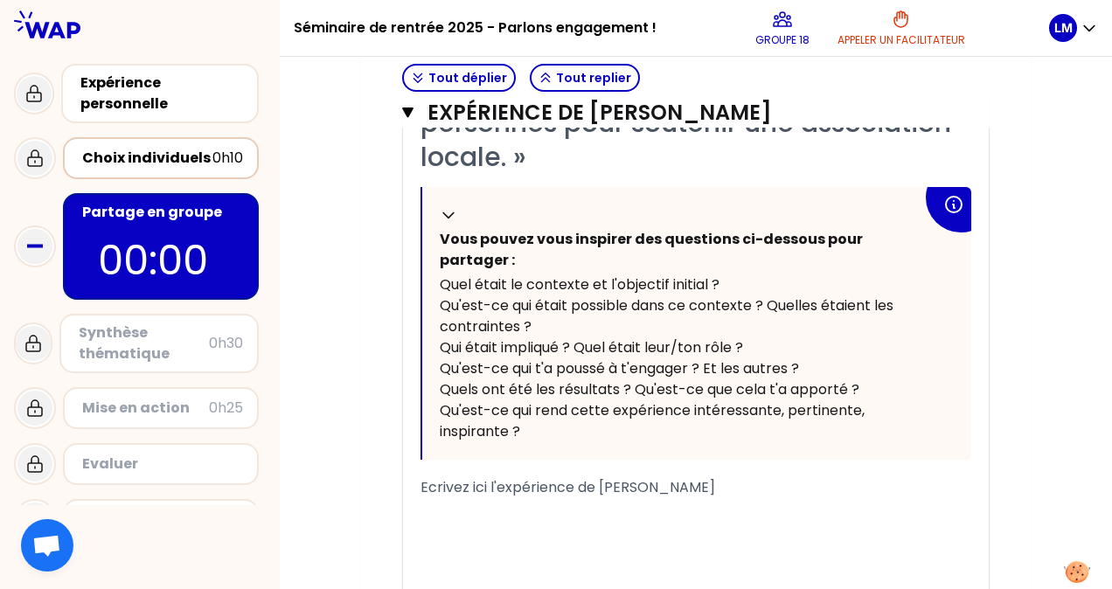
scroll to position [686, 0]
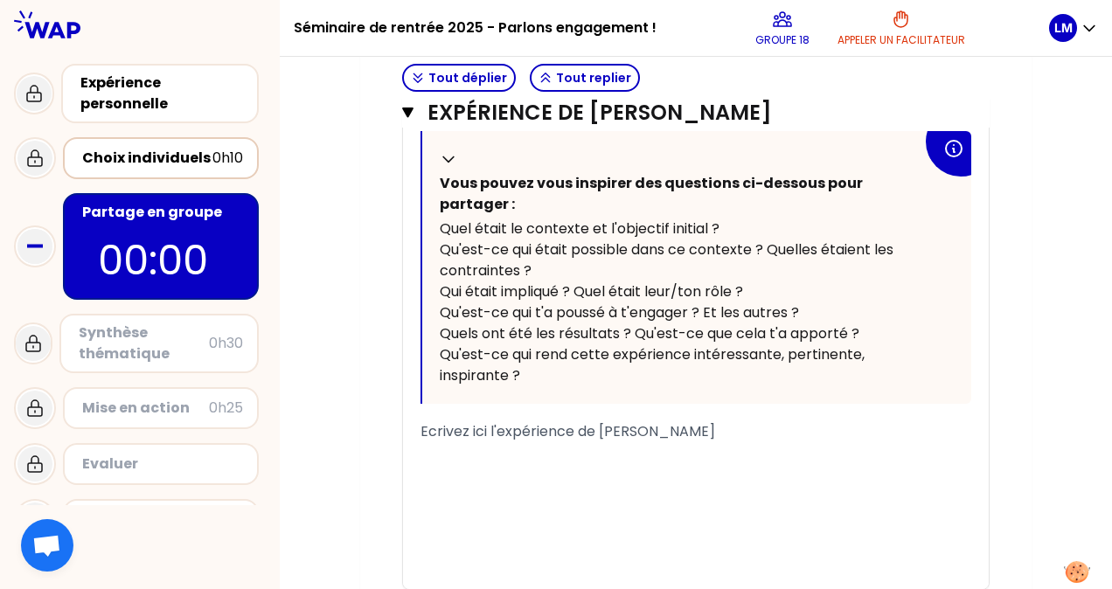
click at [463, 436] on span "Ecrivez ici l'expérience de [PERSON_NAME]" at bounding box center [568, 432] width 295 height 20
click at [447, 431] on span "Ecrivez ici l'expérience de [PERSON_NAME]" at bounding box center [568, 432] width 295 height 20
click at [426, 430] on span "Ecrivez ici l'expérience de [PERSON_NAME]" at bounding box center [568, 432] width 295 height 20
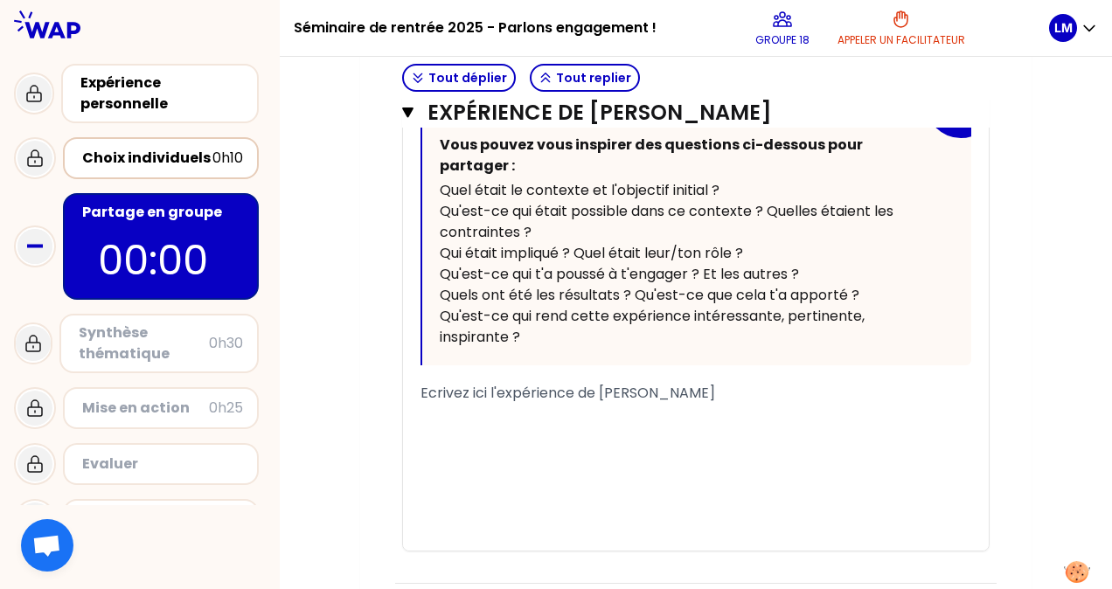
scroll to position [744, 0]
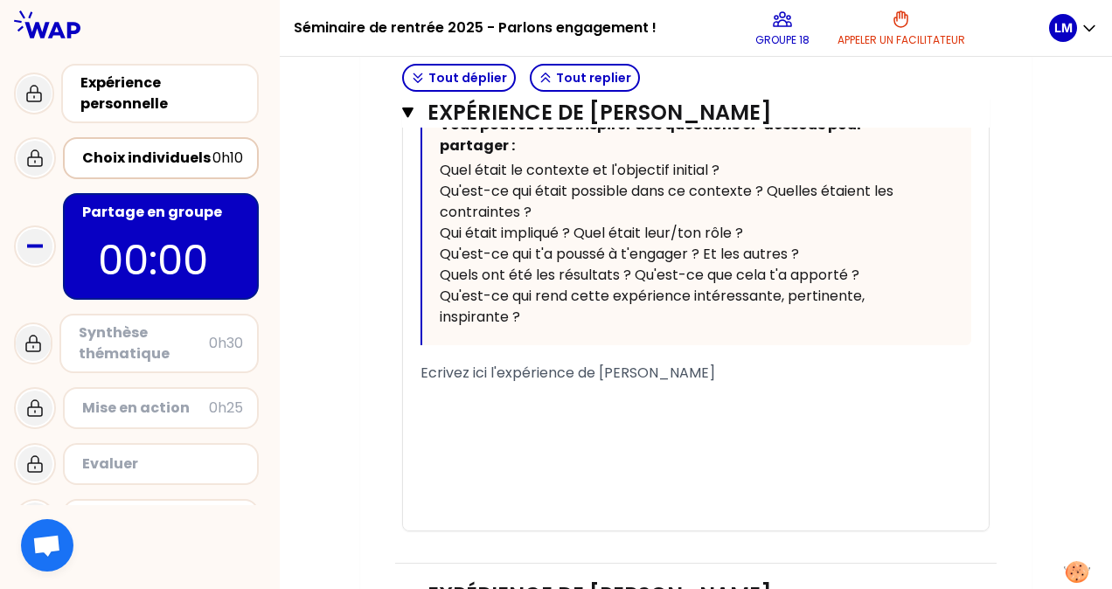
click at [439, 378] on span "Ecrivez ici l'expérience de [PERSON_NAME]" at bounding box center [568, 373] width 295 height 20
click at [427, 369] on span "Ecrivez ici l'expérience de [PERSON_NAME]" at bounding box center [568, 373] width 295 height 20
click at [423, 370] on span "Ecrivez ici l'expérience de [PERSON_NAME]" at bounding box center [568, 373] width 295 height 20
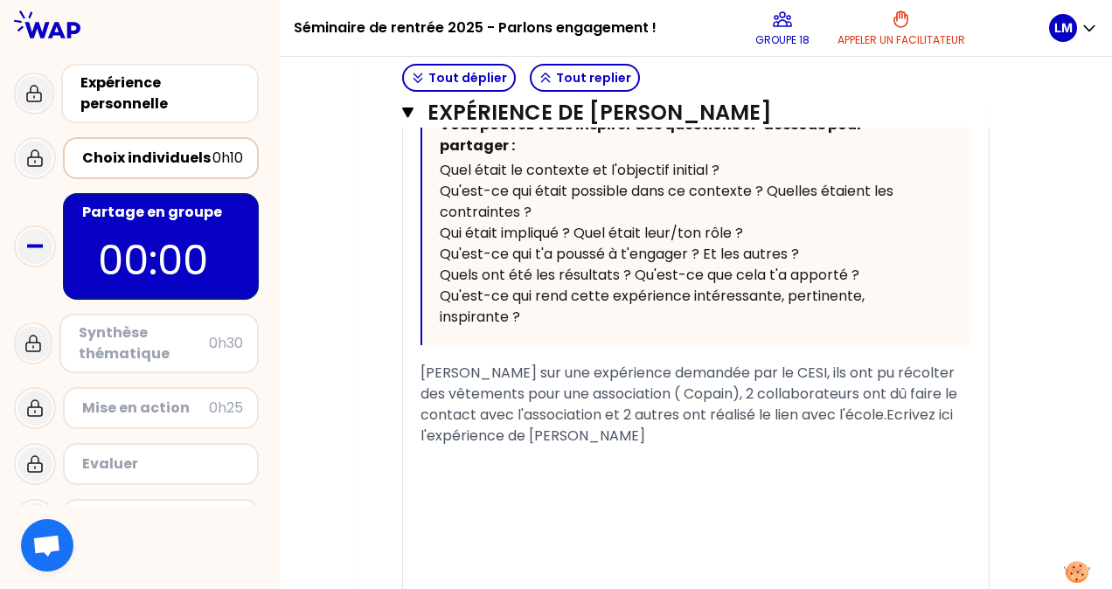
click at [665, 390] on span "[PERSON_NAME] sur une expérience demandée par le CESI, ils ont pu récolter des …" at bounding box center [691, 404] width 540 height 83
click at [662, 388] on span "[PERSON_NAME] sur une expérience demandée par le CESI, ils ont pu récolter des …" at bounding box center [691, 404] width 540 height 83
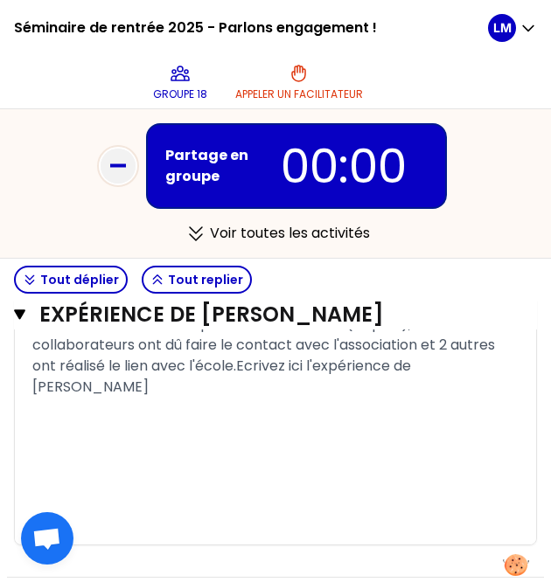
scroll to position [919, 0]
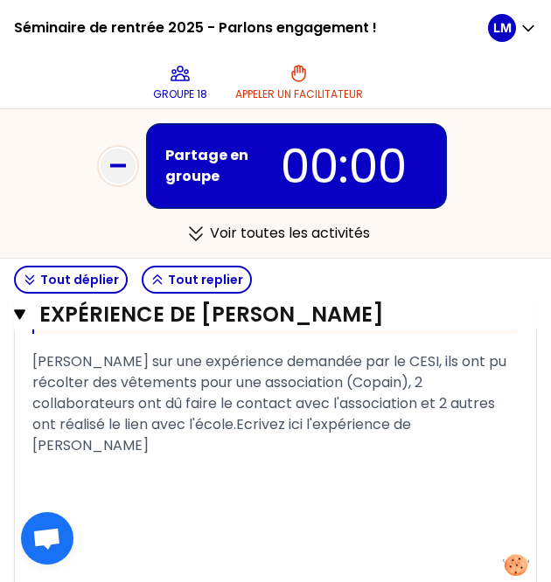
click at [360, 362] on span "[PERSON_NAME] sur une expérience demandée par le CESI, ils ont pu récolter des …" at bounding box center [270, 404] width 477 height 104
click at [371, 361] on span "[PERSON_NAME] sur une expérience demandée par le CESI, ils ont pu récolter des …" at bounding box center [270, 404] width 477 height 104
click at [367, 361] on span "[PERSON_NAME] sur une expérience demandée par le CESI, ils ont pu récolter des …" at bounding box center [270, 404] width 477 height 104
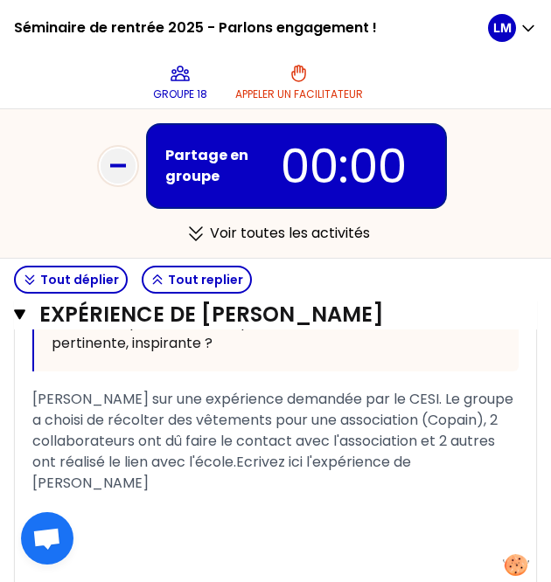
scroll to position [861, 0]
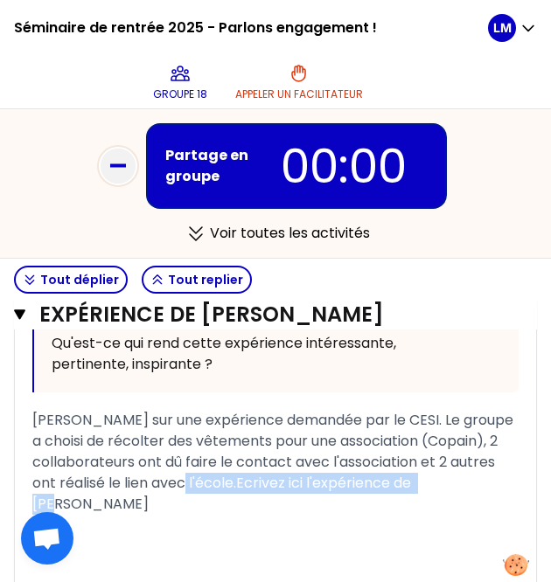
drag, startPoint x: 238, startPoint y: 477, endPoint x: 268, endPoint y: 503, distance: 39.1
click at [268, 503] on div "[PERSON_NAME] sur une expérience demandée par le CESI. Le groupe a choisi de ré…" at bounding box center [275, 462] width 486 height 105
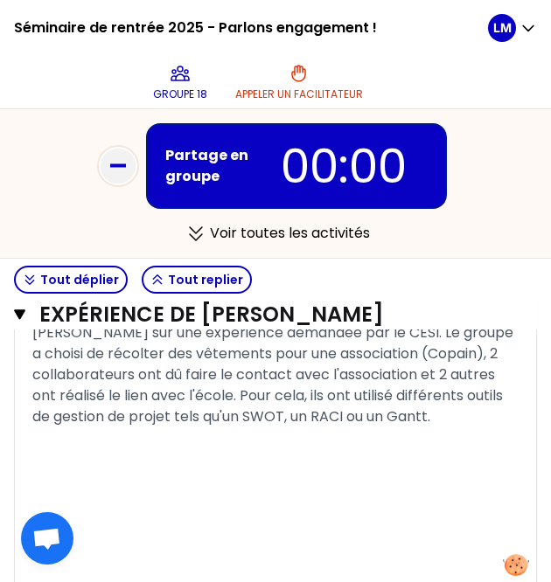
scroll to position [919, 0]
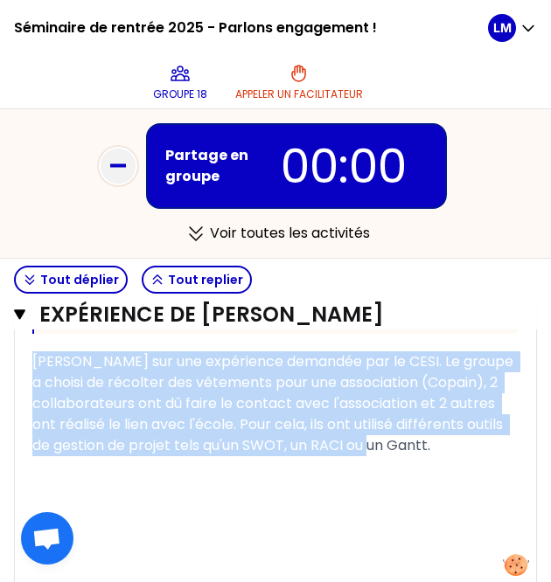
drag, startPoint x: 488, startPoint y: 441, endPoint x: 3, endPoint y: 356, distance: 491.8
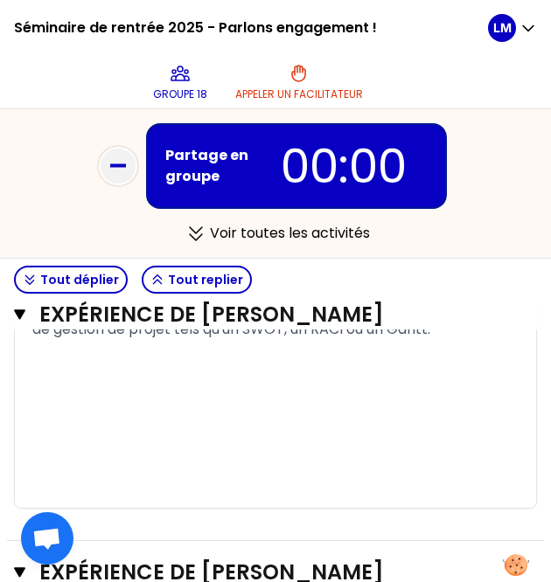
click at [341, 424] on div "﻿" at bounding box center [275, 434] width 486 height 21
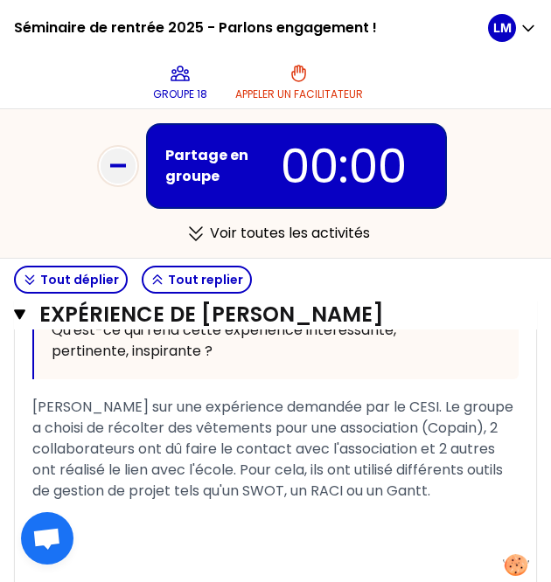
scroll to position [861, 0]
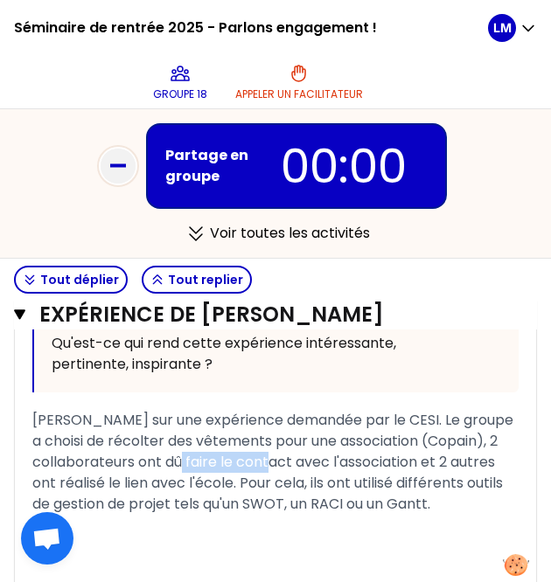
drag, startPoint x: 234, startPoint y: 465, endPoint x: 336, endPoint y: 459, distance: 101.6
click at [336, 459] on span "[PERSON_NAME] sur une expérience demandée par le CESI. Le groupe a choisi de ré…" at bounding box center [274, 462] width 484 height 104
click at [268, 506] on span "[PERSON_NAME] sur une expérience demandée par le CESI. Le groupe a choisi de ré…" at bounding box center [274, 462] width 484 height 104
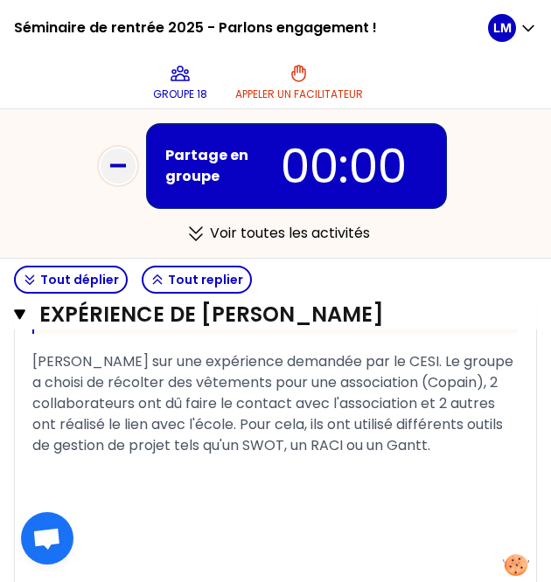
click at [401, 423] on span "[PERSON_NAME] sur une expérience demandée par le CESI. Le groupe a choisi de ré…" at bounding box center [274, 404] width 484 height 104
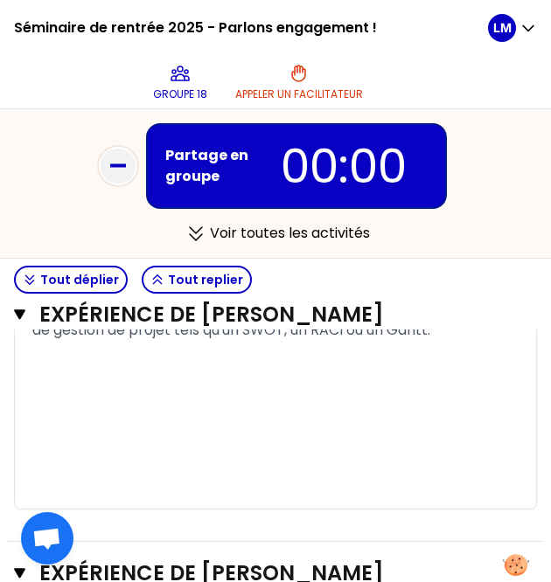
scroll to position [978, 0]
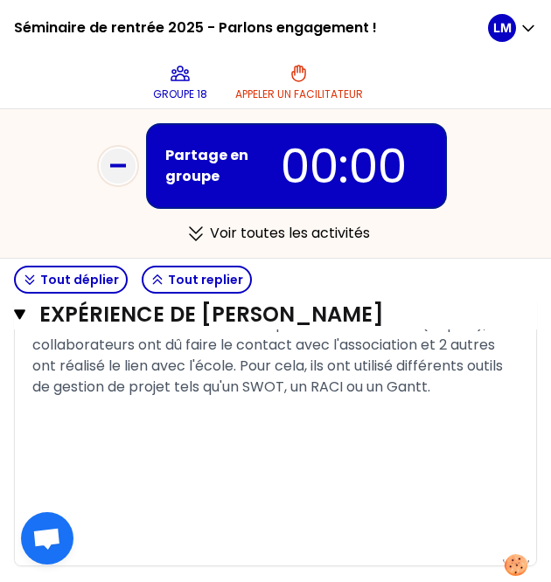
click at [481, 386] on div "[PERSON_NAME] sur une expérience demandée par le CESI. Le groupe a choisi de ré…" at bounding box center [275, 345] width 486 height 105
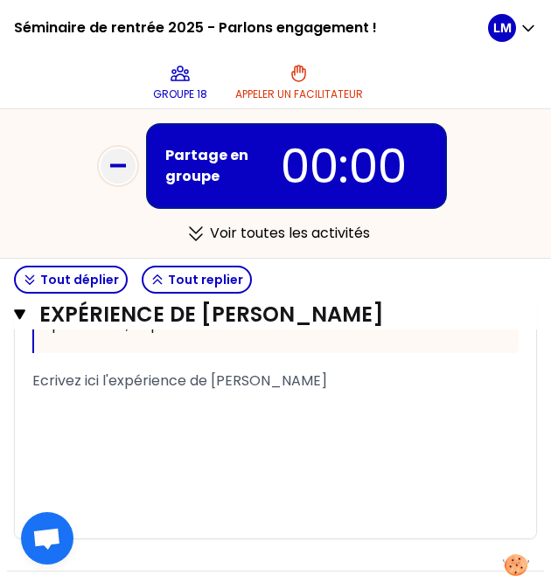
scroll to position [1910, 0]
click at [45, 373] on span "Ecrivez ici l'expérience de [PERSON_NAME]" at bounding box center [179, 381] width 295 height 20
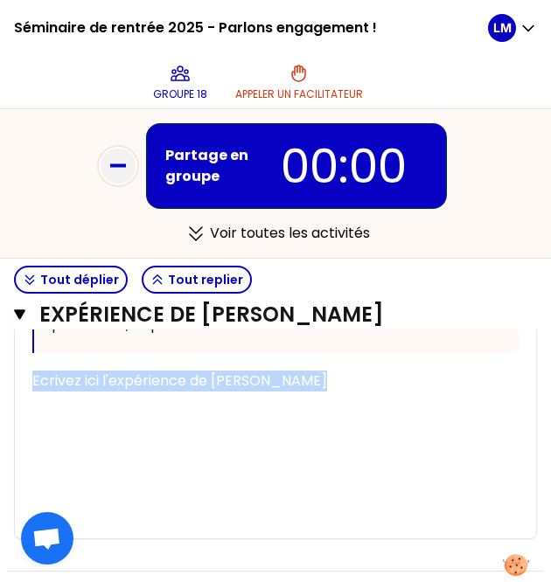
drag, startPoint x: 35, startPoint y: 377, endPoint x: 304, endPoint y: 386, distance: 269.5
click at [304, 386] on div "Ecrivez ici l'expérience de [PERSON_NAME]" at bounding box center [275, 381] width 486 height 21
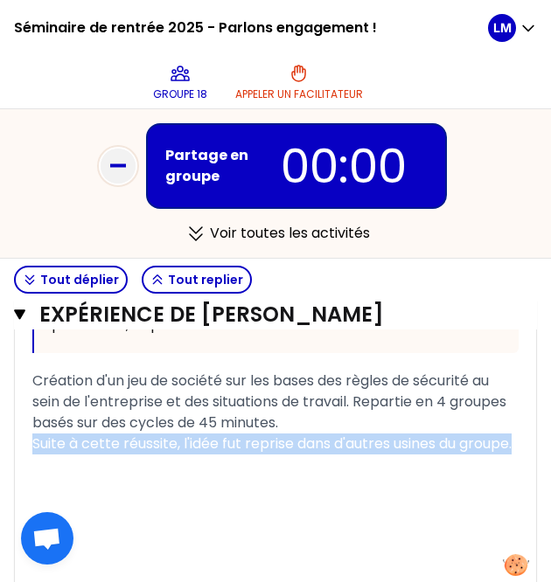
drag, startPoint x: 35, startPoint y: 443, endPoint x: 87, endPoint y: 463, distance: 55.9
click at [87, 455] on div "Suite à cette réussite, l'idée fut reprise dans d'autres usines du groupe." at bounding box center [275, 444] width 486 height 21
copy span "Suite à cette réussite, l'idée fut reprise dans d'autres usines du groupe."
click at [181, 455] on div "Suite à cette réussite, l'idée fut reprise dans d'autres usines du groupe." at bounding box center [275, 444] width 486 height 21
drag, startPoint x: 84, startPoint y: 464, endPoint x: 22, endPoint y: 437, distance: 67.8
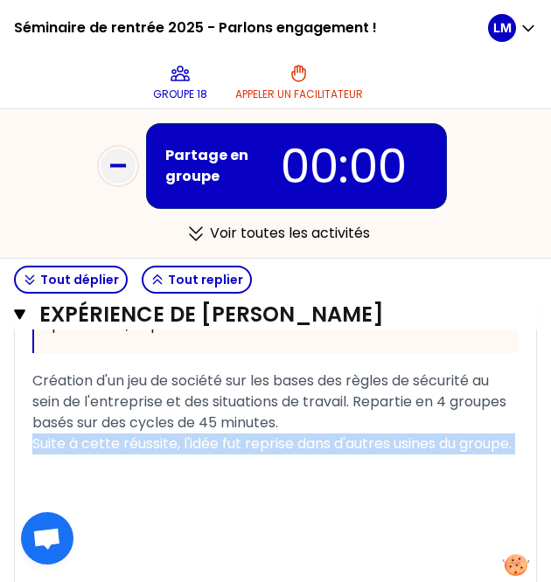
click at [22, 437] on div "« J'ai réalisé au sein de mon entreprise une animation sur le thème de la sécur…" at bounding box center [275, 205] width 521 height 794
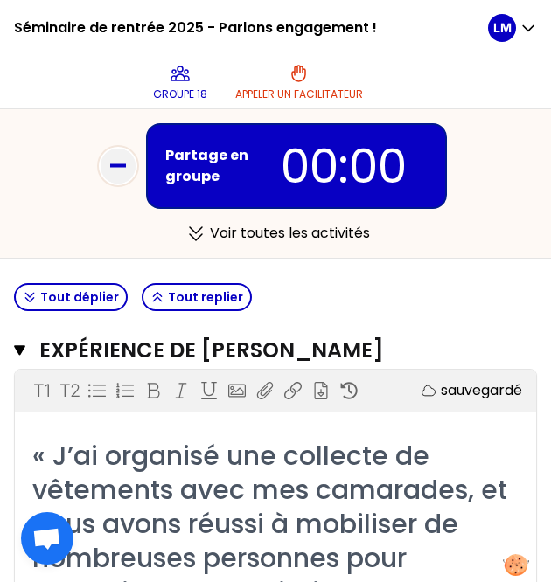
scroll to position [345, 0]
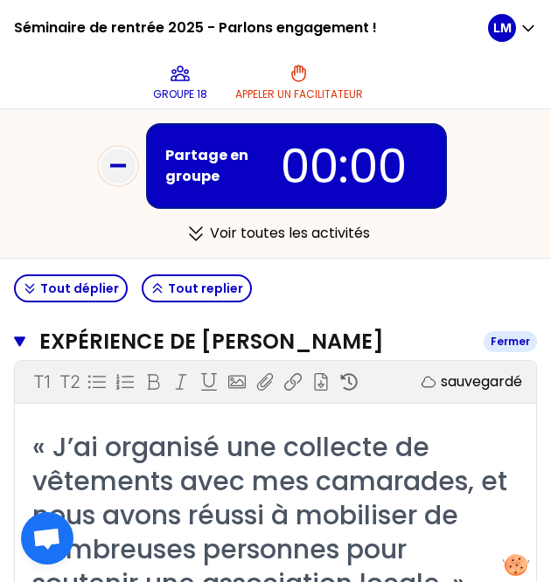
click at [24, 340] on icon "button" at bounding box center [19, 342] width 11 height 14
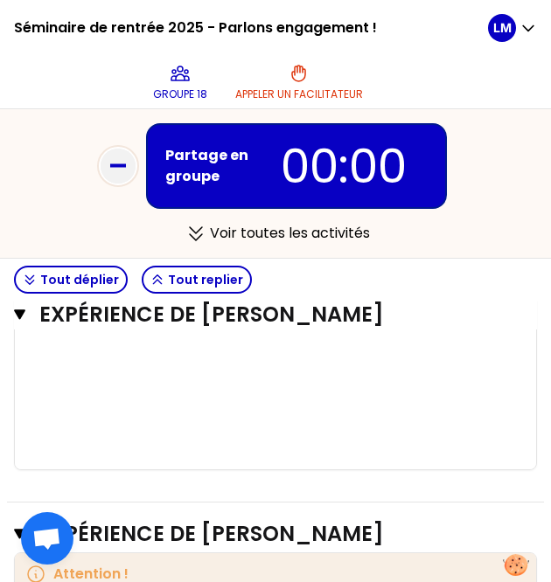
scroll to position [1220, 0]
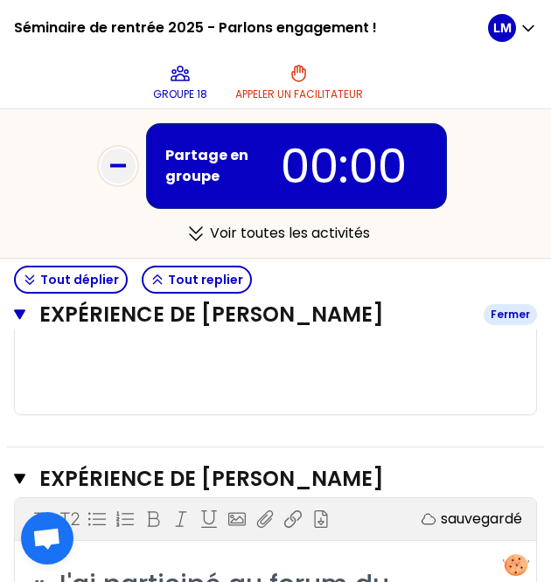
click at [19, 314] on icon "button" at bounding box center [19, 315] width 11 height 10
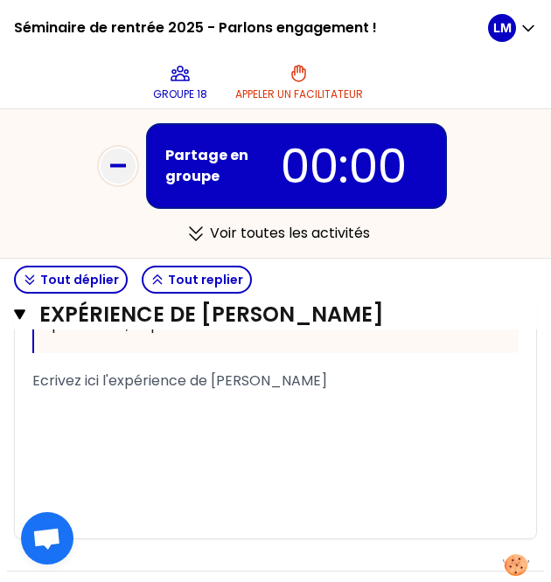
scroll to position [1104, 0]
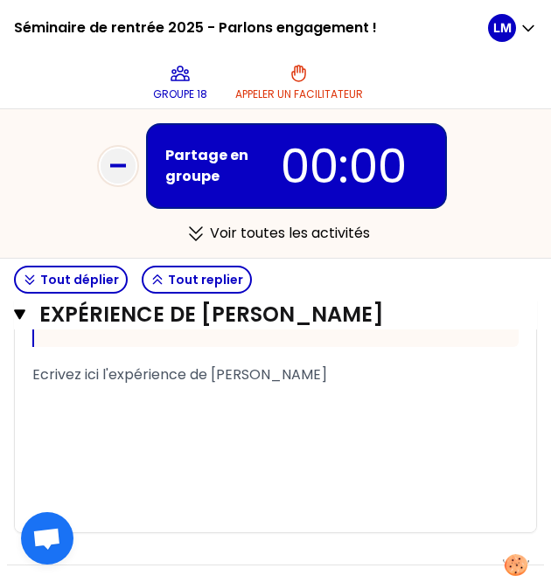
click at [112, 386] on div "﻿" at bounding box center [275, 396] width 486 height 21
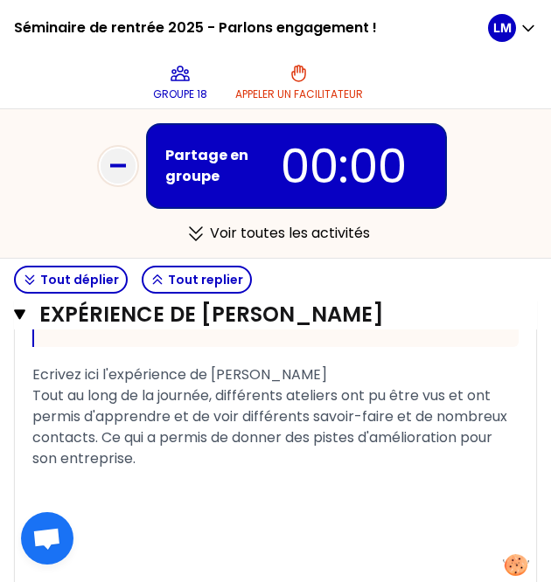
drag, startPoint x: 352, startPoint y: 337, endPoint x: -76, endPoint y: 338, distance: 427.6
click at [0, 338] on html "Séminaire de rentrée 2025 - Parlons engagement ! Groupe 18 Appeler un facilitat…" at bounding box center [275, 291] width 551 height 582
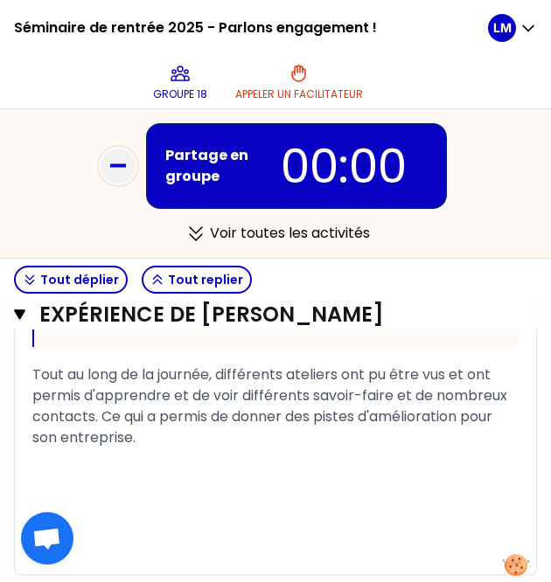
click at [329, 399] on div "Tout au long de la journée, différents ateliers ont pu être vus et ont permis d…" at bounding box center [275, 407] width 486 height 84
click at [169, 382] on span "Tout au long de la journée, différents ateliers ont pu être vus et ont permis d…" at bounding box center [271, 406] width 478 height 83
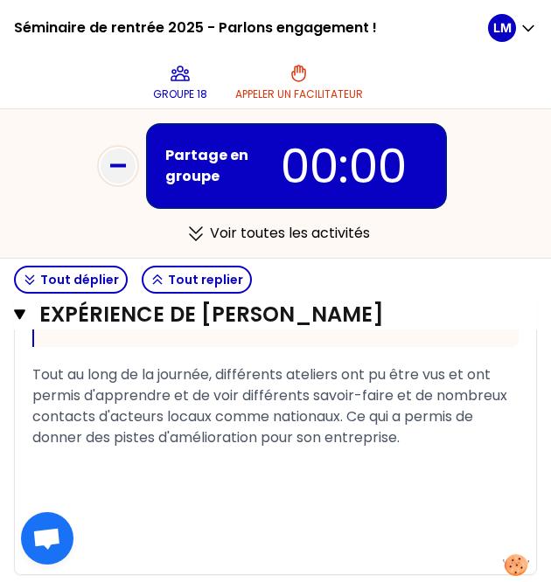
click at [44, 365] on span "Tout au long de la journée, différents ateliers ont pu être vus et ont permis d…" at bounding box center [271, 406] width 478 height 83
click at [35, 365] on span "Tout au long de la journée, différents ateliers ont pu être vus et ont permis d…" at bounding box center [271, 406] width 478 height 83
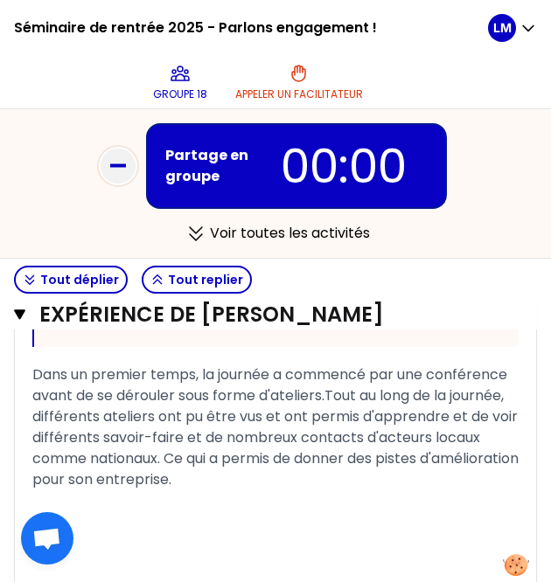
click at [413, 365] on span "Dans un premier temps, la journée a commencé par une conférence avant de se dér…" at bounding box center [277, 427] width 490 height 125
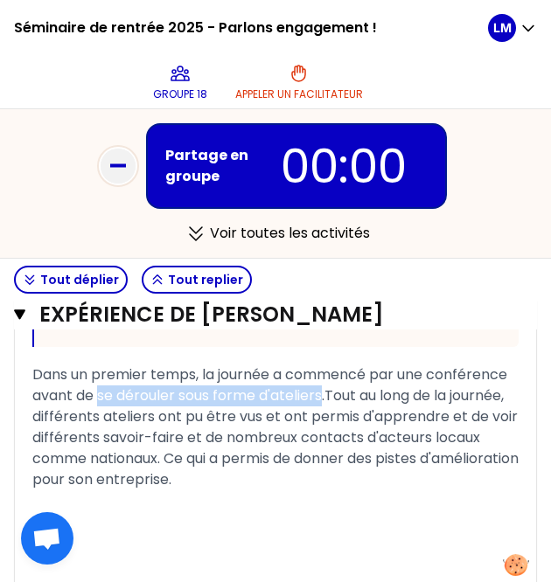
drag, startPoint x: 408, startPoint y: 357, endPoint x: 184, endPoint y: 359, distance: 223.9
click at [184, 365] on span "Dans un premier temps, la journée a commencé par une conférence avant de se dér…" at bounding box center [277, 427] width 490 height 125
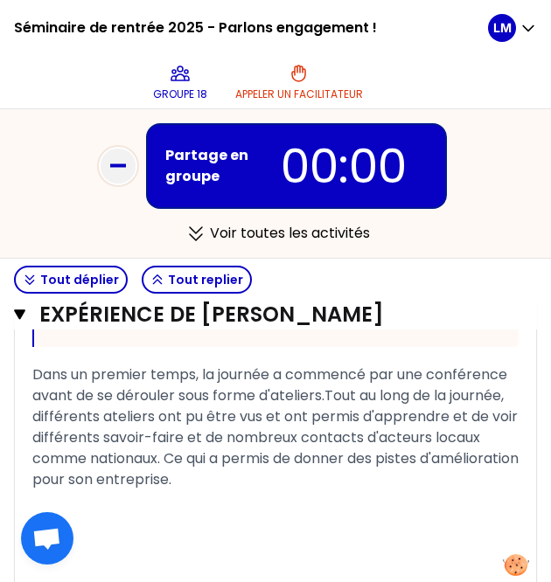
click at [413, 365] on span "Dans un premier temps, la journée a commencé par une conférence avant de se dér…" at bounding box center [277, 427] width 490 height 125
click at [126, 380] on span "Dans un premier temps, la journée a commencé par une conférence avant de se dér…" at bounding box center [277, 427] width 490 height 125
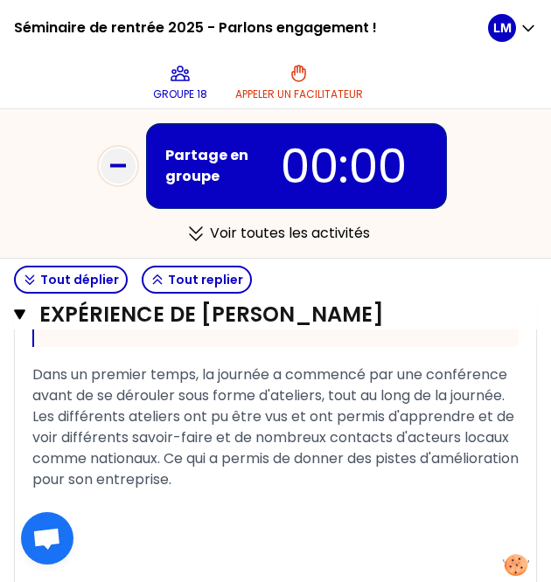
click at [415, 443] on div "Dans un premier temps, la journée a commencé par une conférence avant de se dér…" at bounding box center [275, 428] width 486 height 126
click at [409, 442] on span "Dans un premier temps, la journée a commencé par une conférence avant de se dér…" at bounding box center [277, 427] width 490 height 125
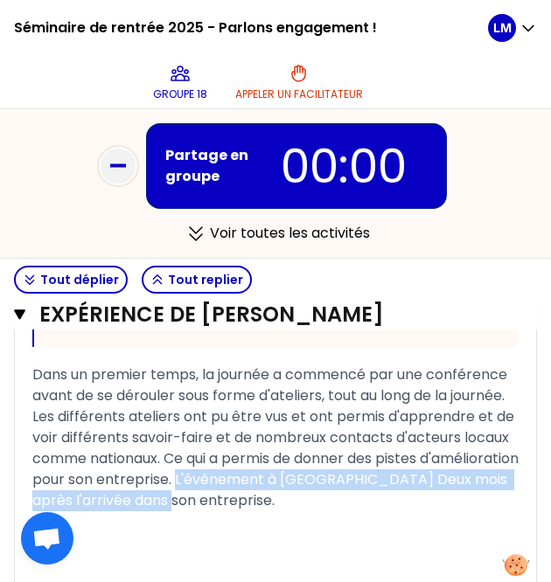
drag, startPoint x: 413, startPoint y: 470, endPoint x: 409, endPoint y: 444, distance: 26.5
click at [409, 444] on div "Dans un premier temps, la journée a commencé par une conférence avant de se dér…" at bounding box center [275, 438] width 486 height 147
copy span "L'événement à [GEOGRAPHIC_DATA] Deux mois après l'arrivée dans son entreprise."
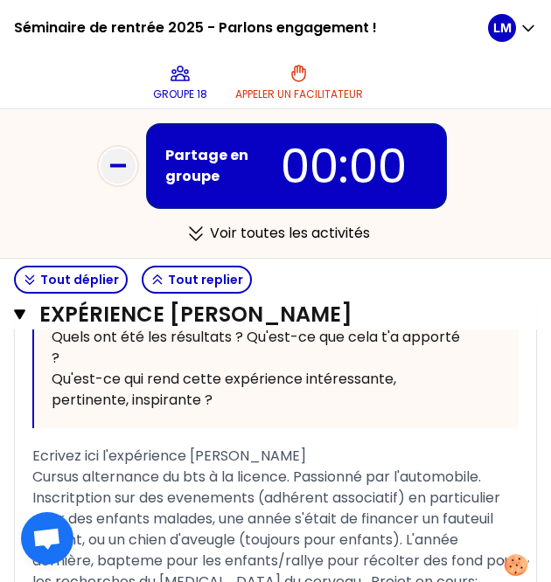
scroll to position [2028, 0]
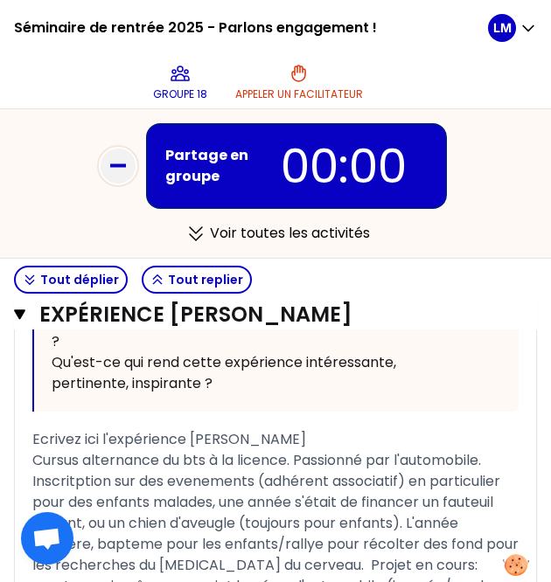
drag, startPoint x: 341, startPoint y: 437, endPoint x: 31, endPoint y: 436, distance: 309.6
click at [32, 436] on div "Ecrivez ici l'expérience [PERSON_NAME]" at bounding box center [275, 439] width 486 height 21
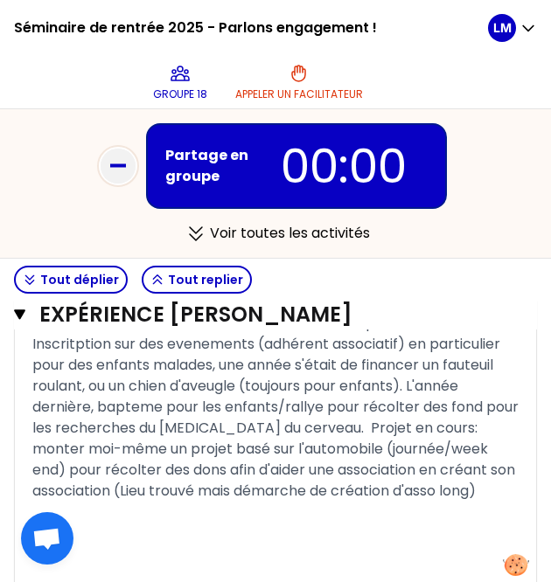
scroll to position [2087, 0]
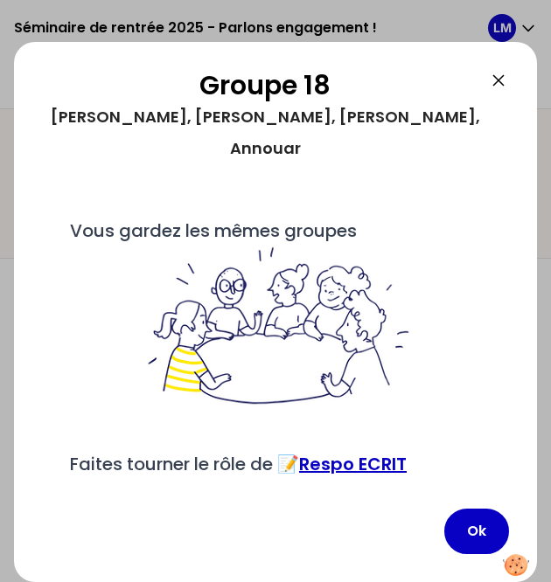
scroll to position [1230, 0]
click at [444, 535] on button "Ok" at bounding box center [476, 531] width 65 height 45
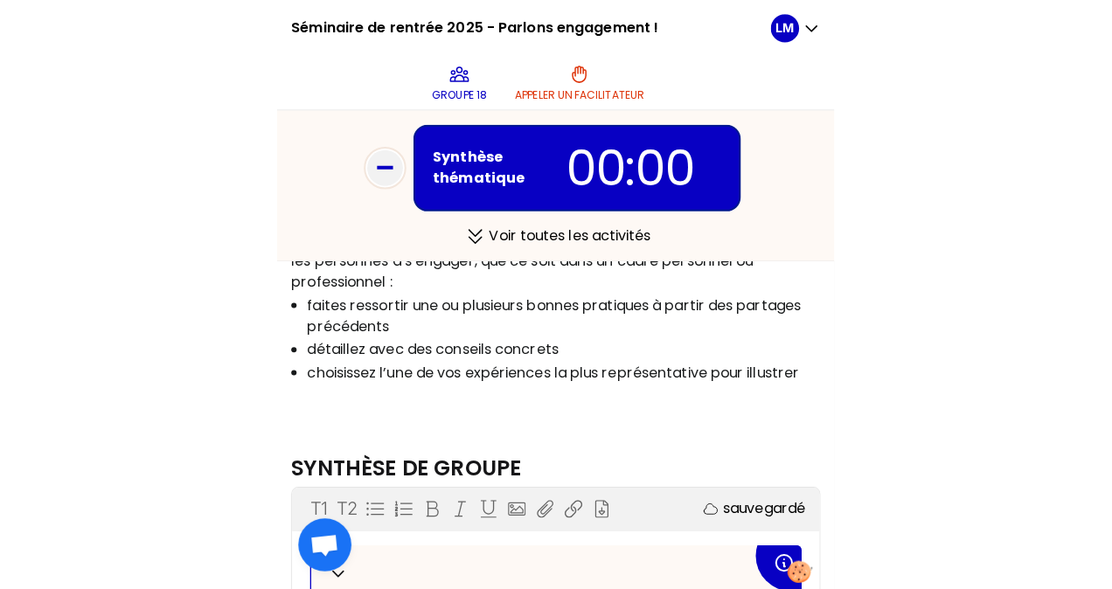
scroll to position [0, 0]
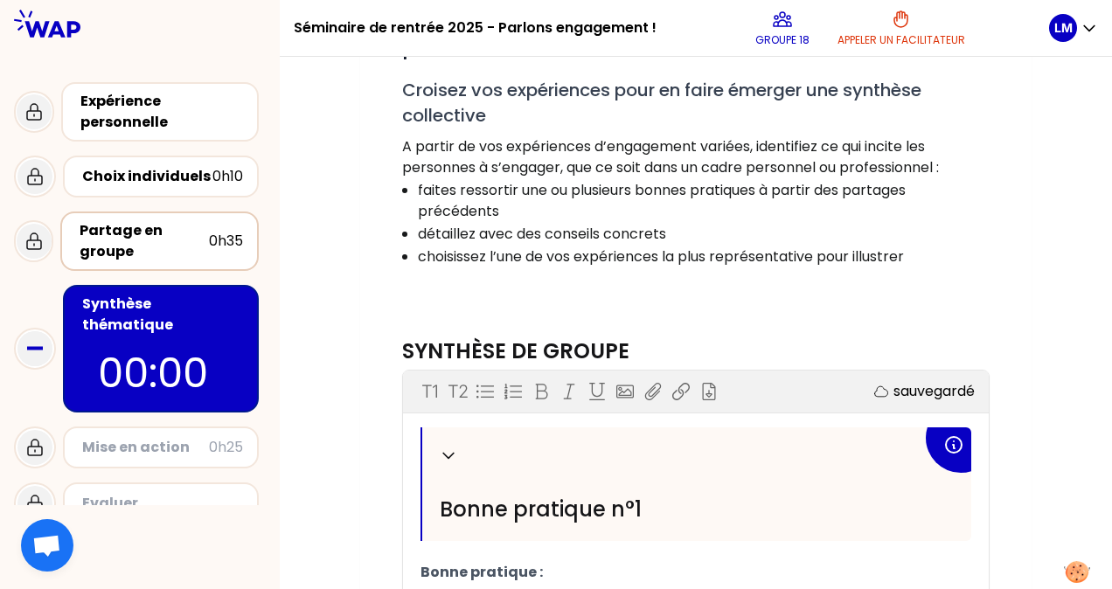
click at [131, 251] on div "Partage en groupe" at bounding box center [144, 241] width 129 height 42
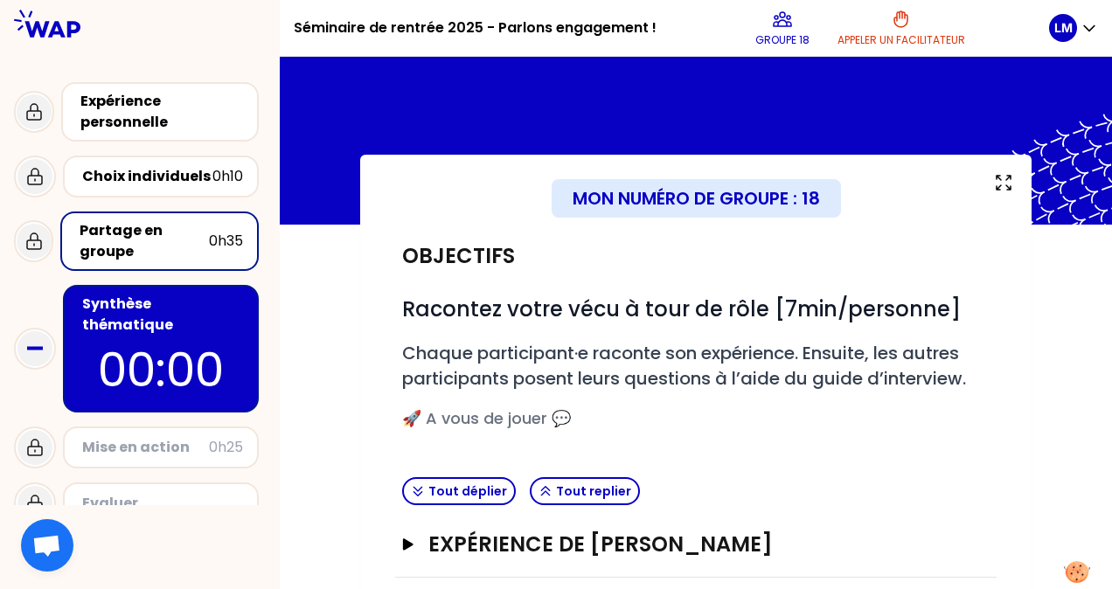
scroll to position [278, 0]
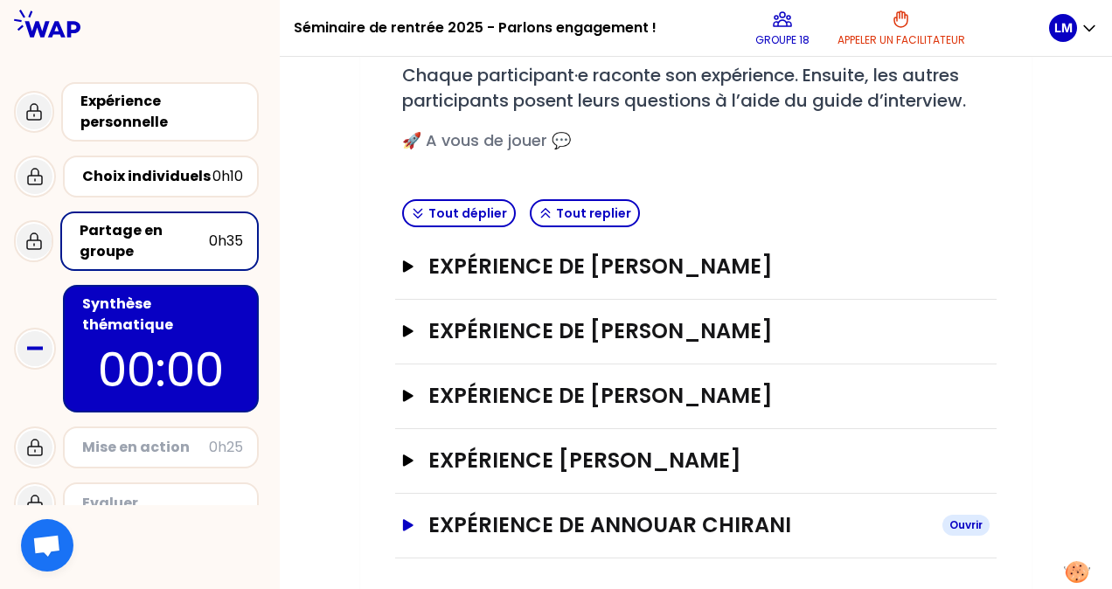
click at [404, 519] on icon "button" at bounding box center [408, 524] width 10 height 11
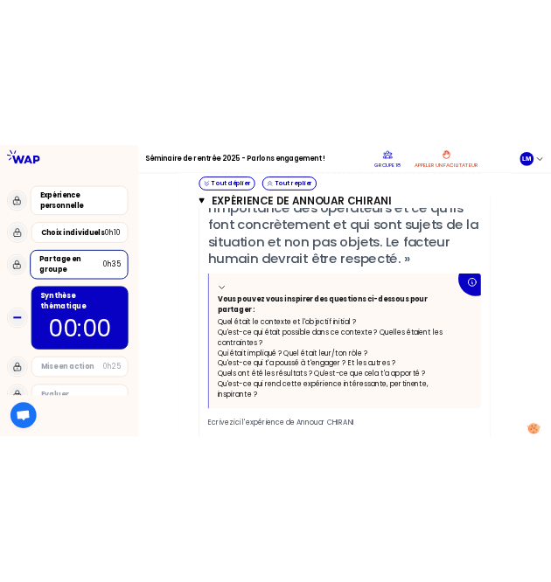
scroll to position [1109, 0]
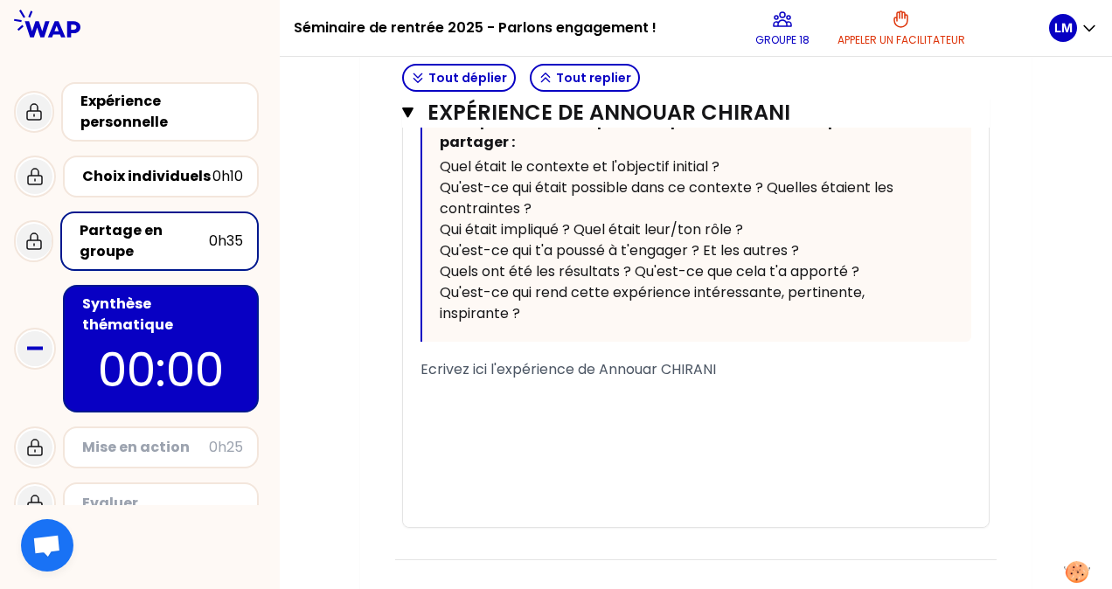
click at [442, 373] on span "Ecrivez ici l'expérience de Annouar CHIRANI" at bounding box center [569, 369] width 296 height 20
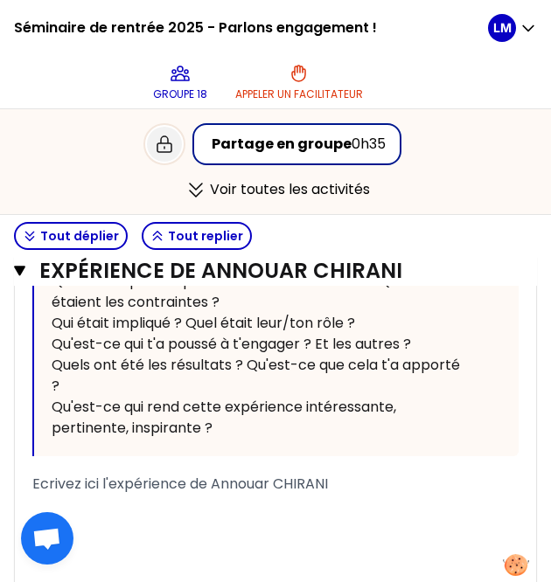
scroll to position [1174, 0]
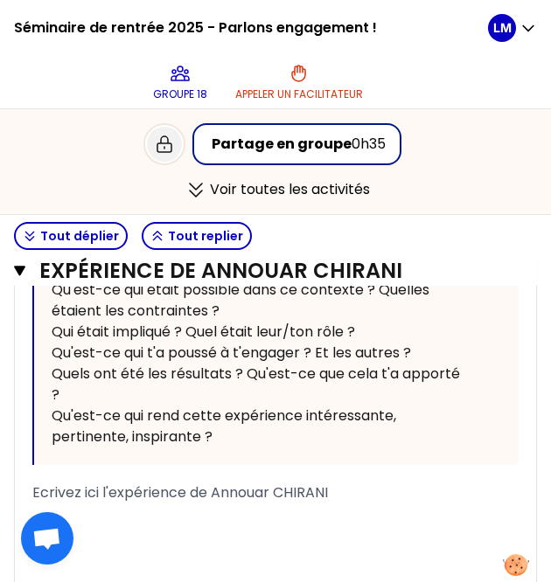
drag, startPoint x: 339, startPoint y: 488, endPoint x: -5, endPoint y: 430, distance: 349.4
click at [0, 430] on html "Séminaire de rentrée 2025 - Parlons engagement ! Groupe 18 Appeler un facilitat…" at bounding box center [275, 291] width 551 height 582
click at [337, 504] on div "﻿" at bounding box center [275, 514] width 486 height 21
drag, startPoint x: 347, startPoint y: 492, endPoint x: 23, endPoint y: 482, distance: 324.6
click at [23, 482] on div "« Durant mes interventions sur terrain en tant que ergonome ça m'a permis de co…" at bounding box center [275, 233] width 521 height 833
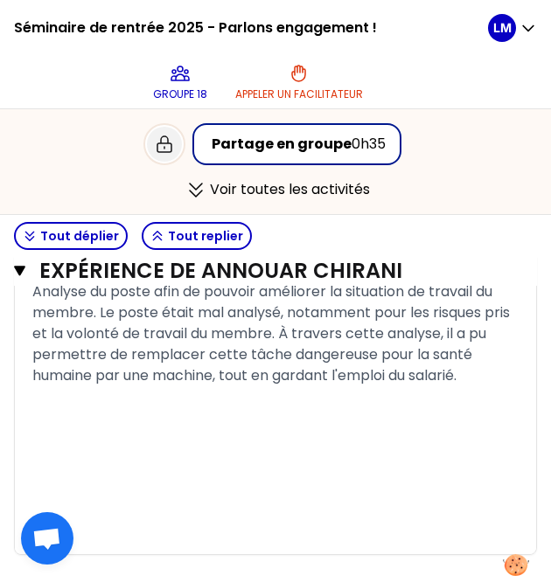
scroll to position [1416, 0]
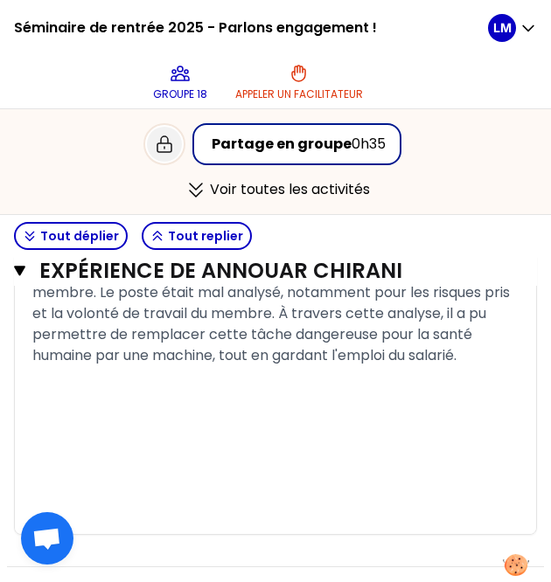
click at [115, 366] on div "Expérience en tant qu'ergonome, dans une entreprise de produits finis. Analyse …" at bounding box center [275, 303] width 486 height 126
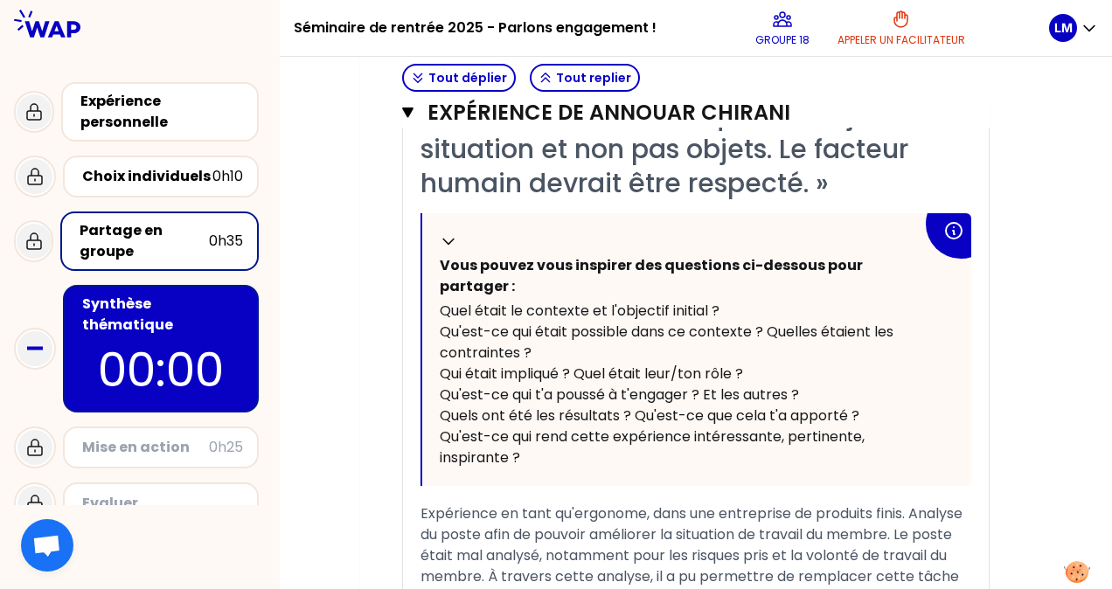
scroll to position [1139, 0]
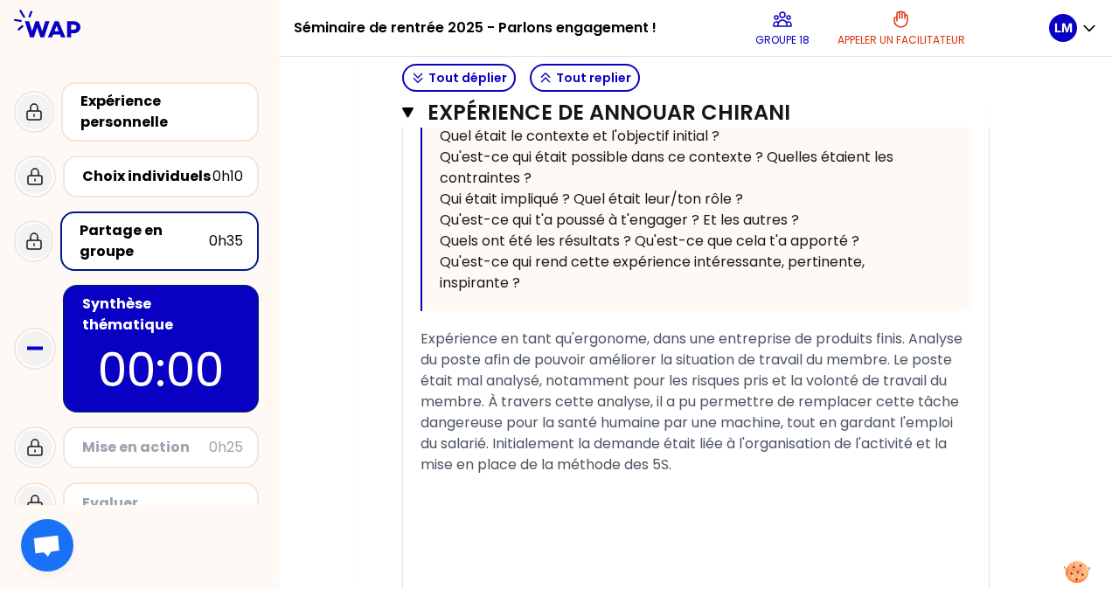
click at [171, 336] on p "00:00" at bounding box center [161, 370] width 164 height 68
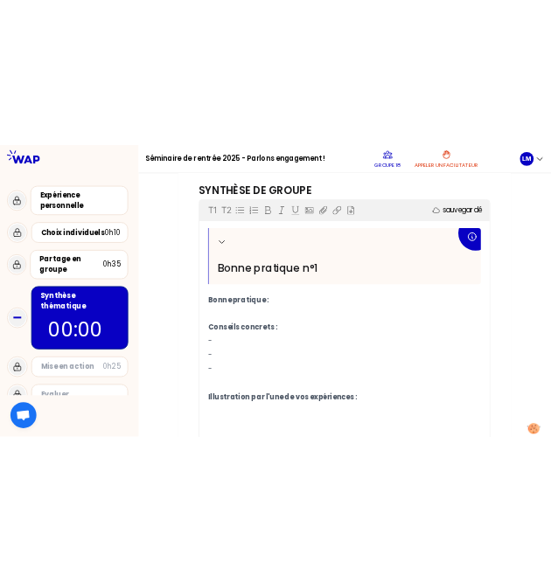
scroll to position [582, 0]
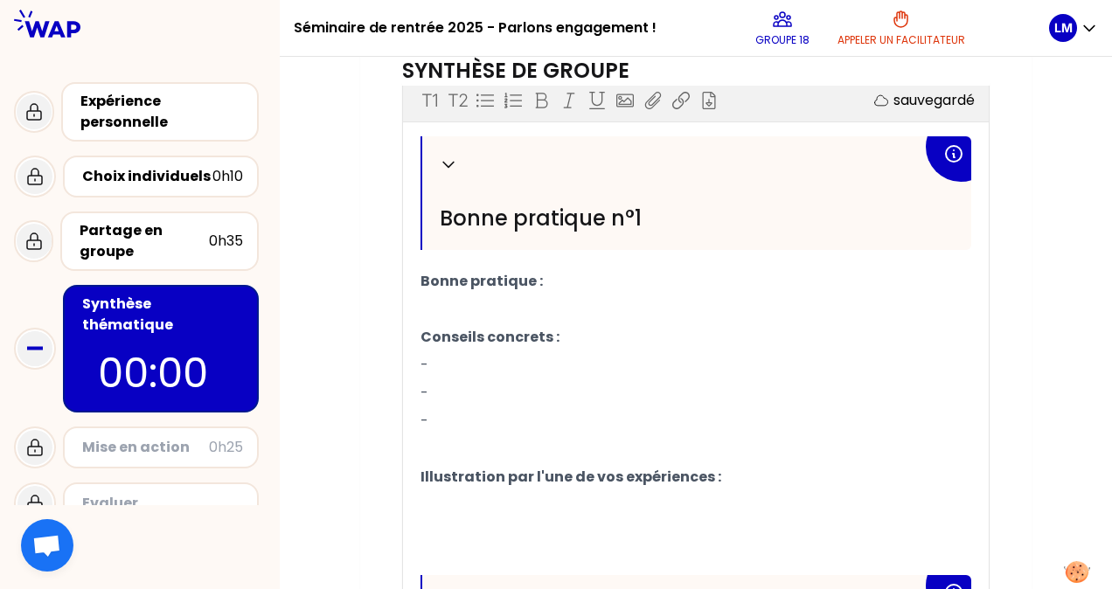
click at [953, 147] on icon at bounding box center [954, 153] width 21 height 21
click at [956, 150] on icon at bounding box center [954, 153] width 21 height 21
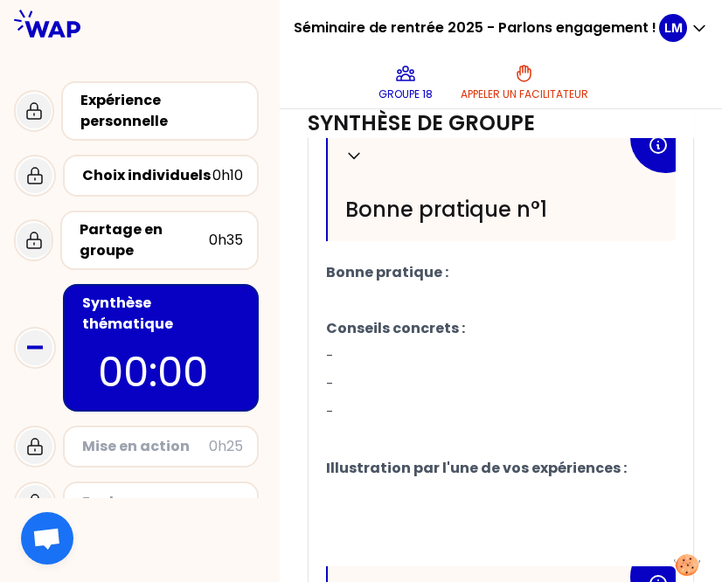
scroll to position [641, 0]
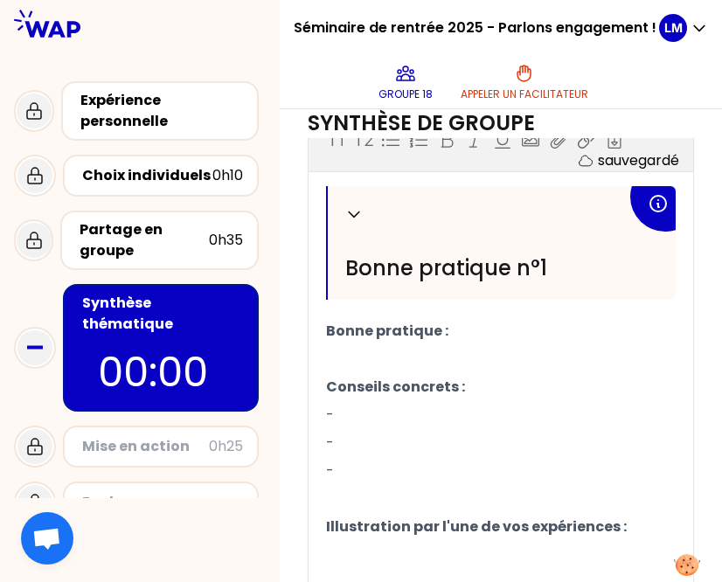
click at [468, 344] on p "Bonne pratique :" at bounding box center [501, 331] width 350 height 28
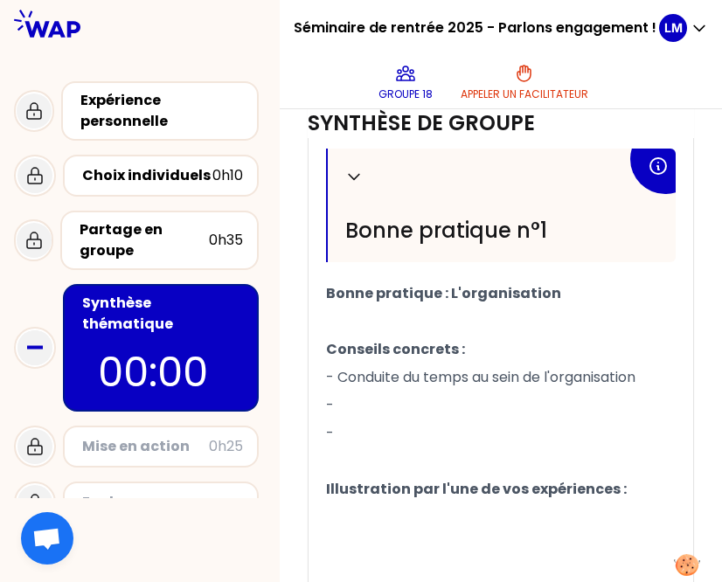
scroll to position [700, 0]
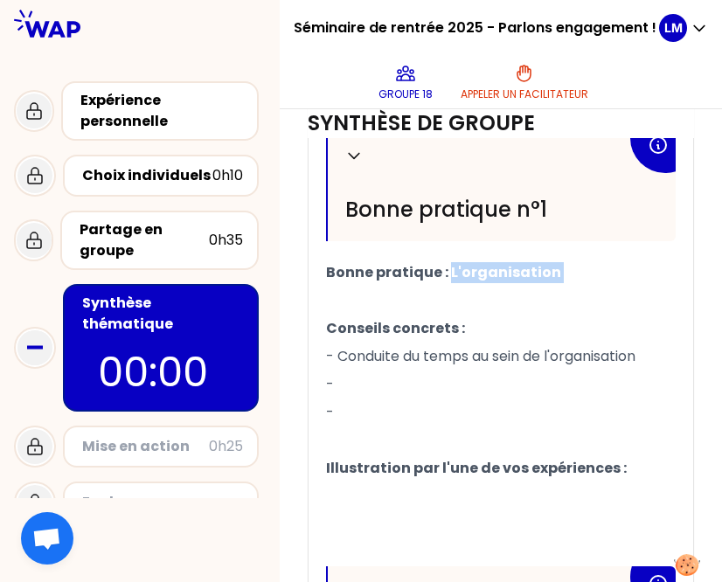
drag, startPoint x: 460, startPoint y: 290, endPoint x: 577, endPoint y: 303, distance: 117.9
click at [518, 335] on p "Conseils concrets :" at bounding box center [501, 329] width 350 height 28
click at [384, 399] on p "-" at bounding box center [501, 385] width 350 height 28
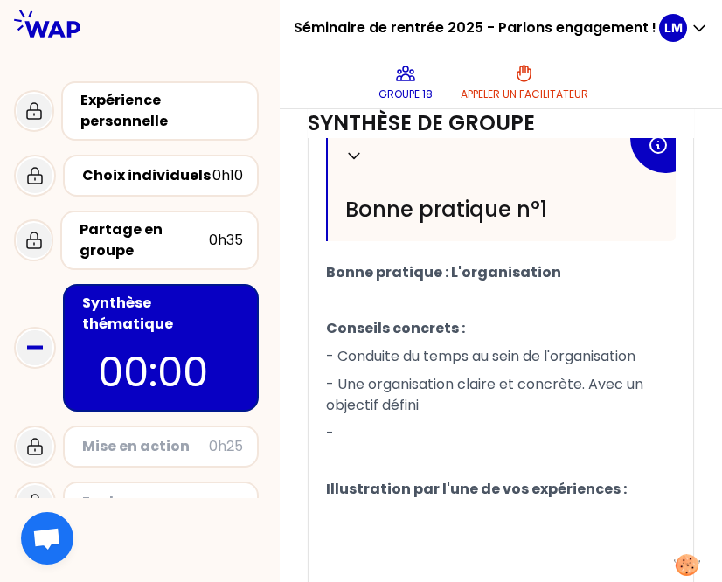
scroll to position [757, 0]
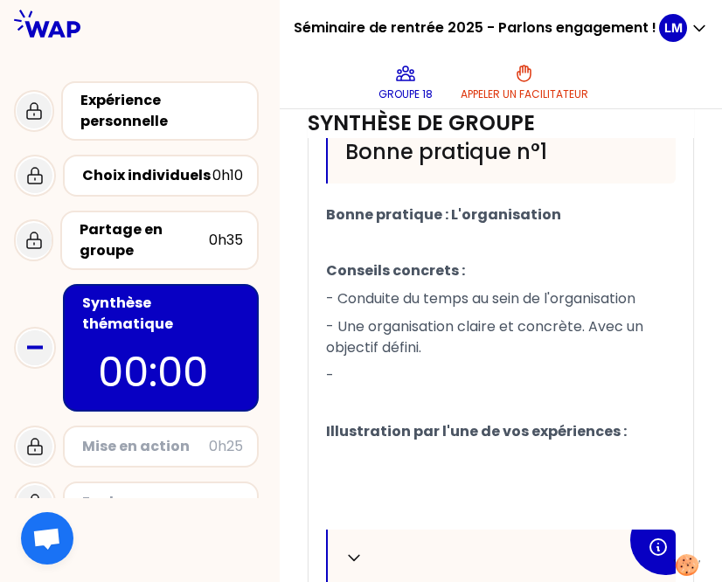
click at [366, 386] on p "-" at bounding box center [501, 376] width 350 height 28
click at [360, 387] on p "-" at bounding box center [501, 376] width 350 height 28
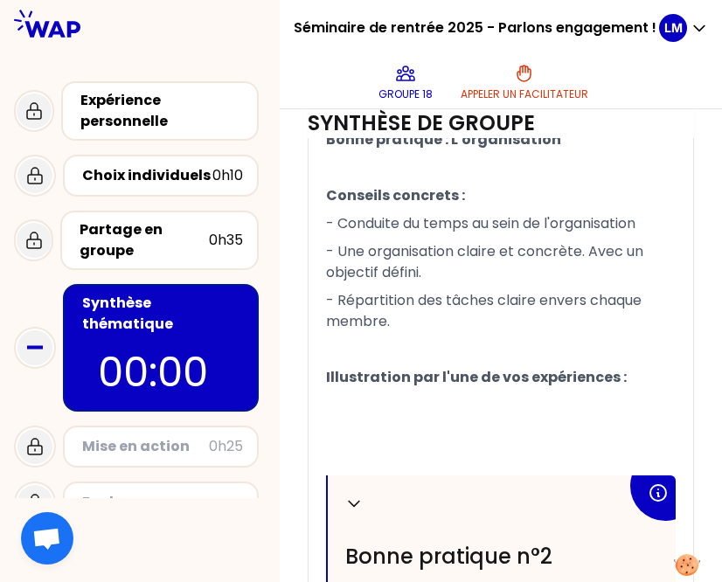
scroll to position [875, 0]
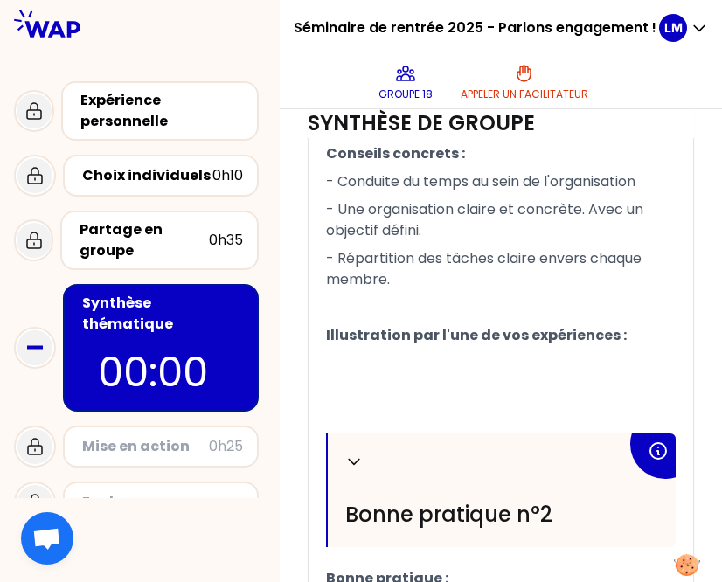
click at [394, 378] on p "﻿" at bounding box center [501, 364] width 350 height 28
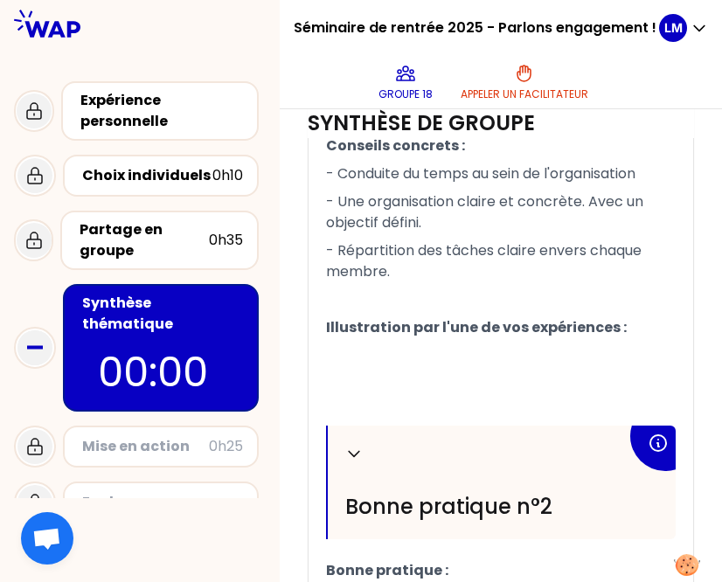
scroll to position [882, 0]
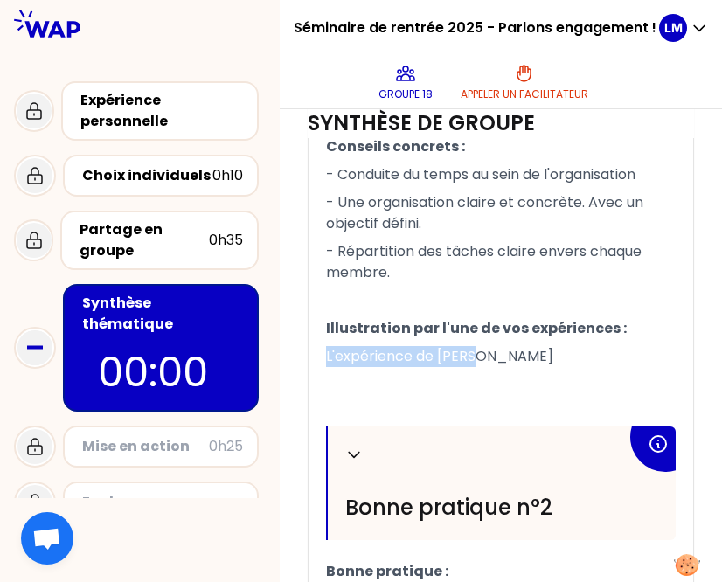
drag, startPoint x: 505, startPoint y: 379, endPoint x: 335, endPoint y: 380, distance: 169.7
click at [335, 380] on div "Replier Bonne pratique n°1 Bonne pratique : L'organisation ﻿ Conseils concrets …" at bounding box center [501, 434] width 385 height 976
copy span "L'expérience de [PERSON_NAME]"
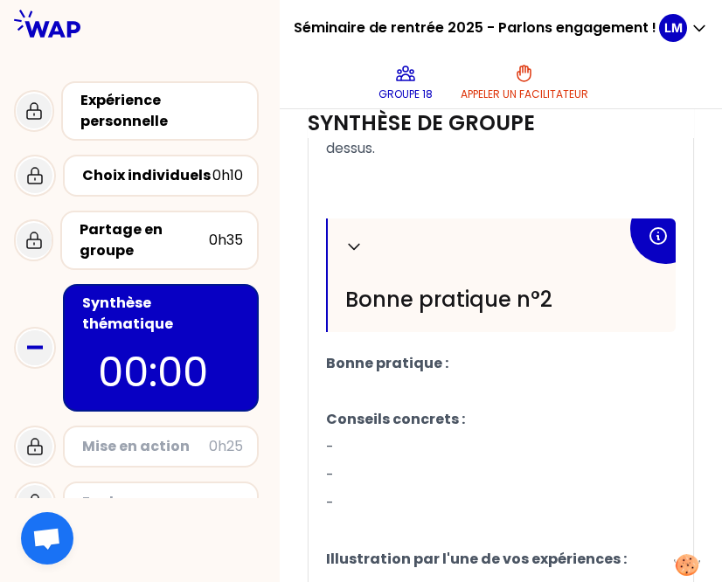
scroll to position [1174, 0]
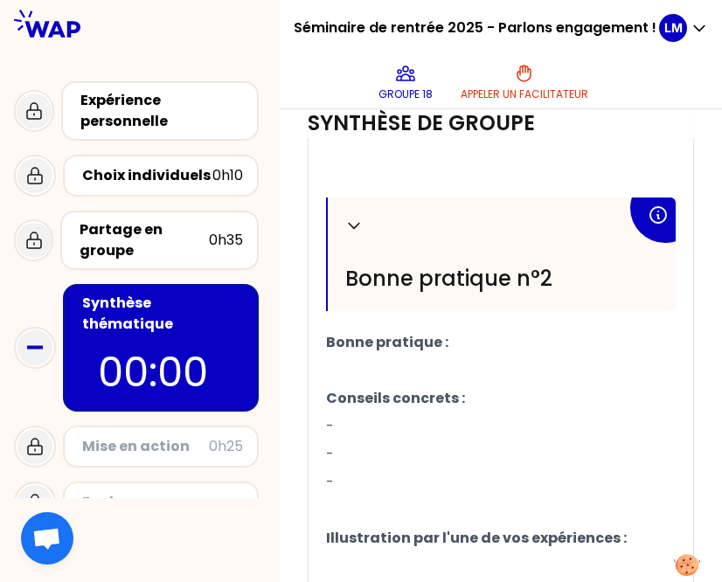
click at [462, 357] on p "Bonne pratique :" at bounding box center [501, 343] width 350 height 28
click at [380, 385] on p "﻿" at bounding box center [501, 371] width 350 height 28
click at [474, 357] on p "Bonne pratique :" at bounding box center [501, 343] width 350 height 28
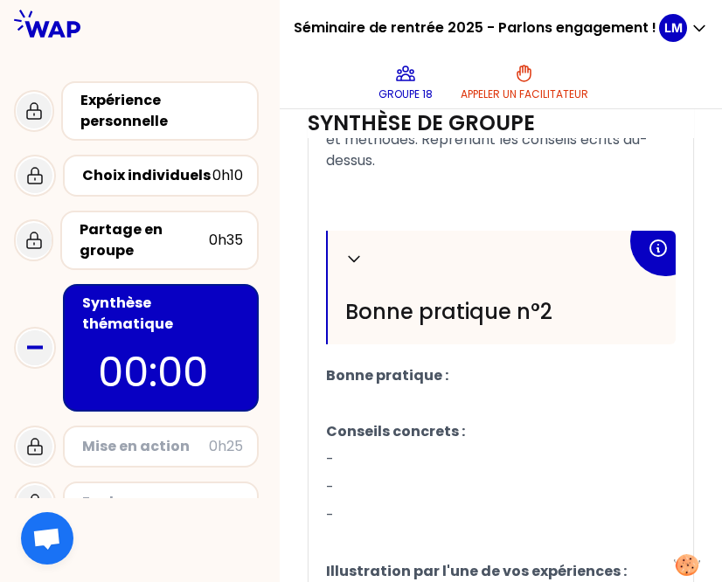
scroll to position [1178, 0]
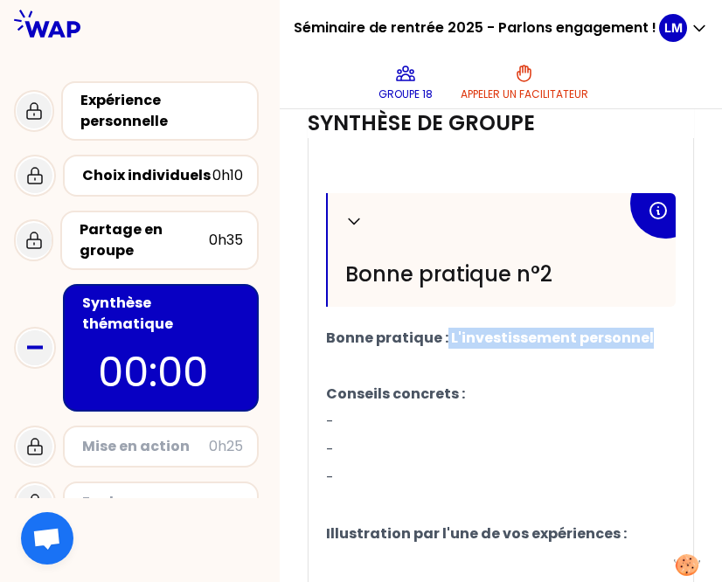
drag, startPoint x: 659, startPoint y: 354, endPoint x: 458, endPoint y: 352, distance: 201.1
click at [458, 352] on p "Bonne pratique : L'investissement personnel" at bounding box center [501, 338] width 350 height 28
copy span "L'investissement personnel"
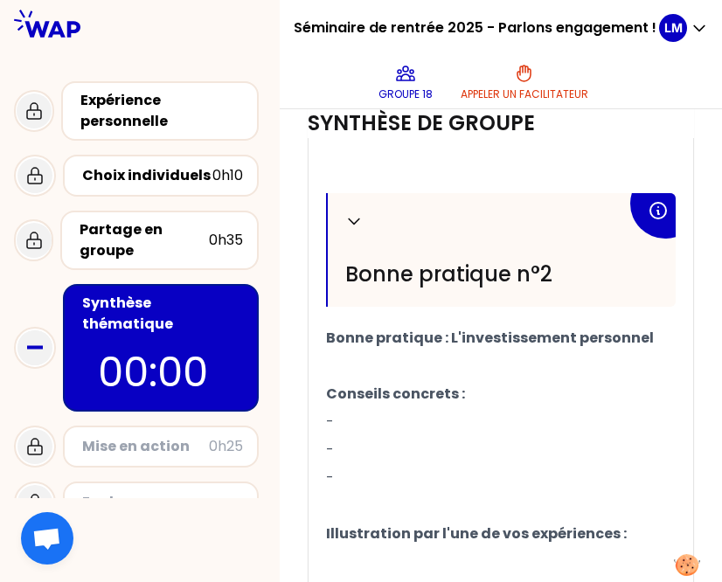
click at [500, 401] on p "Conseils concrets :" at bounding box center [501, 394] width 350 height 28
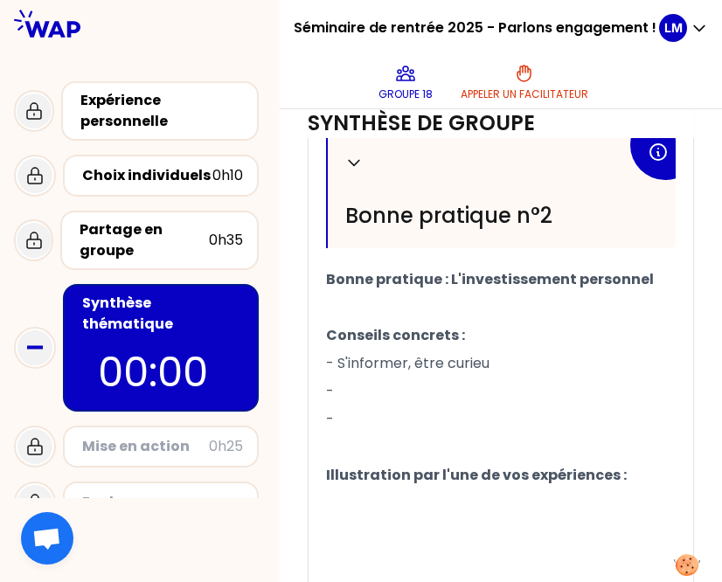
click at [387, 405] on p "-" at bounding box center [501, 392] width 350 height 28
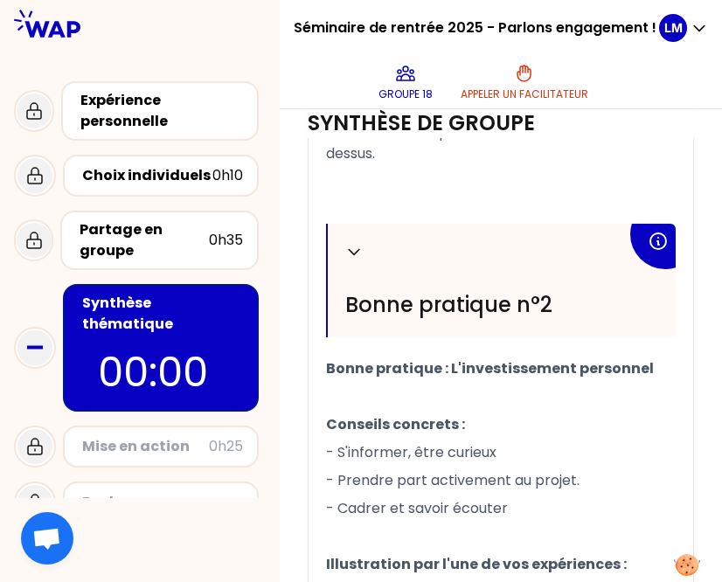
scroll to position [1381, 0]
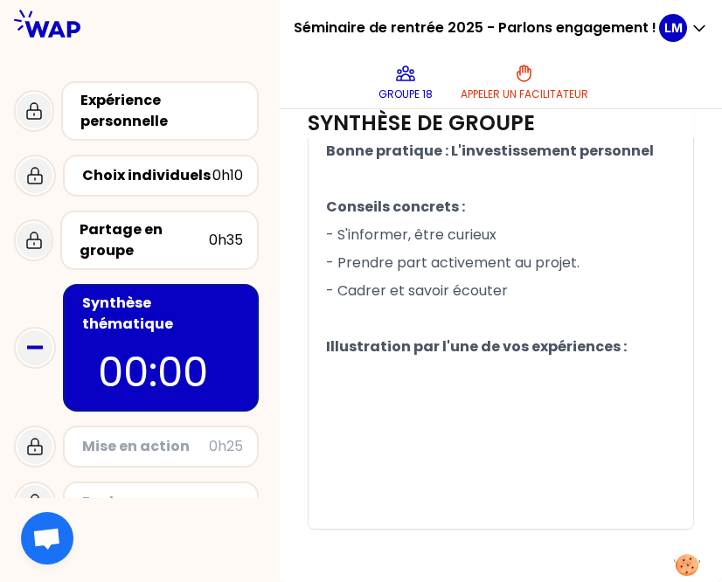
click at [355, 380] on p "﻿" at bounding box center [501, 375] width 350 height 28
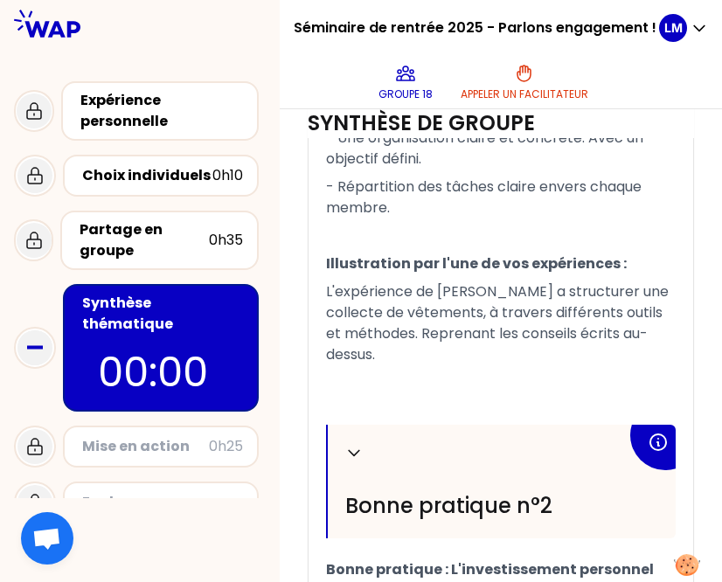
scroll to position [856, 0]
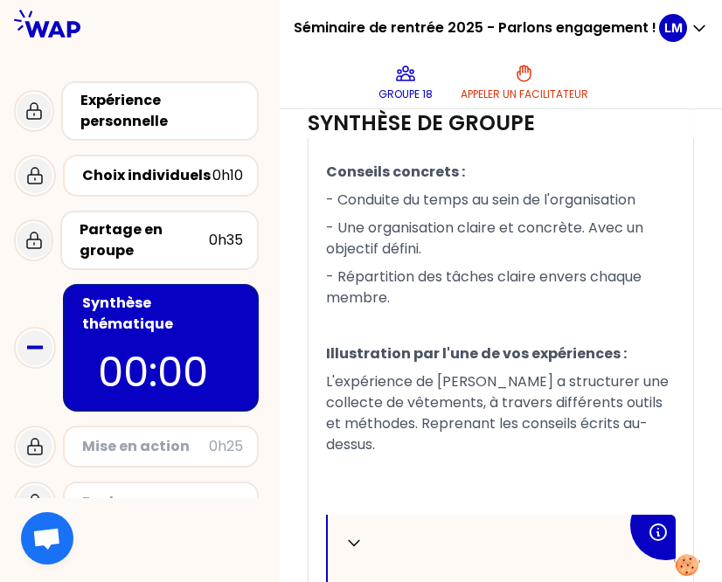
drag, startPoint x: 338, startPoint y: 396, endPoint x: 441, endPoint y: 410, distance: 103.3
click at [441, 410] on div "Replier Bonne pratique n°1 Bonne pratique : L'organisation ﻿ Conseils concrets …" at bounding box center [501, 504] width 385 height 1067
drag, startPoint x: 340, startPoint y: 401, endPoint x: 493, endPoint y: 400, distance: 153.0
click at [493, 400] on span "L'expérience de [PERSON_NAME] a structurer une collecte de vêtements, à travers…" at bounding box center [499, 413] width 346 height 83
copy span "L'expérience de [PERSON_NAME]"
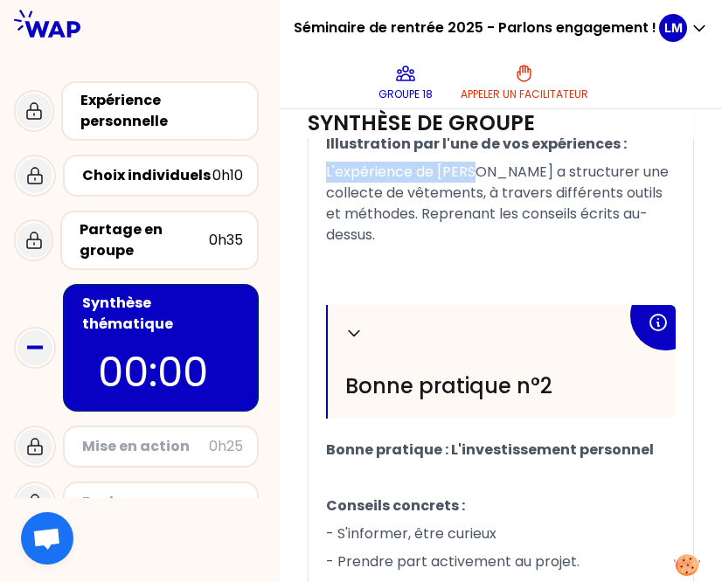
scroll to position [1031, 0]
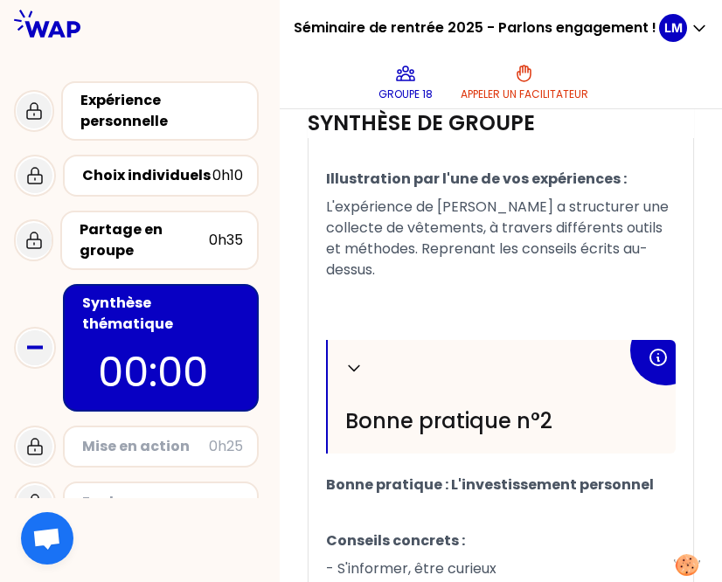
click at [510, 284] on p "L'expérience de [PERSON_NAME] a structurer une collecte de vêtements, à travers…" at bounding box center [501, 238] width 350 height 91
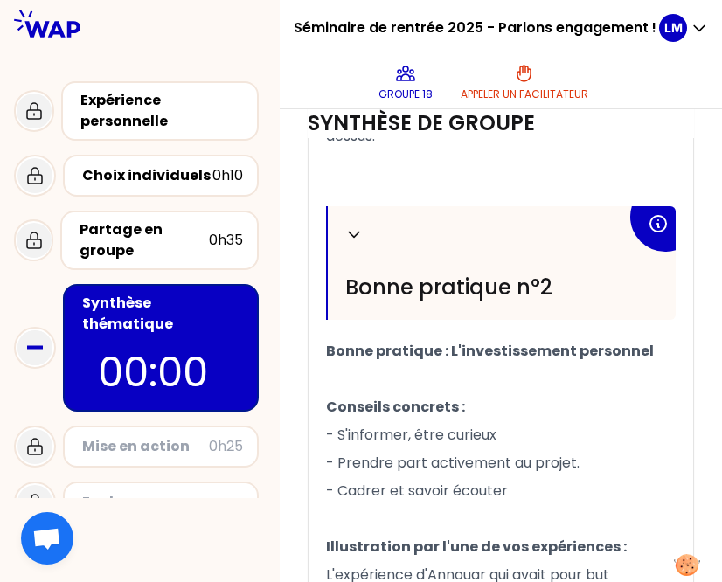
scroll to position [1166, 0]
click at [164, 261] on div "Partage en groupe" at bounding box center [144, 241] width 129 height 42
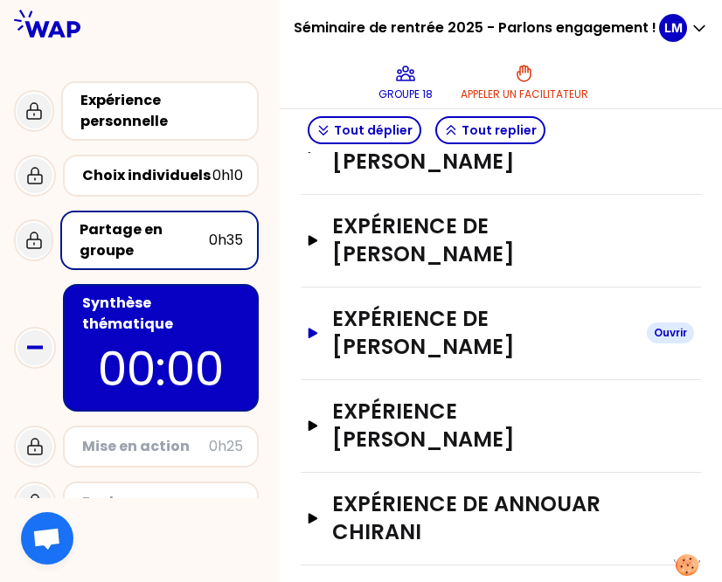
scroll to position [468, 0]
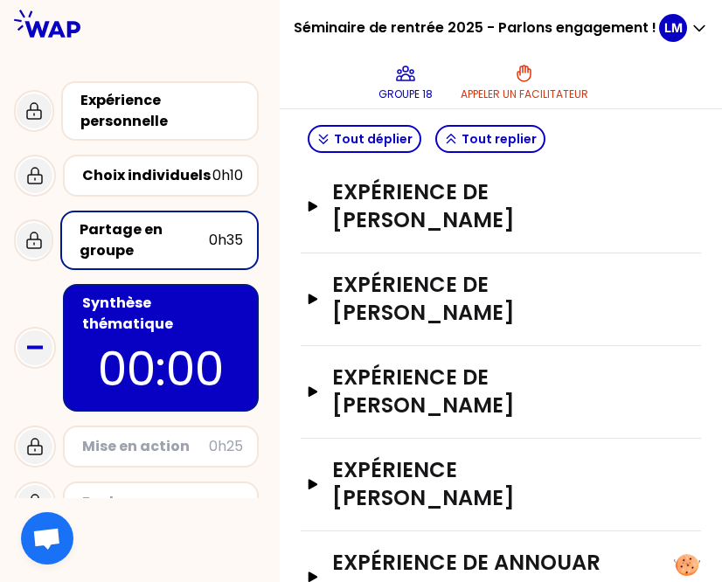
click at [154, 315] on div "Synthèse thématique" at bounding box center [162, 314] width 161 height 42
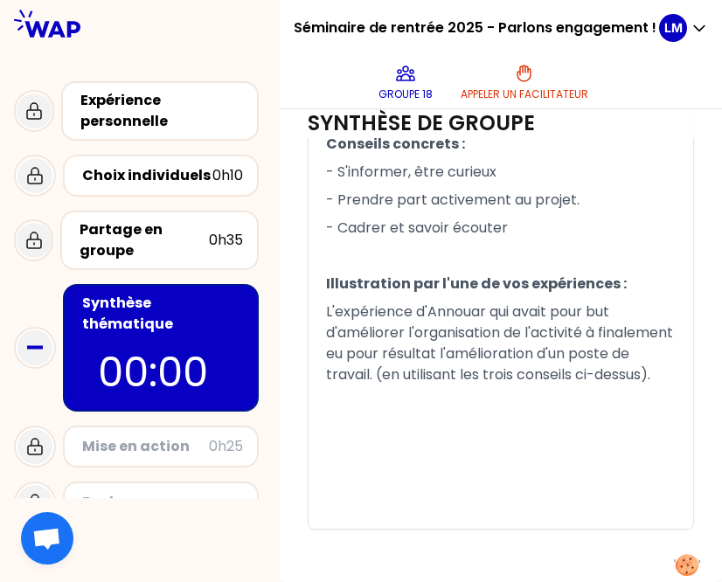
scroll to position [1465, 0]
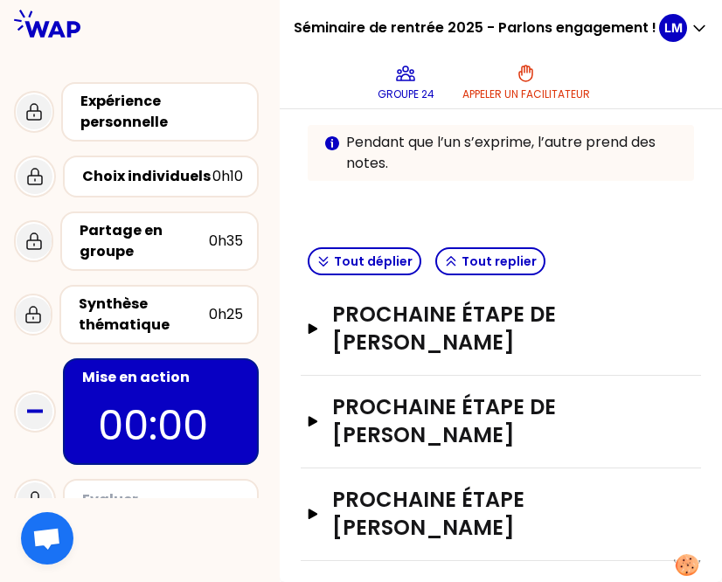
scroll to position [518, 0]
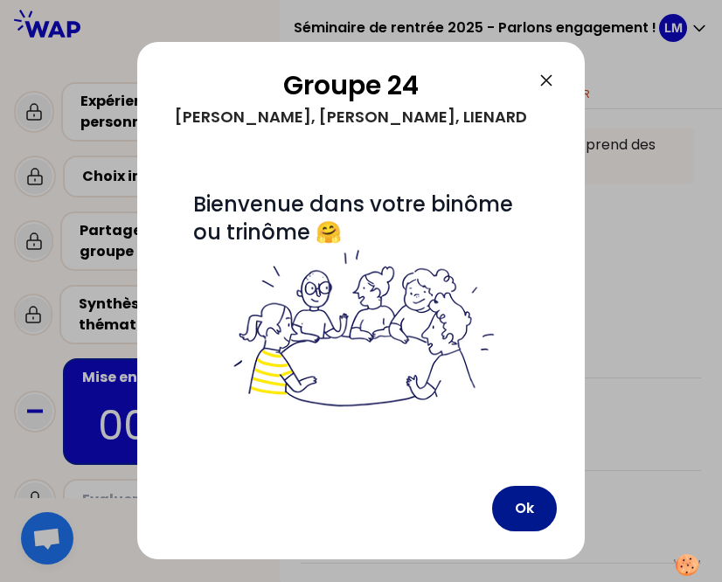
click at [521, 506] on button "Ok" at bounding box center [524, 508] width 65 height 45
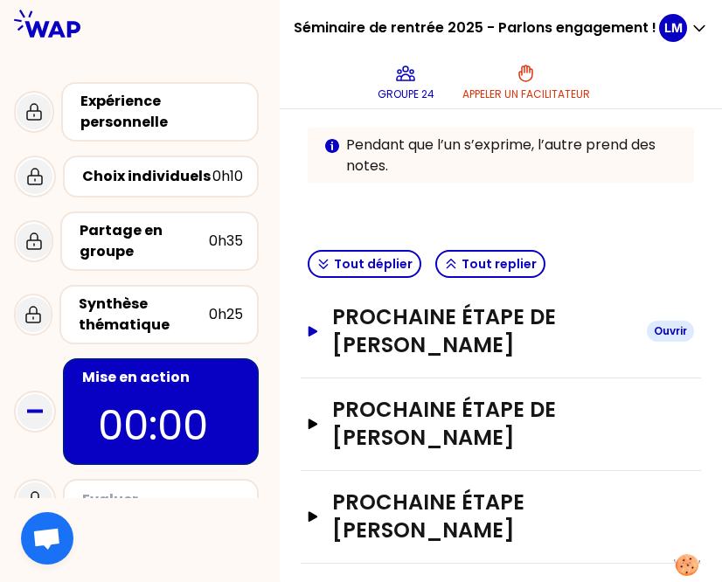
click at [320, 328] on icon "button" at bounding box center [313, 331] width 14 height 10
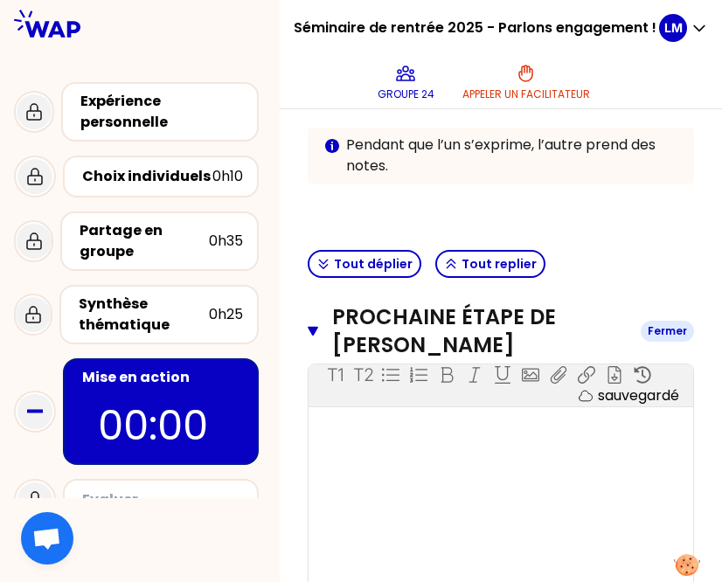
click at [332, 324] on button "Prochaine étape de [PERSON_NAME]" at bounding box center [501, 331] width 387 height 56
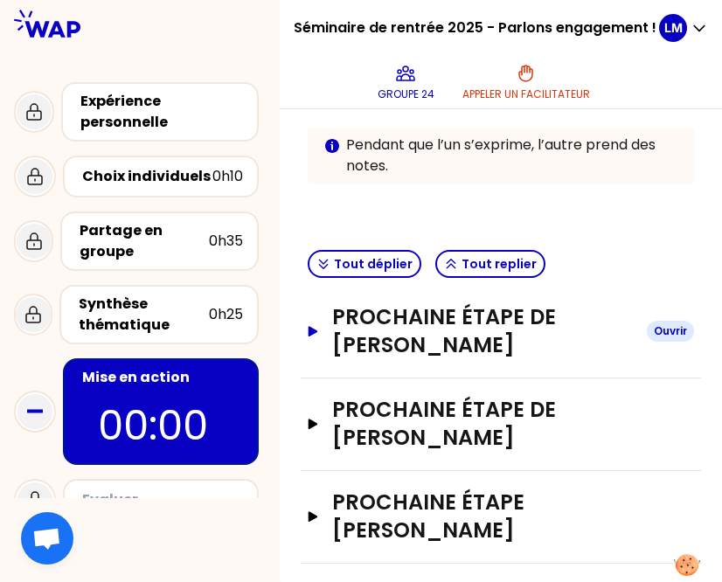
click at [318, 331] on icon "button" at bounding box center [314, 331] width 10 height 10
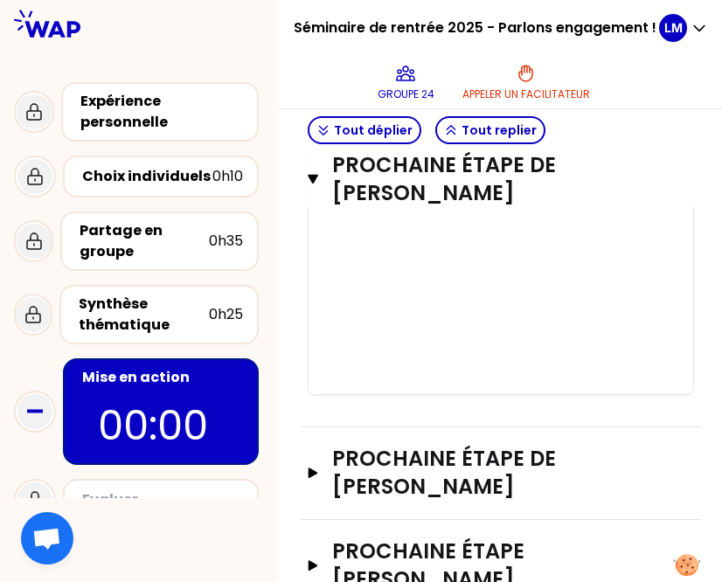
scroll to position [693, 0]
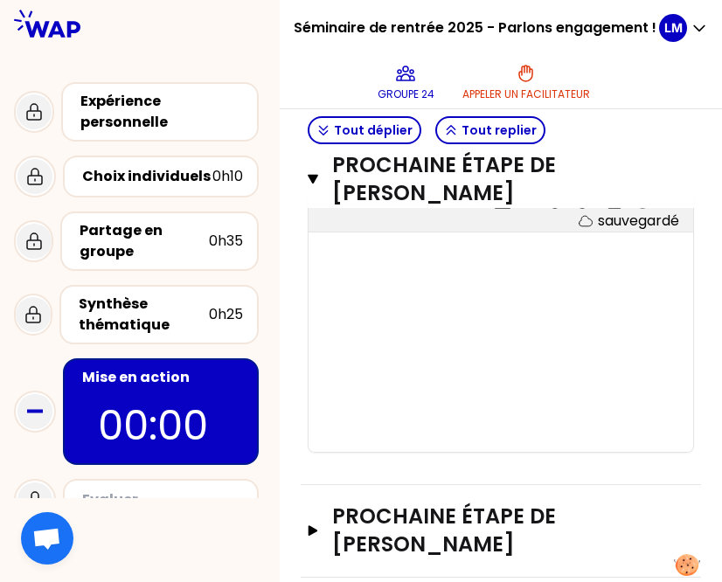
click at [432, 276] on div "T1 T2 Exporter sauvegardé ﻿" at bounding box center [501, 321] width 385 height 262
click at [394, 255] on div "﻿" at bounding box center [501, 257] width 350 height 21
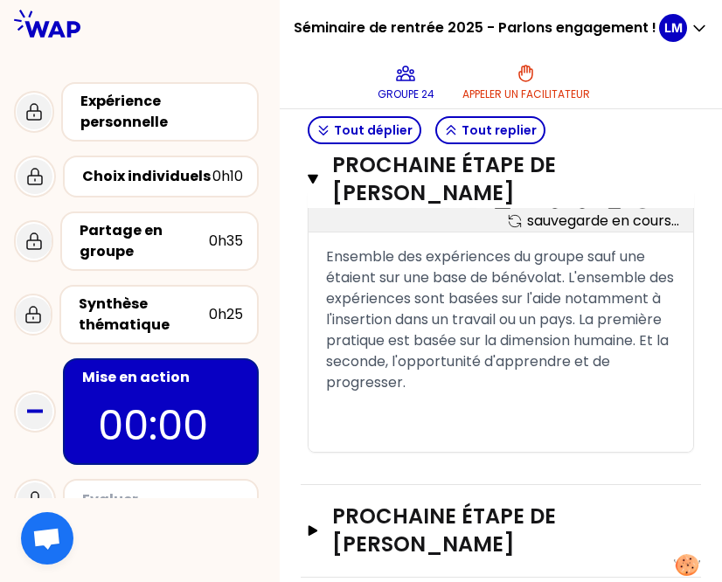
click at [349, 257] on span "Ensemble des expériences du groupe sauf une étaient sur une base de bénévolat. …" at bounding box center [502, 320] width 352 height 146
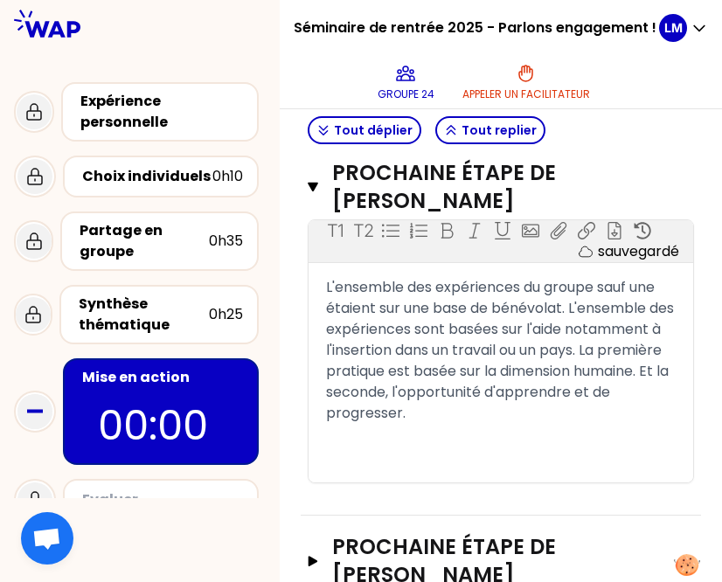
scroll to position [682, 0]
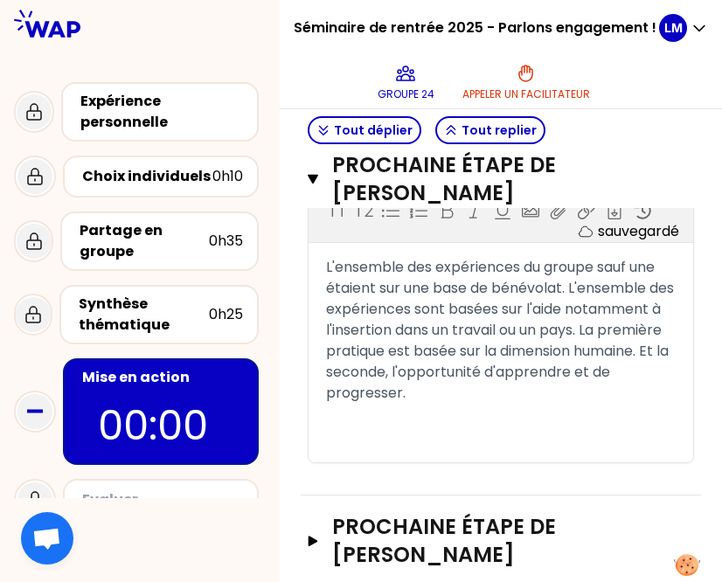
click at [365, 288] on span "L'ensemble des expériences du groupe sauf une étaient sur une base de bénévolat…" at bounding box center [502, 330] width 352 height 146
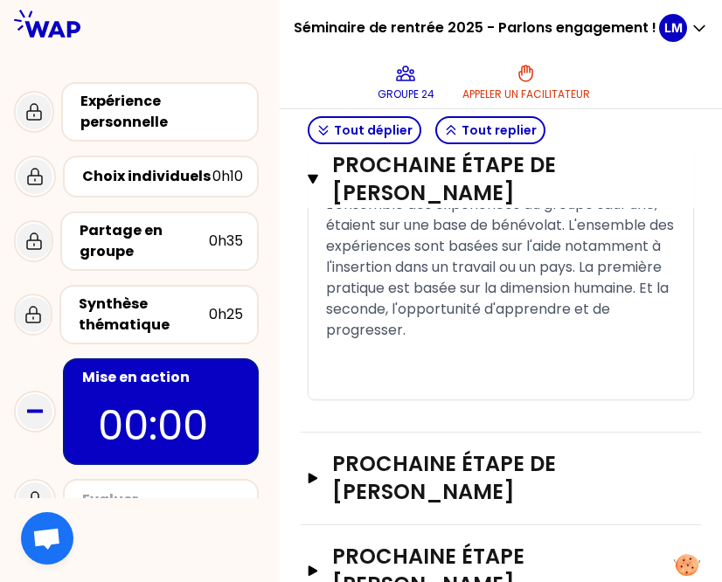
scroll to position [798, 0]
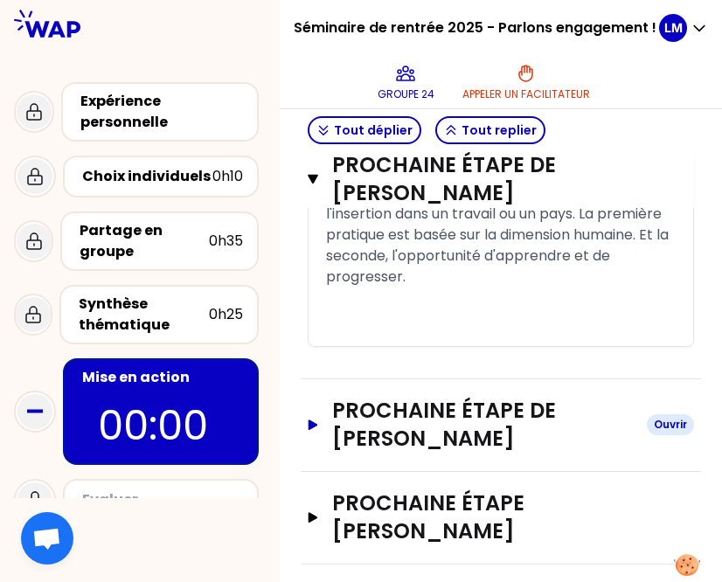
click at [320, 428] on icon "button" at bounding box center [313, 425] width 14 height 10
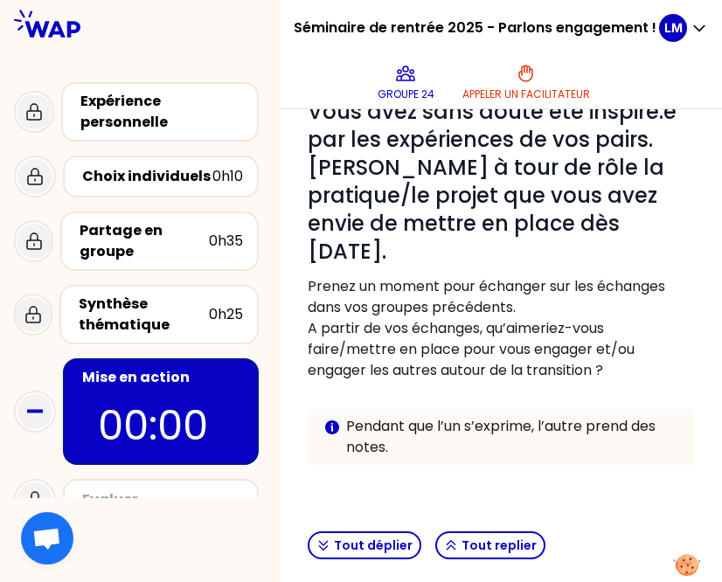
scroll to position [215, 0]
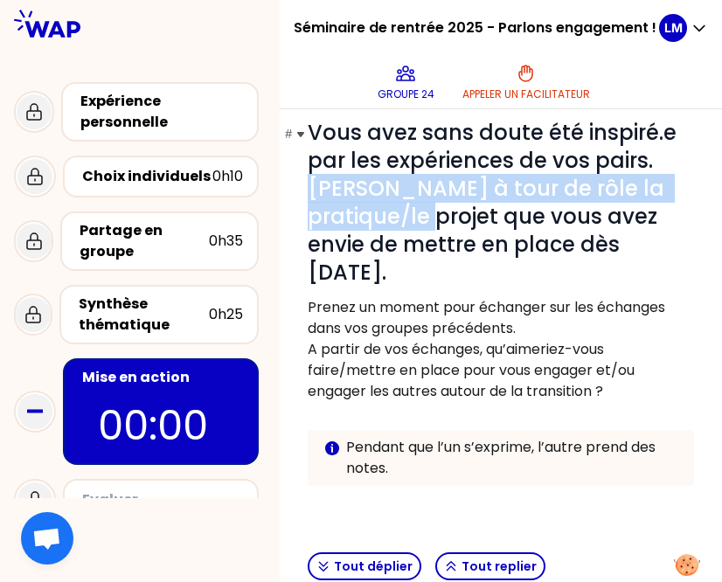
drag, startPoint x: 429, startPoint y: 190, endPoint x: 526, endPoint y: 209, distance: 99.0
click at [526, 209] on span "Vous avez sans doute été inspiré.e par les expériences de vos pairs. [PERSON_NA…" at bounding box center [495, 202] width 374 height 169
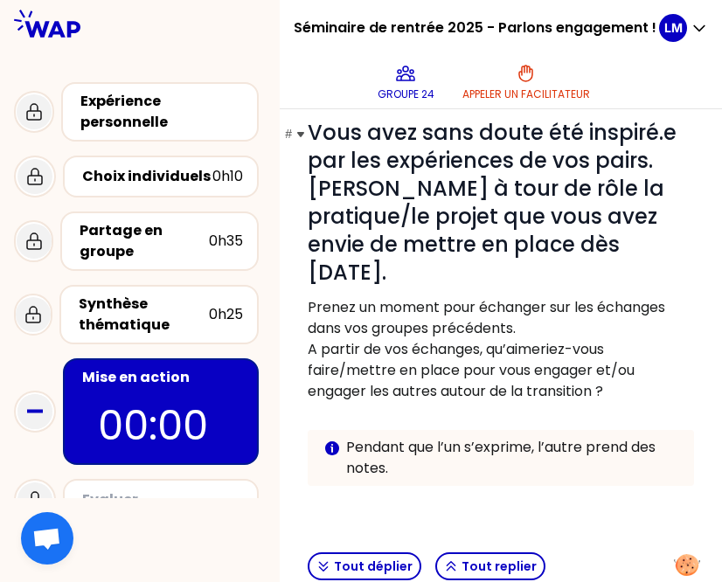
drag, startPoint x: 526, startPoint y: 209, endPoint x: 479, endPoint y: 260, distance: 69.3
click at [479, 260] on h1 "# Vous avez sans doute été inspiré.e par les expériences de vos pairs. [PERSON_…" at bounding box center [501, 203] width 387 height 168
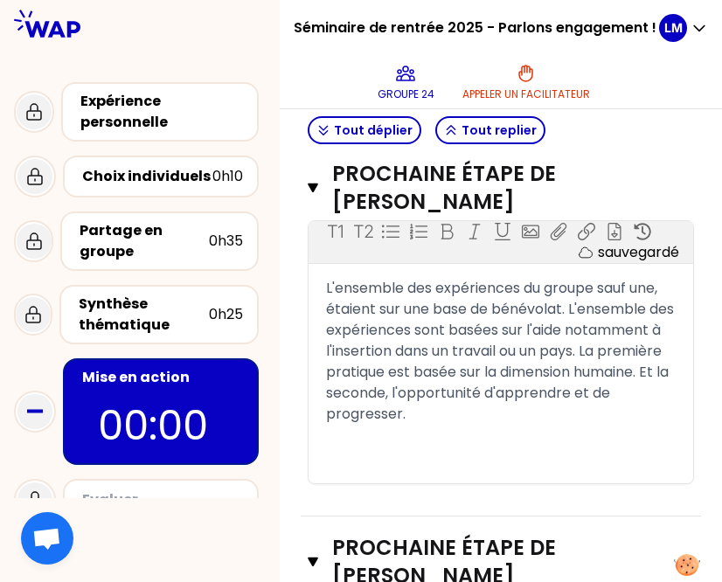
scroll to position [682, 0]
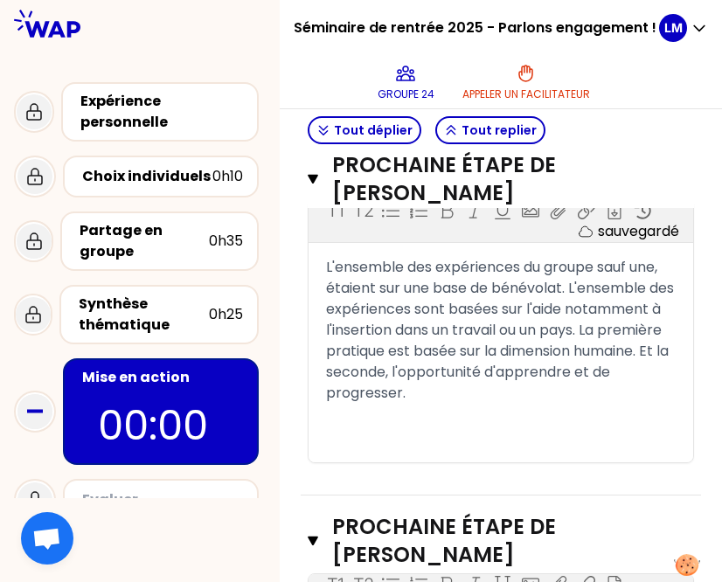
click at [644, 388] on div "L'ensemble des expériences du groupe sauf une, étaient sur une base de bénévola…" at bounding box center [501, 330] width 350 height 147
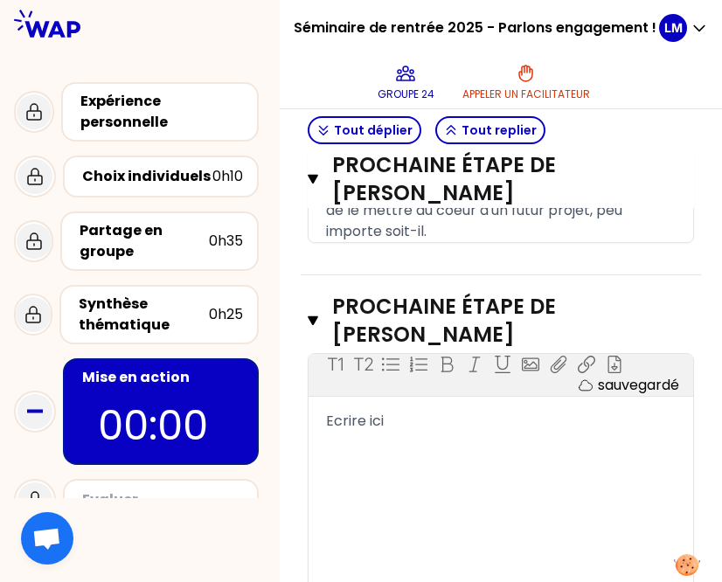
scroll to position [973, 0]
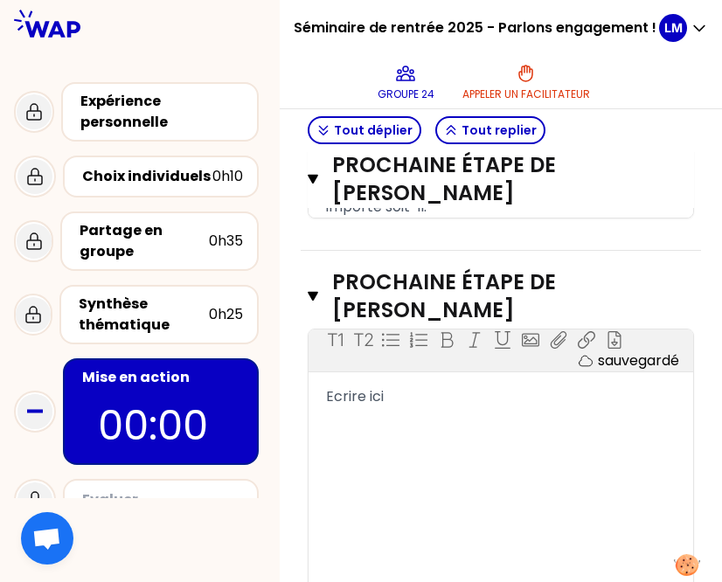
click at [468, 401] on div "Ecrire ici" at bounding box center [501, 397] width 350 height 21
drag, startPoint x: 435, startPoint y: 394, endPoint x: 213, endPoint y: 411, distance: 221.9
click at [213, 411] on div "Séminaire de rentrée 2025 - Parlons engagement ! Groupe 24 Appeler un facilitat…" at bounding box center [361, 291] width 722 height 582
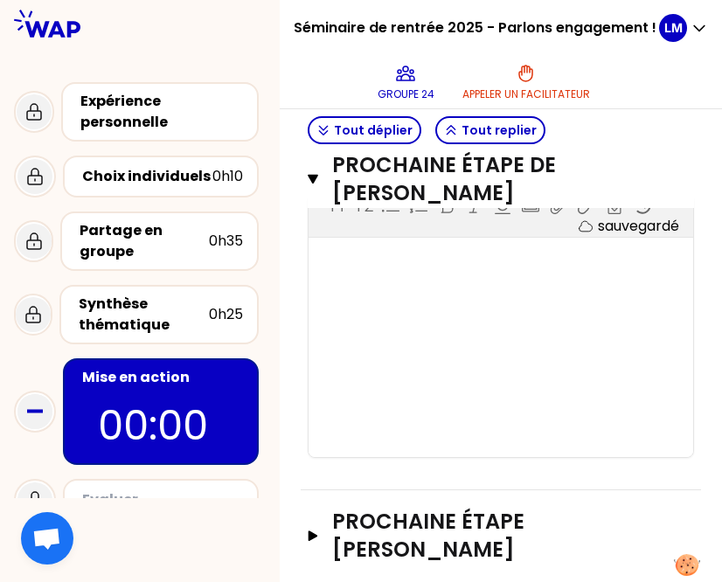
scroll to position [1125, 0]
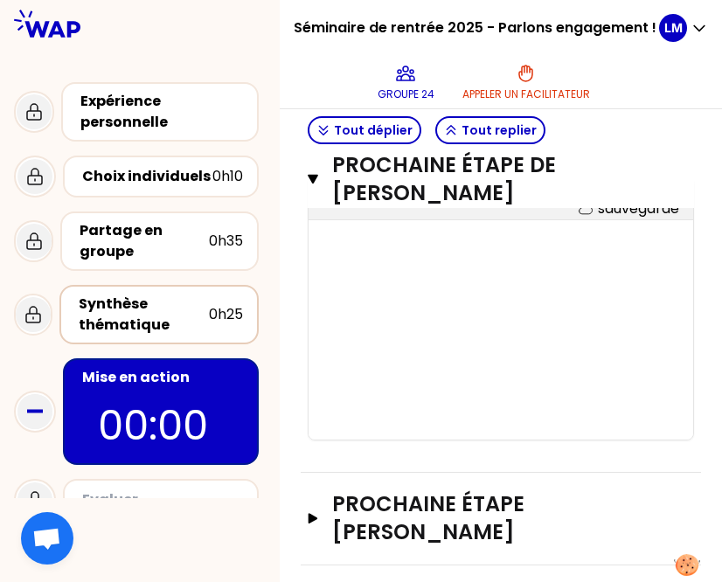
click at [149, 317] on div "Synthèse thématique" at bounding box center [144, 315] width 130 height 42
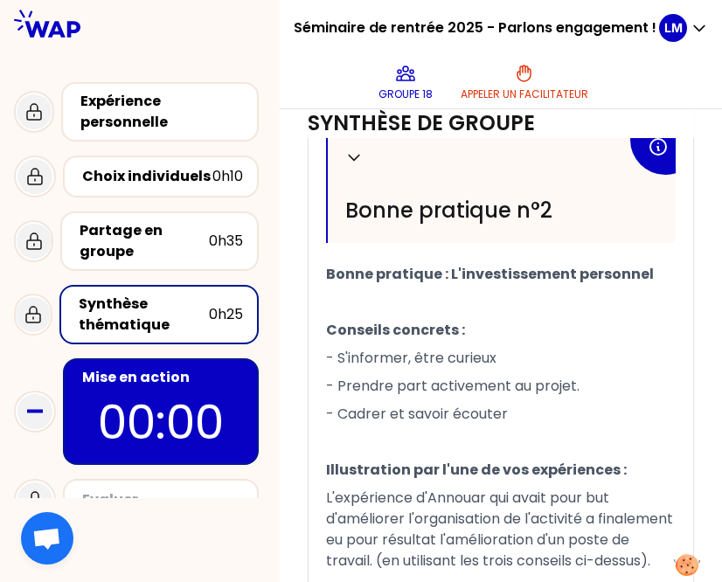
scroll to position [1348, 0]
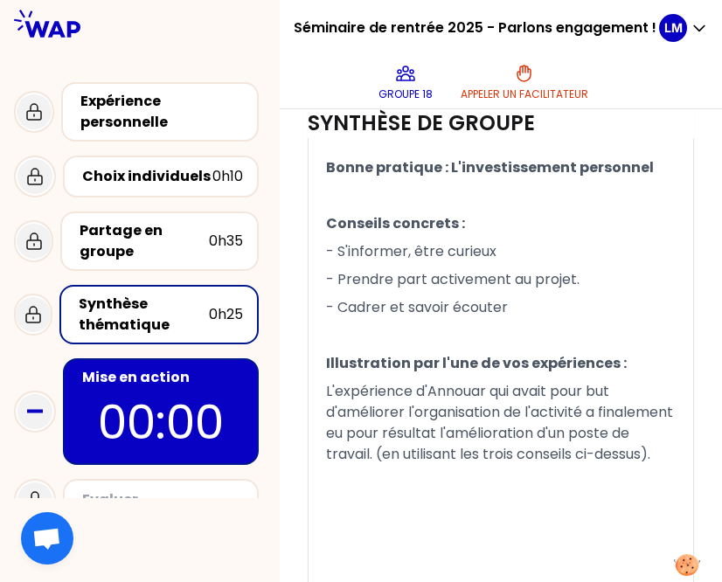
click at [539, 322] on p "- Cadrer et savoir écouter" at bounding box center [501, 308] width 350 height 28
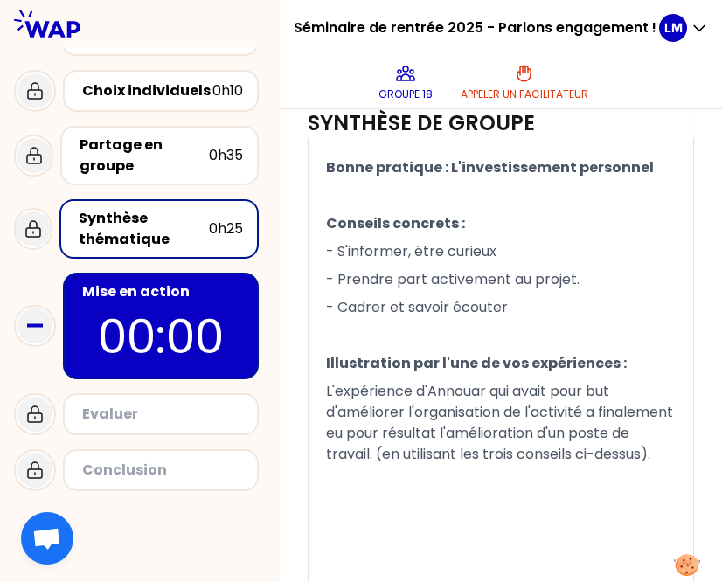
click at [157, 413] on div "Evaluer" at bounding box center [162, 414] width 161 height 21
click at [94, 419] on div "Evaluer" at bounding box center [162, 414] width 161 height 21
click at [166, 323] on p "00:00" at bounding box center [161, 337] width 164 height 68
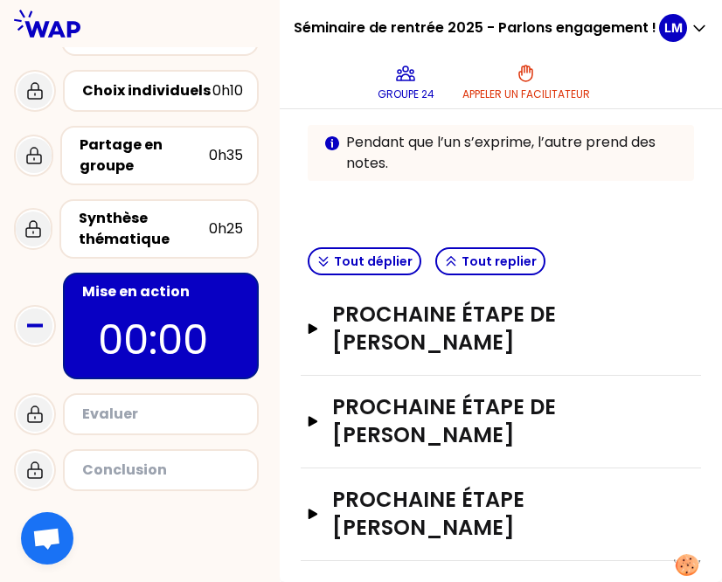
scroll to position [518, 0]
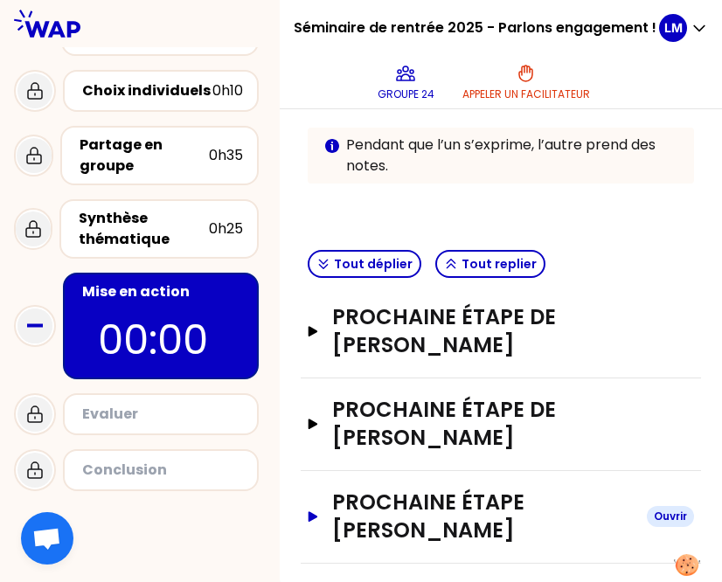
click at [320, 512] on icon "button" at bounding box center [313, 517] width 14 height 10
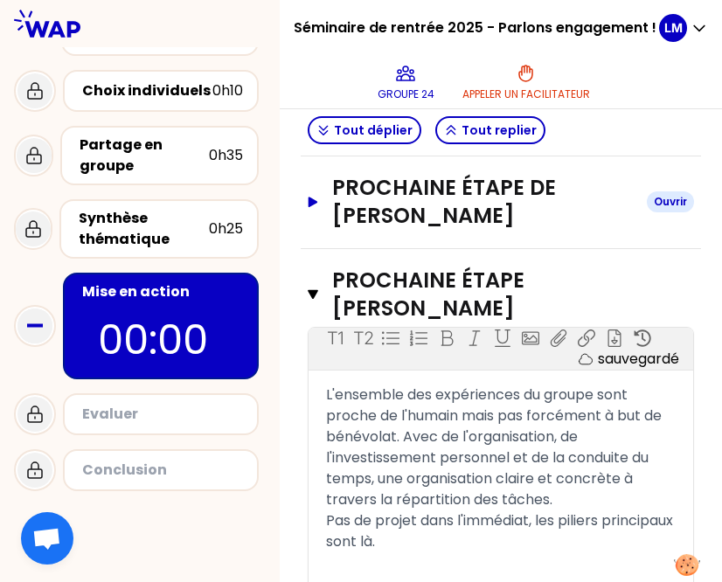
scroll to position [682, 0]
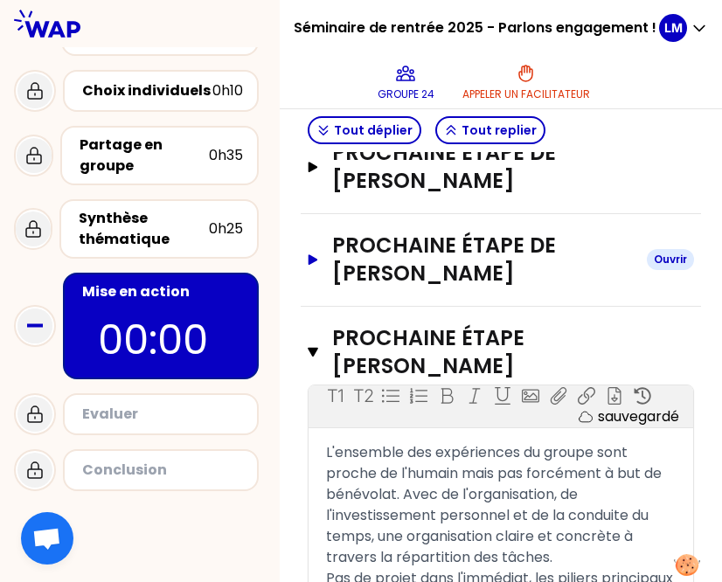
click at [320, 254] on icon "button" at bounding box center [313, 259] width 14 height 10
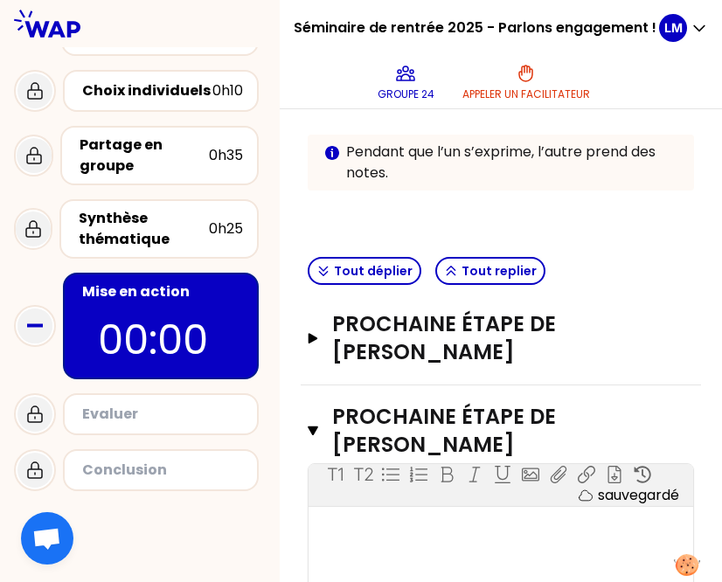
scroll to position [507, 0]
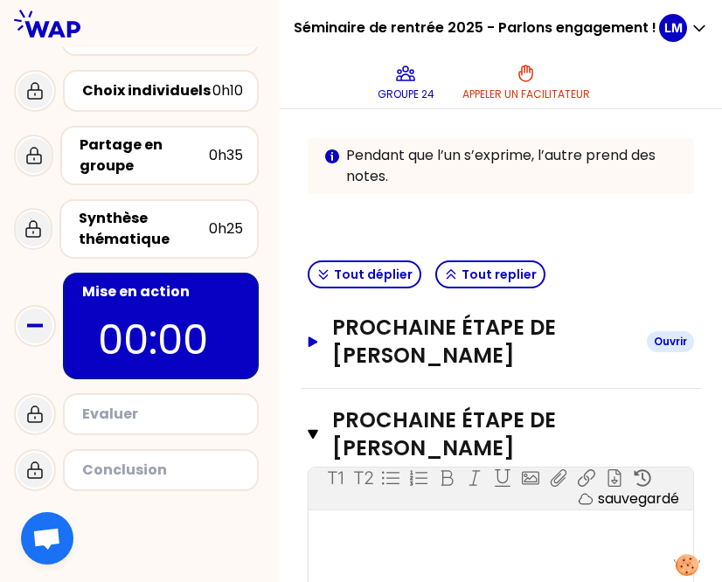
click at [320, 338] on icon "button" at bounding box center [313, 342] width 14 height 10
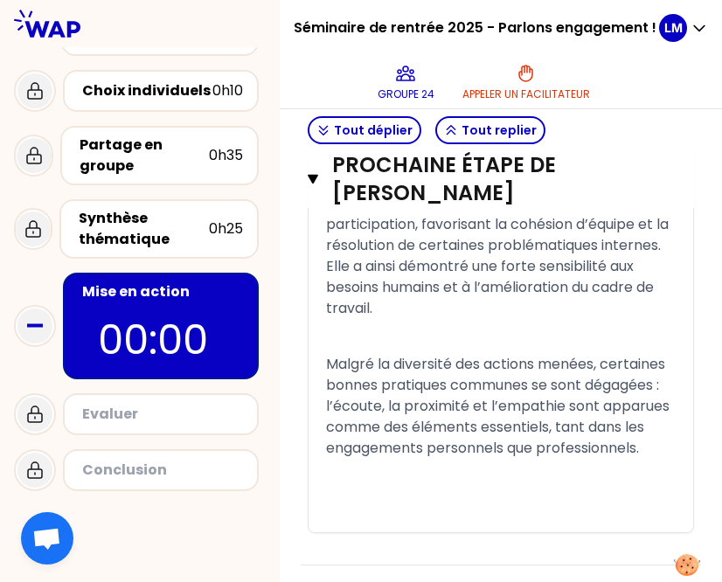
scroll to position [1760, 0]
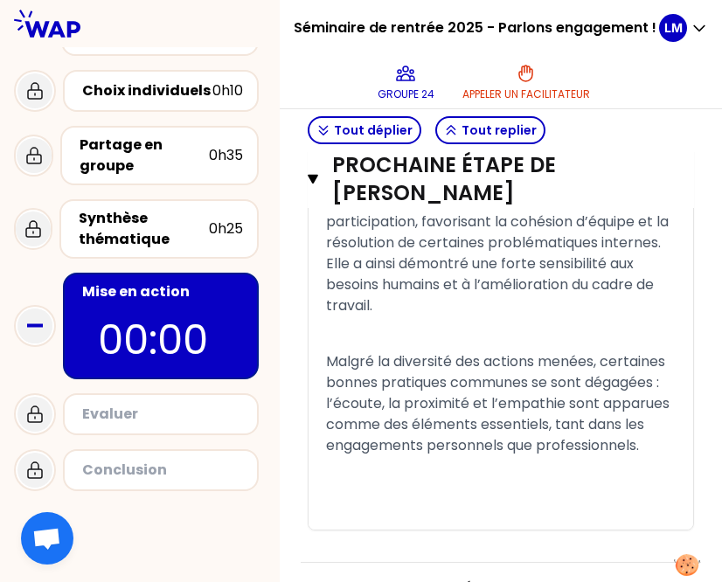
click at [117, 428] on div "Evaluer" at bounding box center [161, 415] width 196 height 42
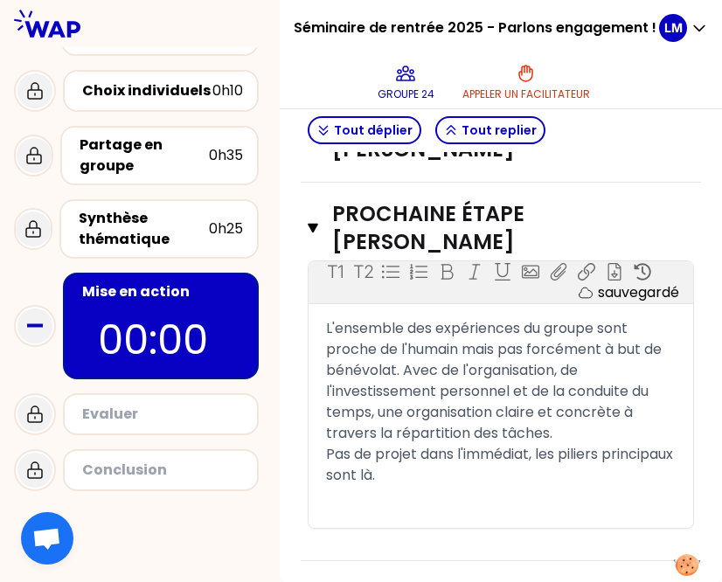
scroll to position [2220, 0]
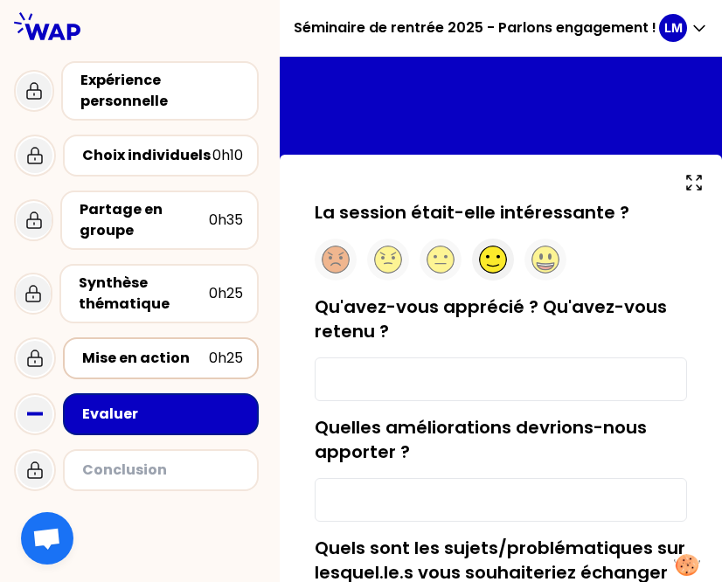
click at [500, 260] on circle at bounding box center [493, 260] width 27 height 27
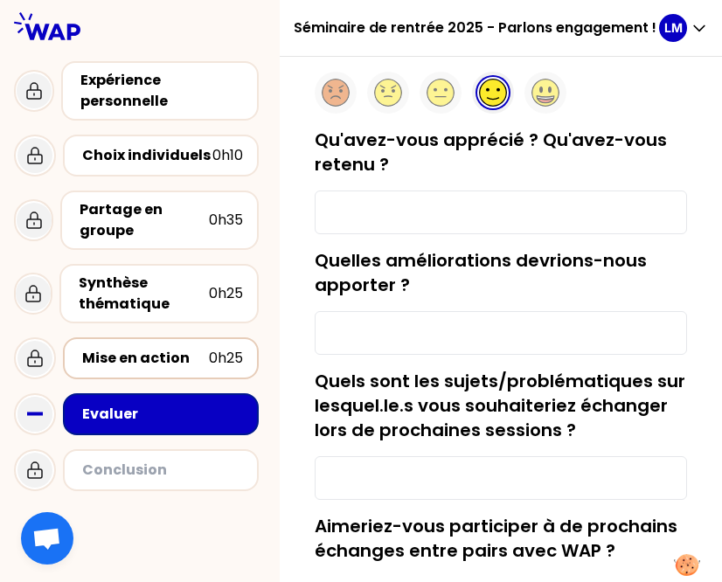
scroll to position [175, 0]
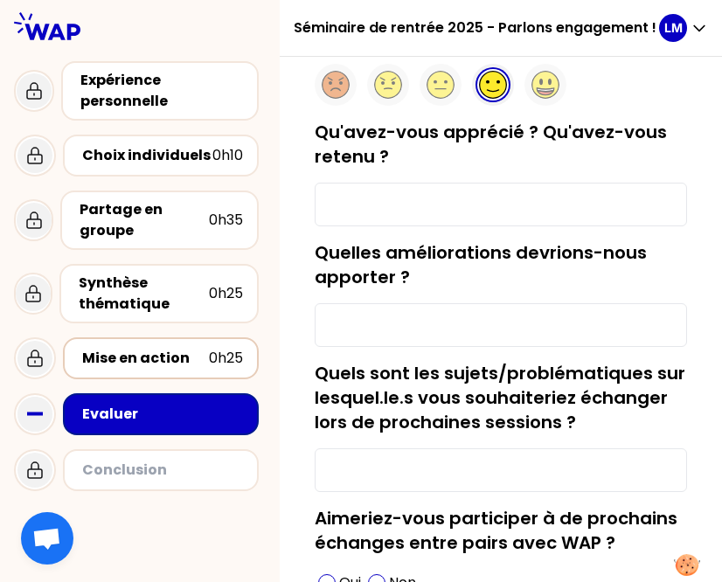
click at [434, 212] on input "Qu'avez-vous apprécié ? Qu'avez-vous retenu ?" at bounding box center [501, 205] width 373 height 44
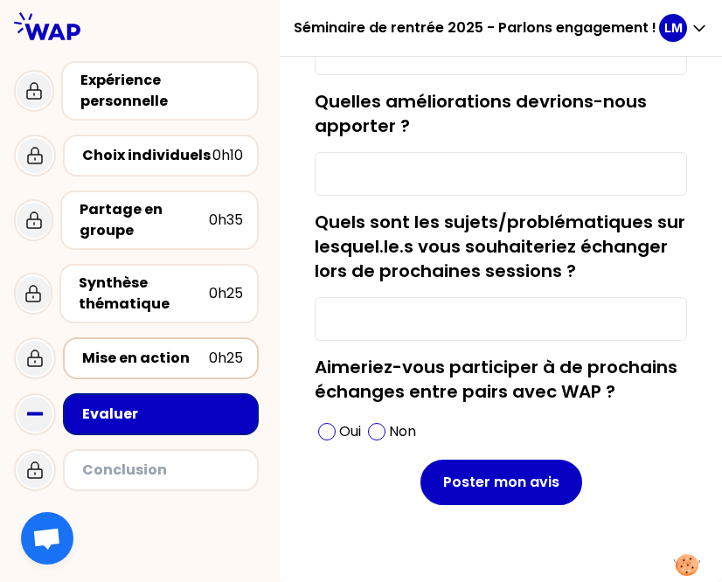
scroll to position [373, 0]
click at [336, 431] on span at bounding box center [326, 431] width 17 height 17
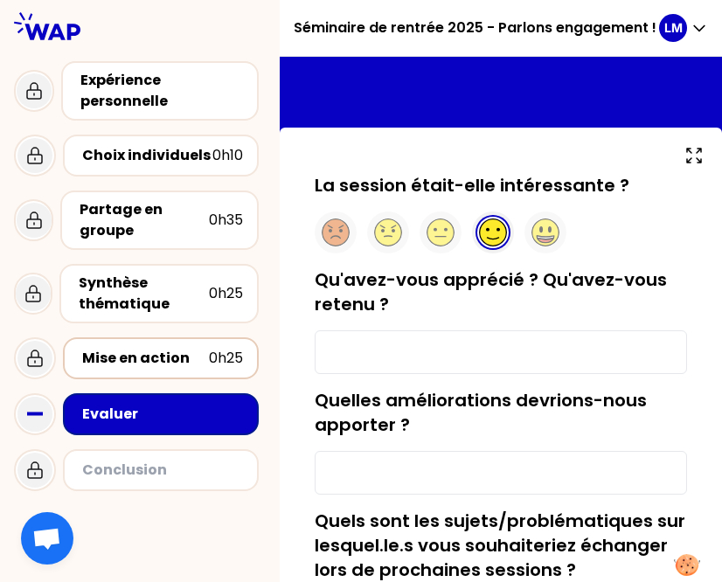
scroll to position [23, 0]
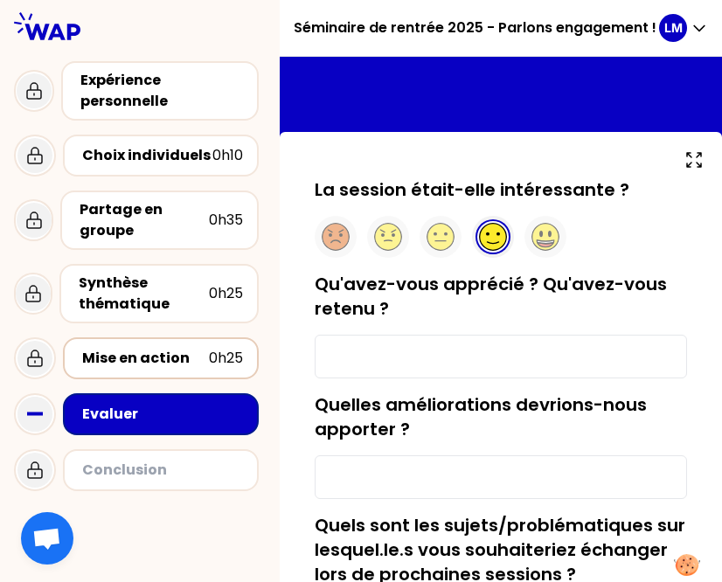
click at [427, 338] on input "Qu'avez-vous apprécié ? Qu'avez-vous retenu ?" at bounding box center [501, 357] width 373 height 44
type input "L"
click at [432, 352] on input "Qu'avez-vous apprécié ? Qu'avez-vous retenu ?" at bounding box center [501, 357] width 373 height 44
paste input "Les expériences de chacun permettent de tous nous connaître. Leurs retours sont…"
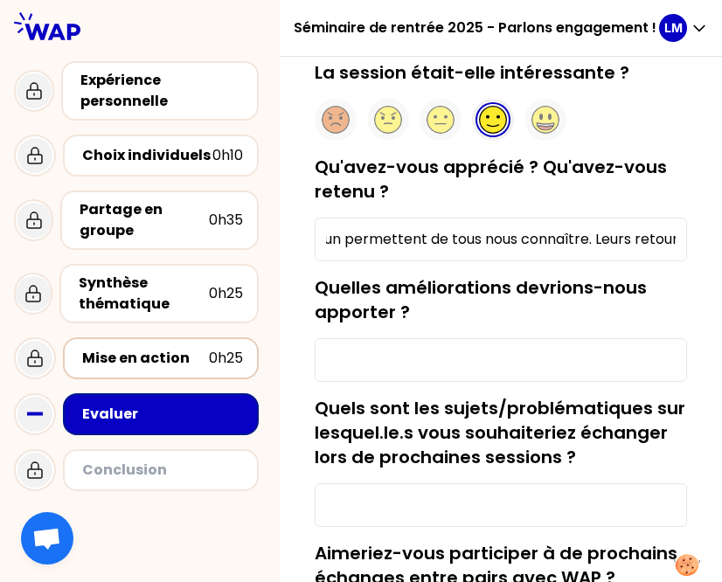
scroll to position [0, 0]
drag, startPoint x: 341, startPoint y: 239, endPoint x: 325, endPoint y: 237, distance: 15.8
click at [325, 237] on div "La session était-elle intéressante ? Qu'avez-vous apprécié ? Qu'avez-vous reten…" at bounding box center [501, 403] width 401 height 687
type input "Les expériences de chacun permettent de tous nous connaître. Leurs retours sont…"
click at [437, 373] on input "Quelles améliorations devrions-nous apporter ?" at bounding box center [501, 360] width 373 height 44
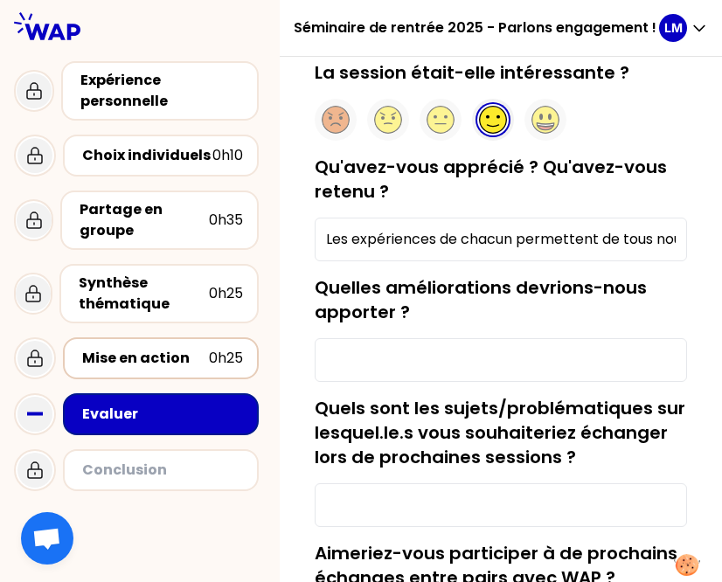
scroll to position [198, 0]
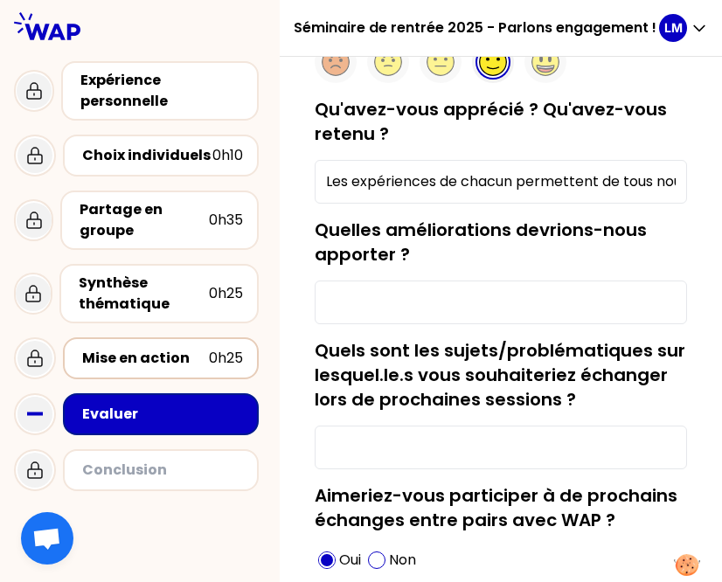
click at [404, 296] on input "Quelles améliorations devrions-nous apporter ?" at bounding box center [501, 303] width 373 height 44
paste input "Peut-être rajouter du temps dans certains modules afin de se répartir les tâche…"
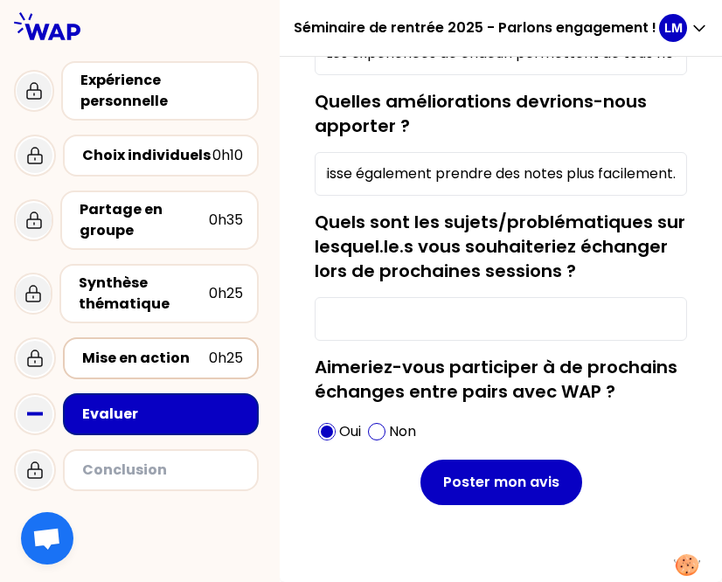
scroll to position [373, 0]
type input "Peut-être rajouter du temps dans certains modules afin de se répartir les tâche…"
click at [399, 312] on input "Quels sont les sujets/problématiques sur lesquel.le.s vous souhaiteriez échange…" at bounding box center [501, 319] width 373 height 44
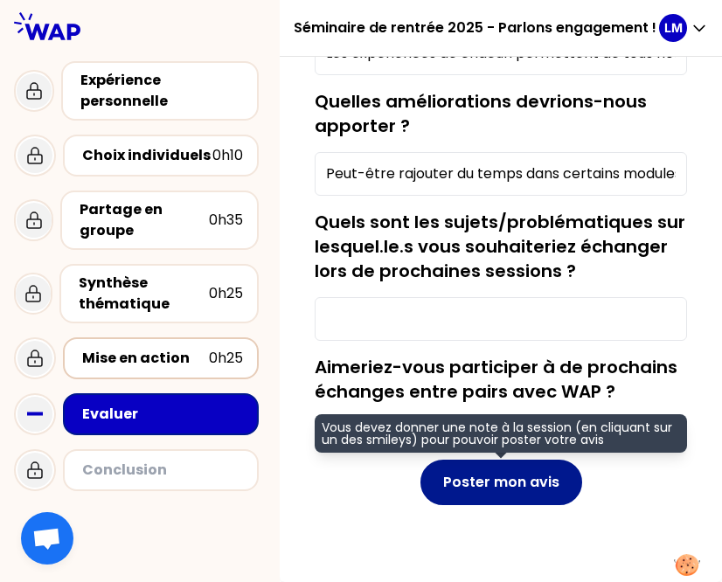
click at [470, 483] on button "Poster mon avis" at bounding box center [502, 482] width 162 height 45
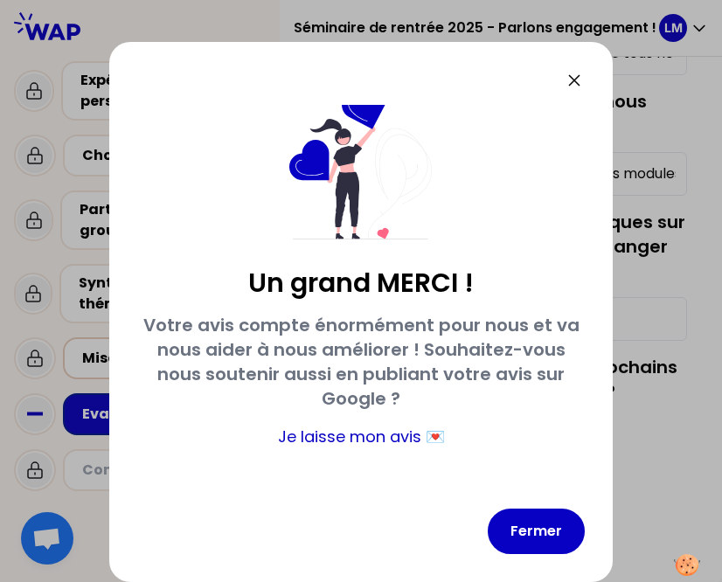
scroll to position [37, 0]
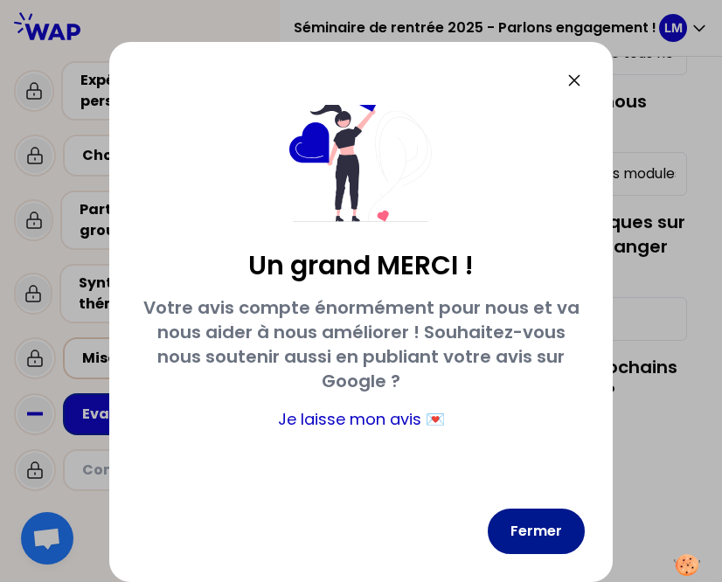
click at [533, 529] on button "Fermer" at bounding box center [536, 531] width 97 height 45
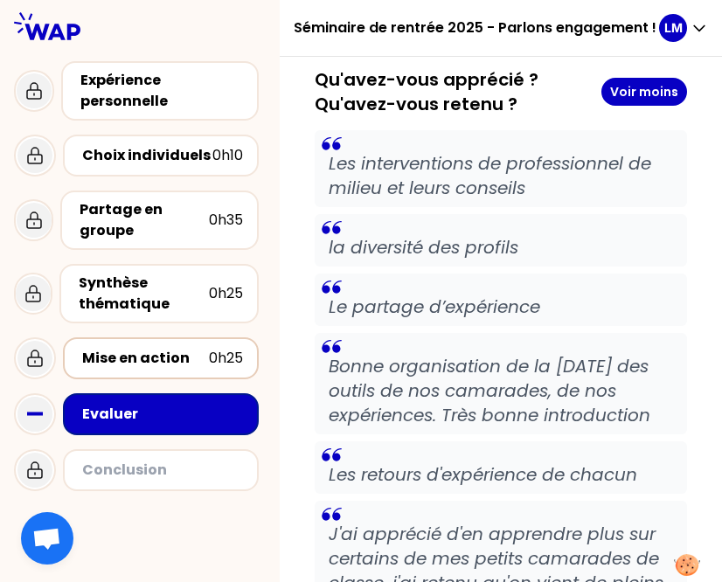
scroll to position [431, 0]
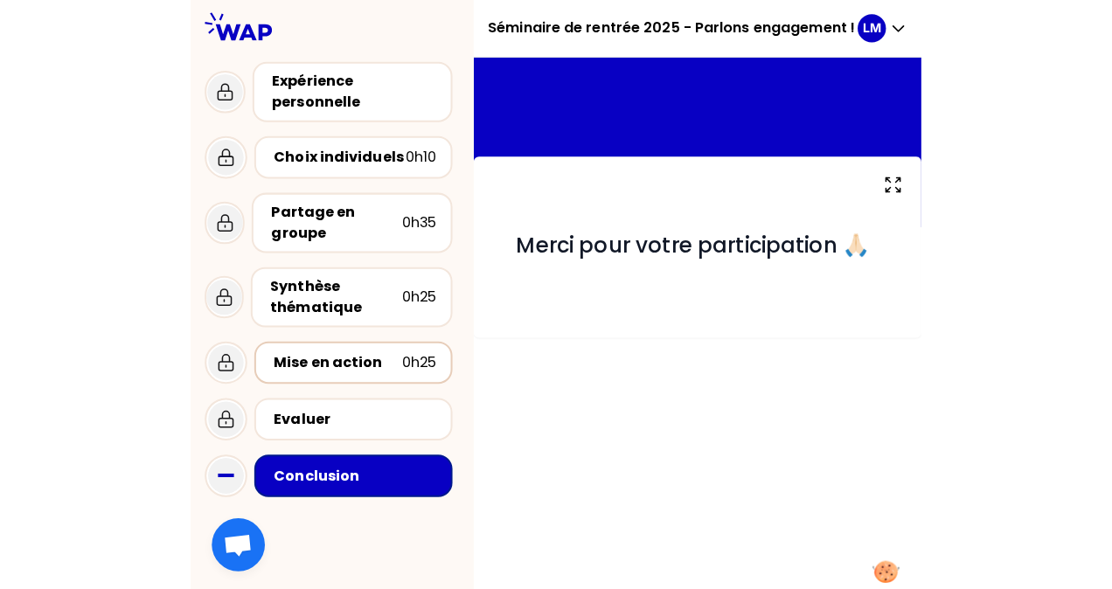
scroll to position [20, 0]
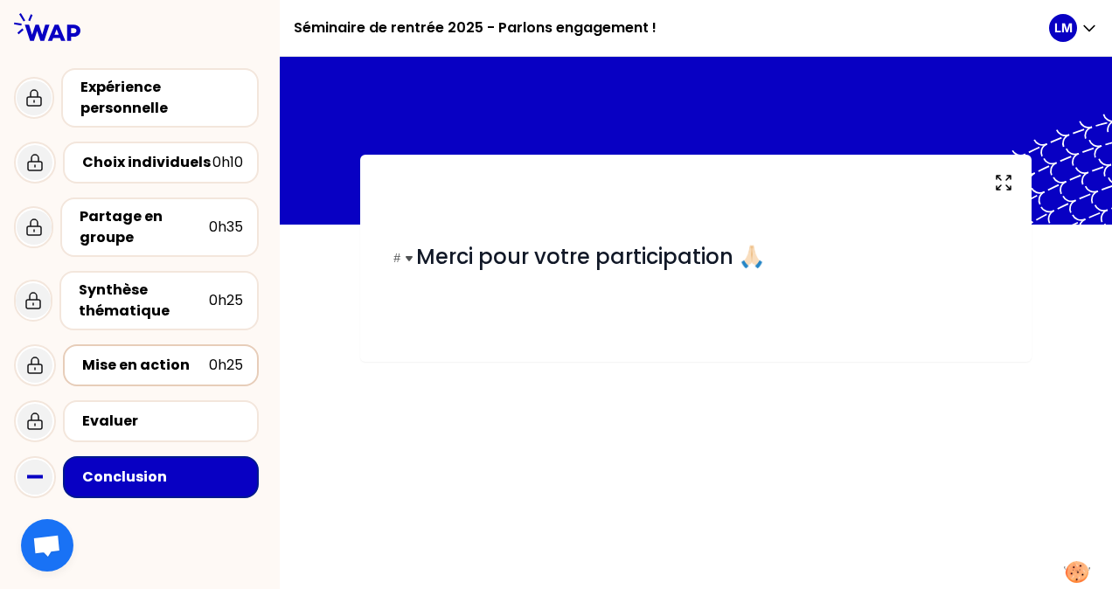
click at [573, 262] on span "Merci pour votre participation 🙏🏻" at bounding box center [590, 256] width 349 height 29
click at [42, 468] on icon at bounding box center [34, 477] width 35 height 35
click at [40, 418] on icon at bounding box center [34, 421] width 21 height 21
click at [29, 481] on icon at bounding box center [34, 477] width 35 height 35
click at [128, 477] on div "Conclusion" at bounding box center [162, 477] width 161 height 21
